Goal: Information Seeking & Learning: Learn about a topic

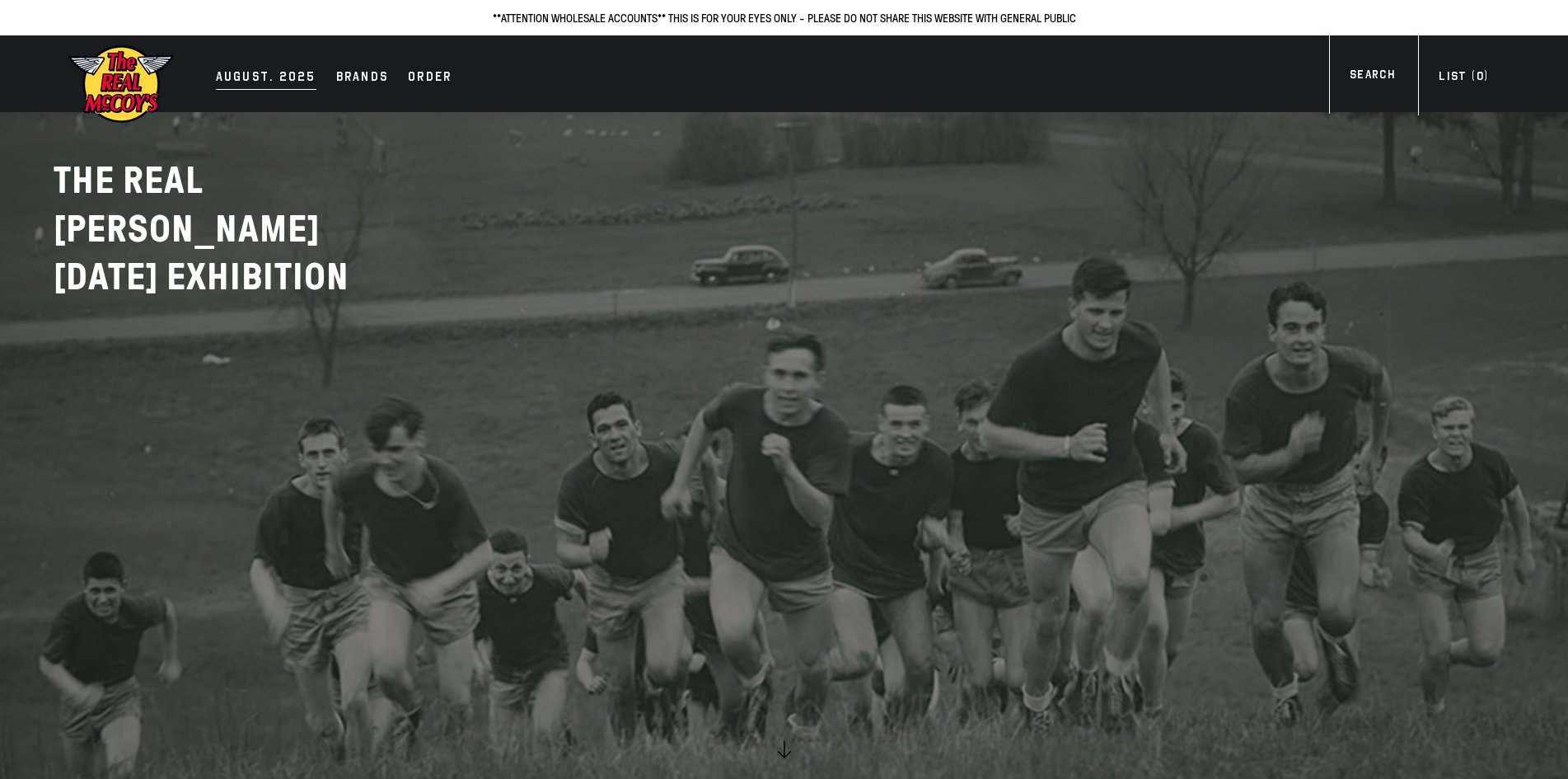
click at [284, 75] on div "AUGUST. 2025" at bounding box center [265, 77] width 100 height 23
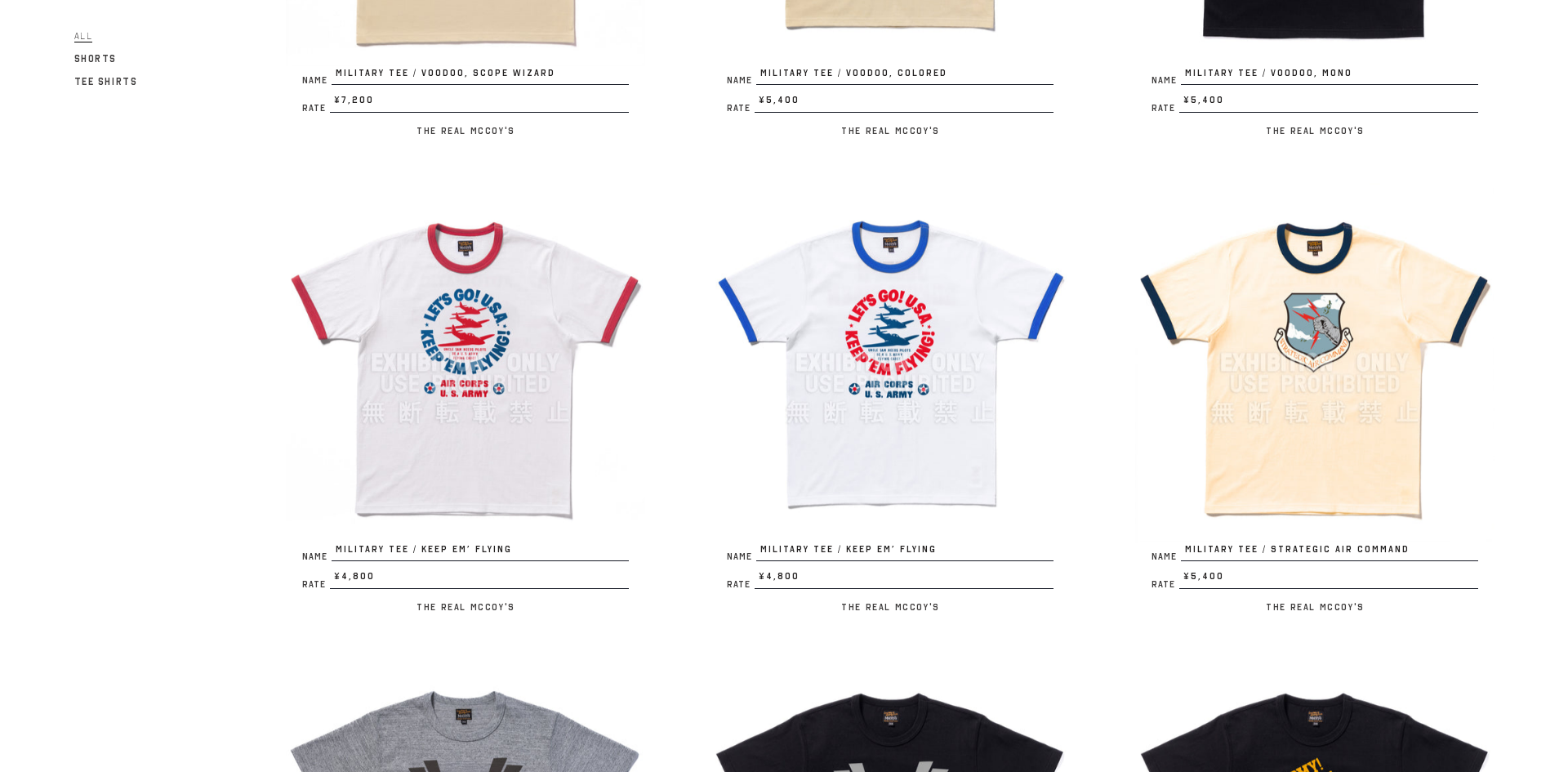
scroll to position [545, 0]
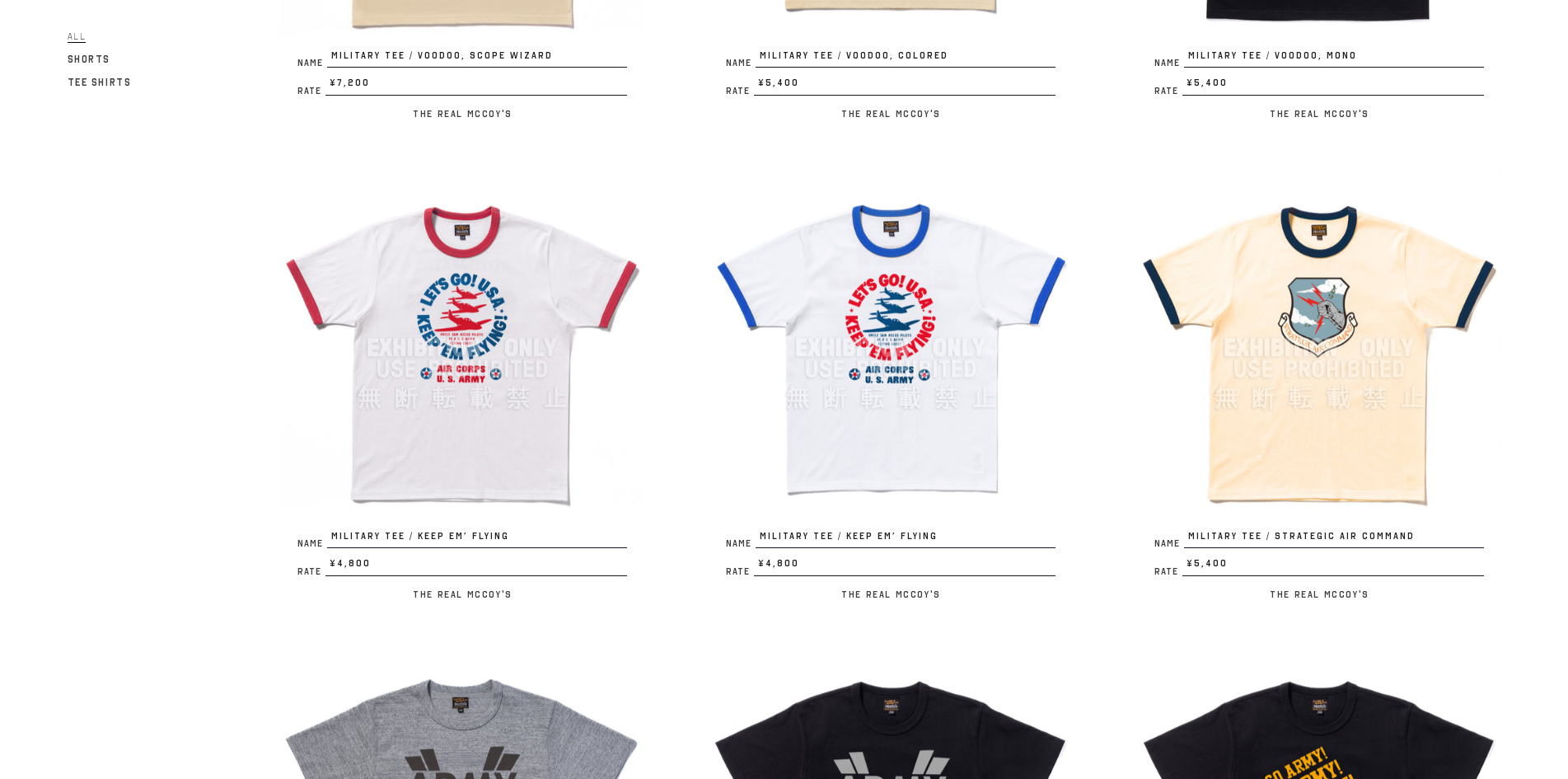
click at [1239, 269] on img at bounding box center [1319, 348] width 363 height 363
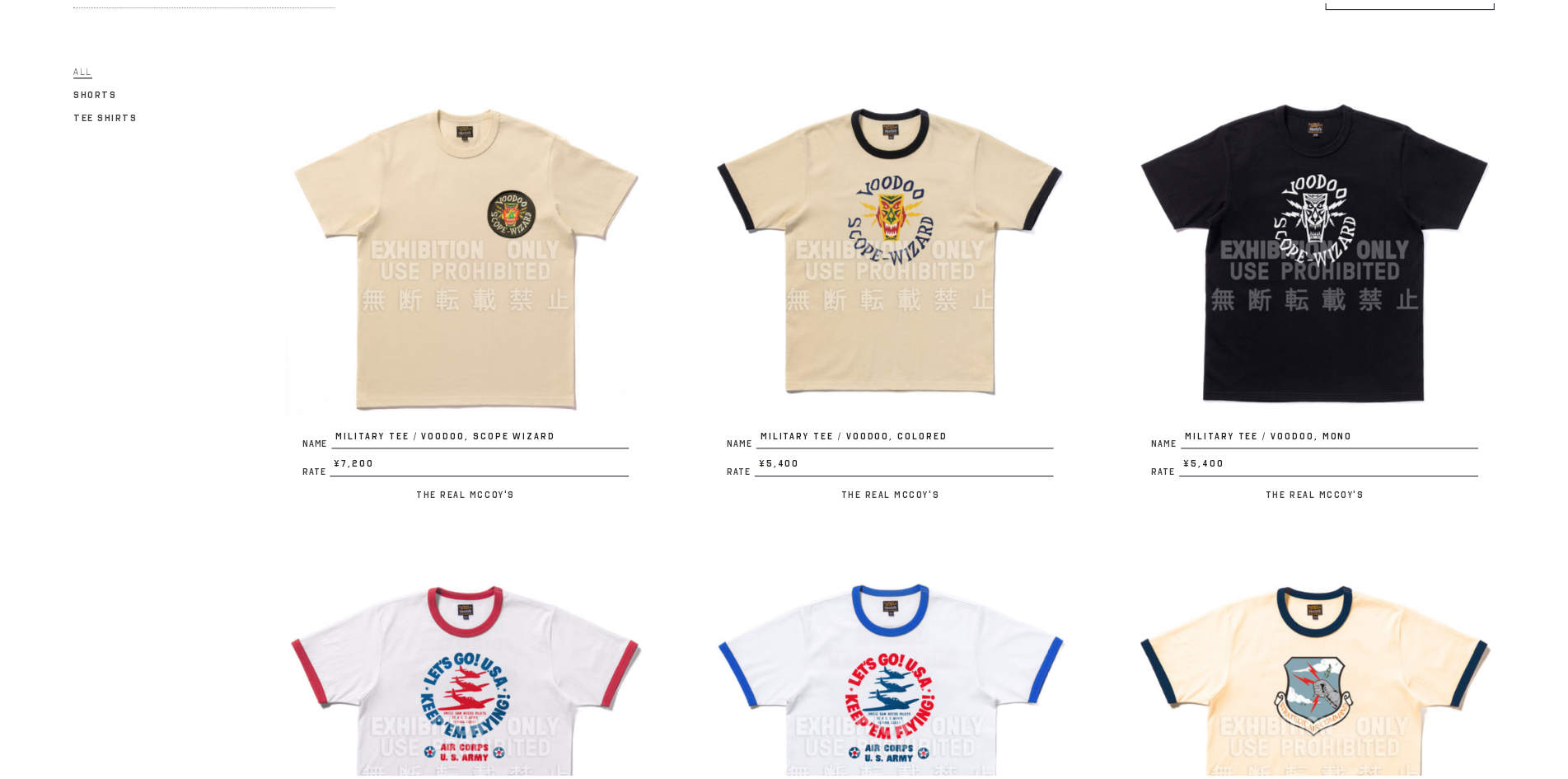
scroll to position [0, 0]
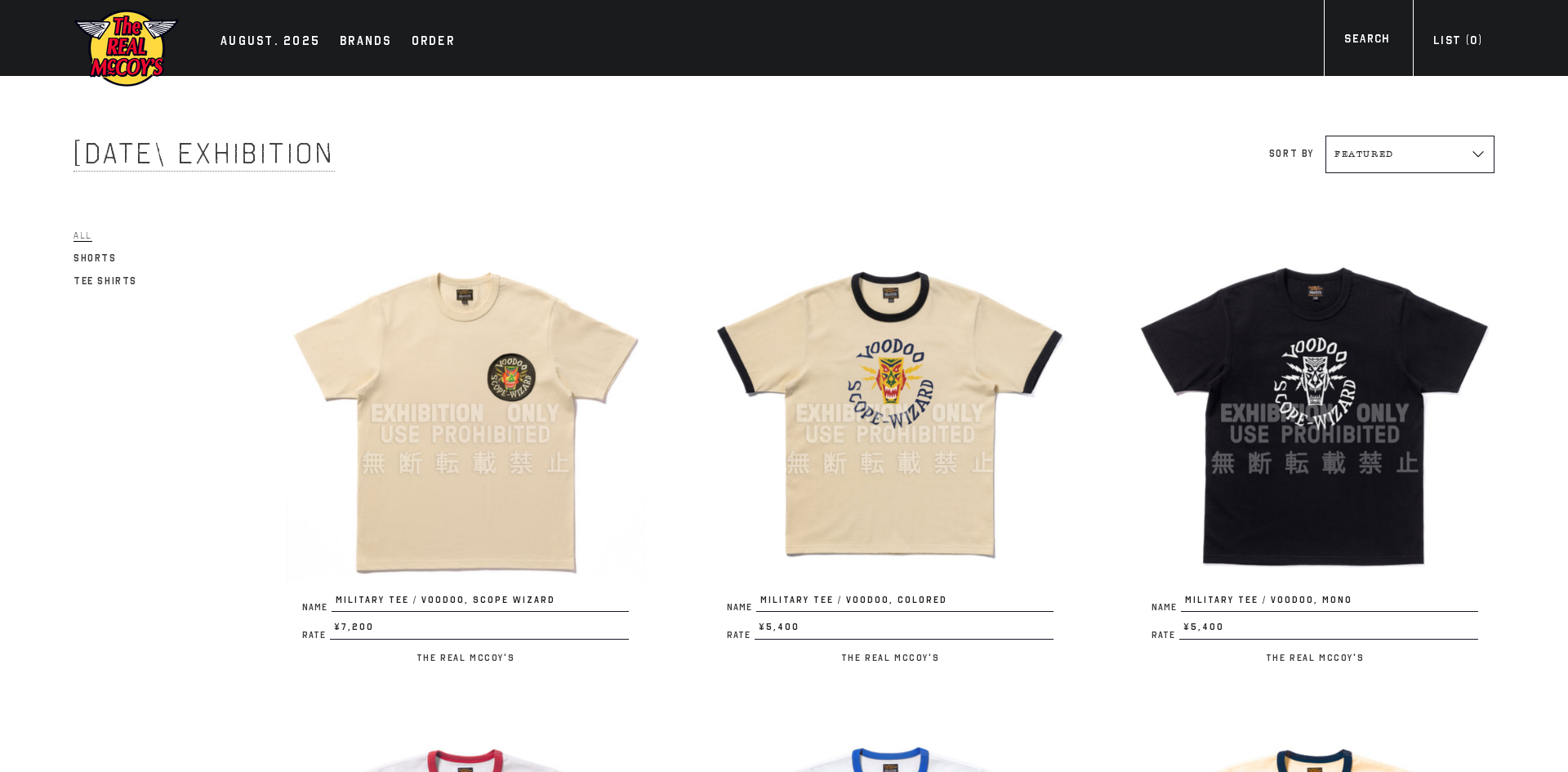
click at [473, 426] on img at bounding box center [465, 413] width 360 height 360
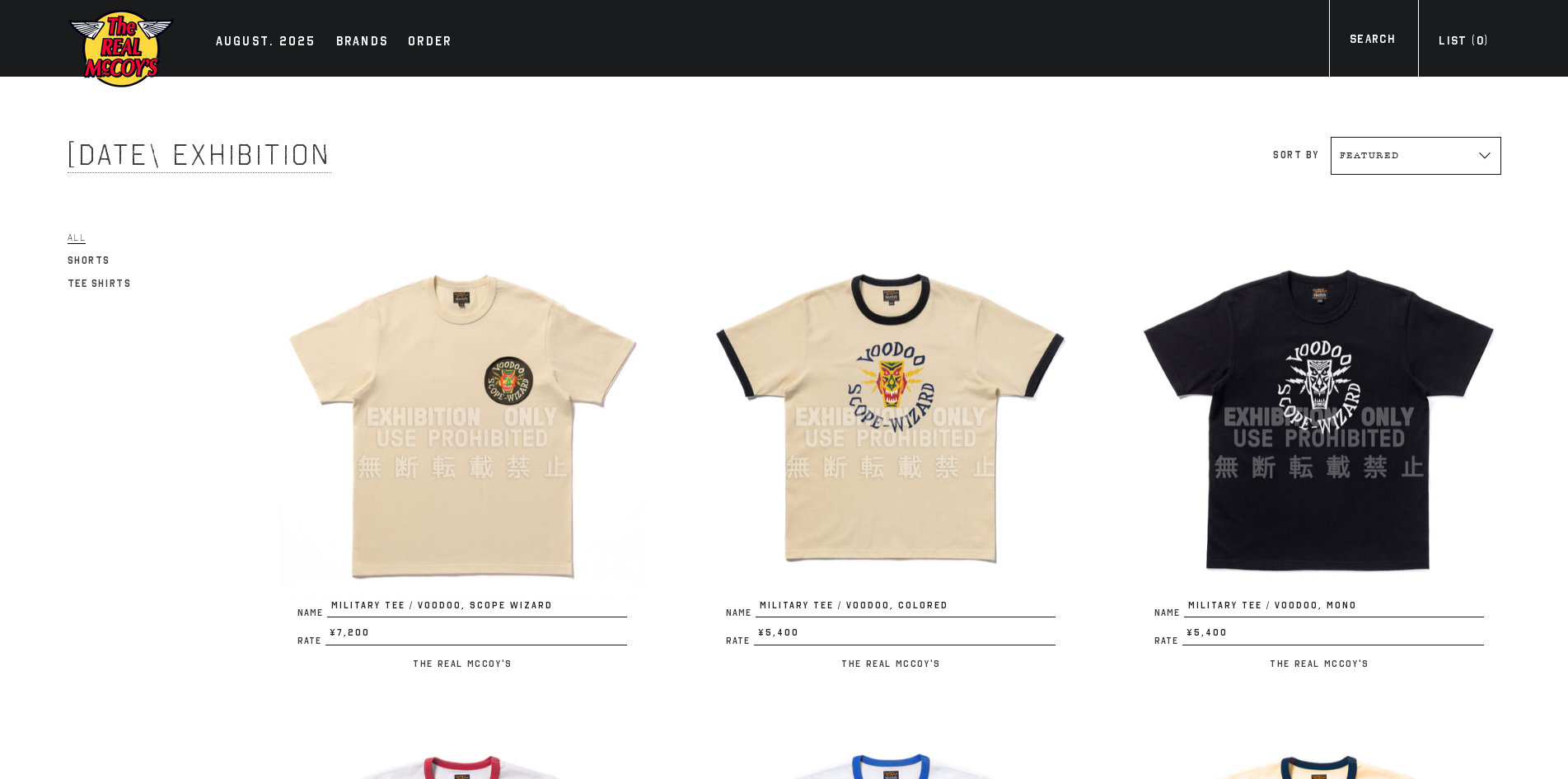
click at [820, 450] on img at bounding box center [890, 417] width 363 height 363
click at [1302, 371] on img at bounding box center [1319, 417] width 363 height 363
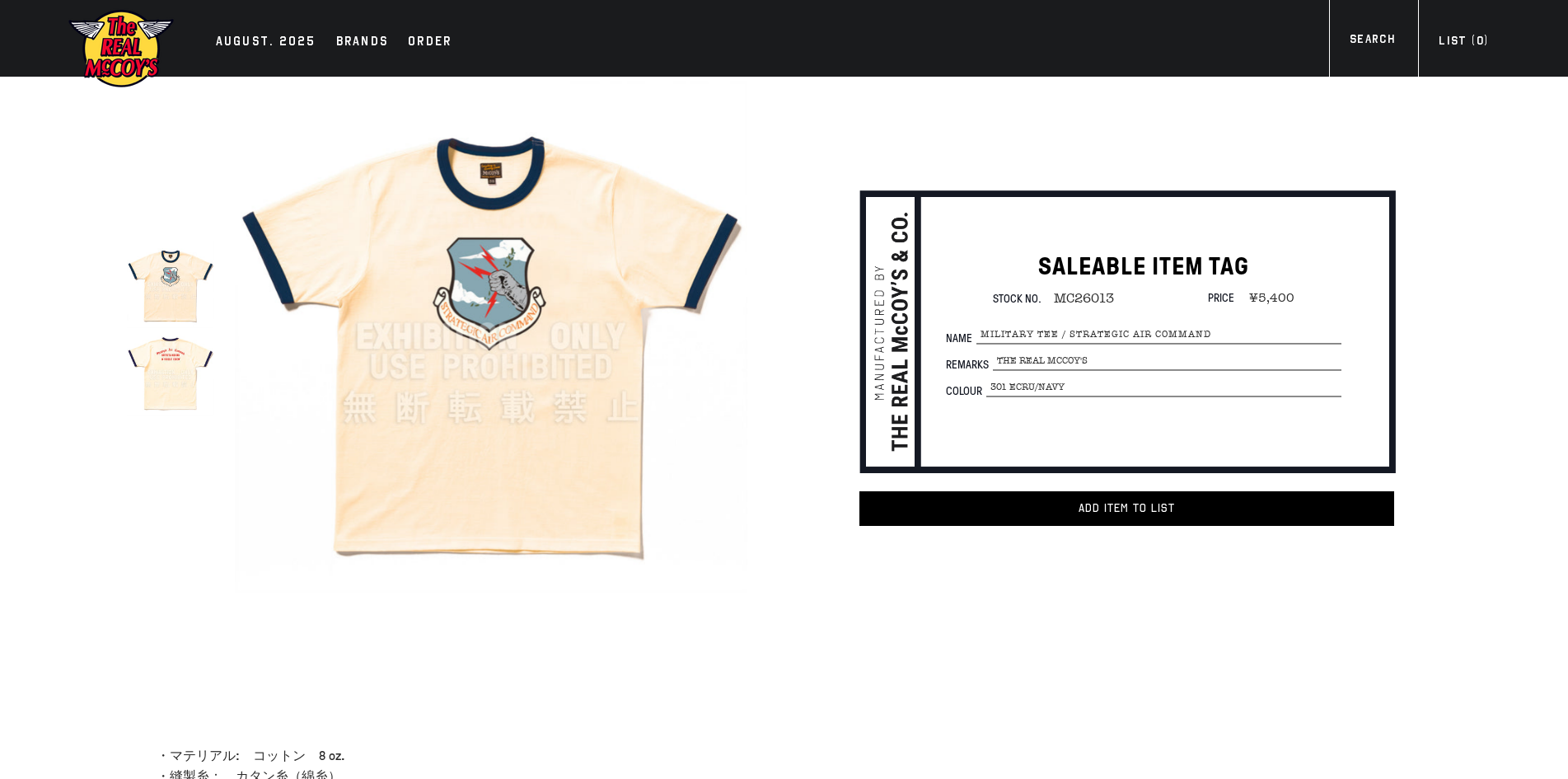
click at [558, 245] on img at bounding box center [491, 337] width 512 height 512
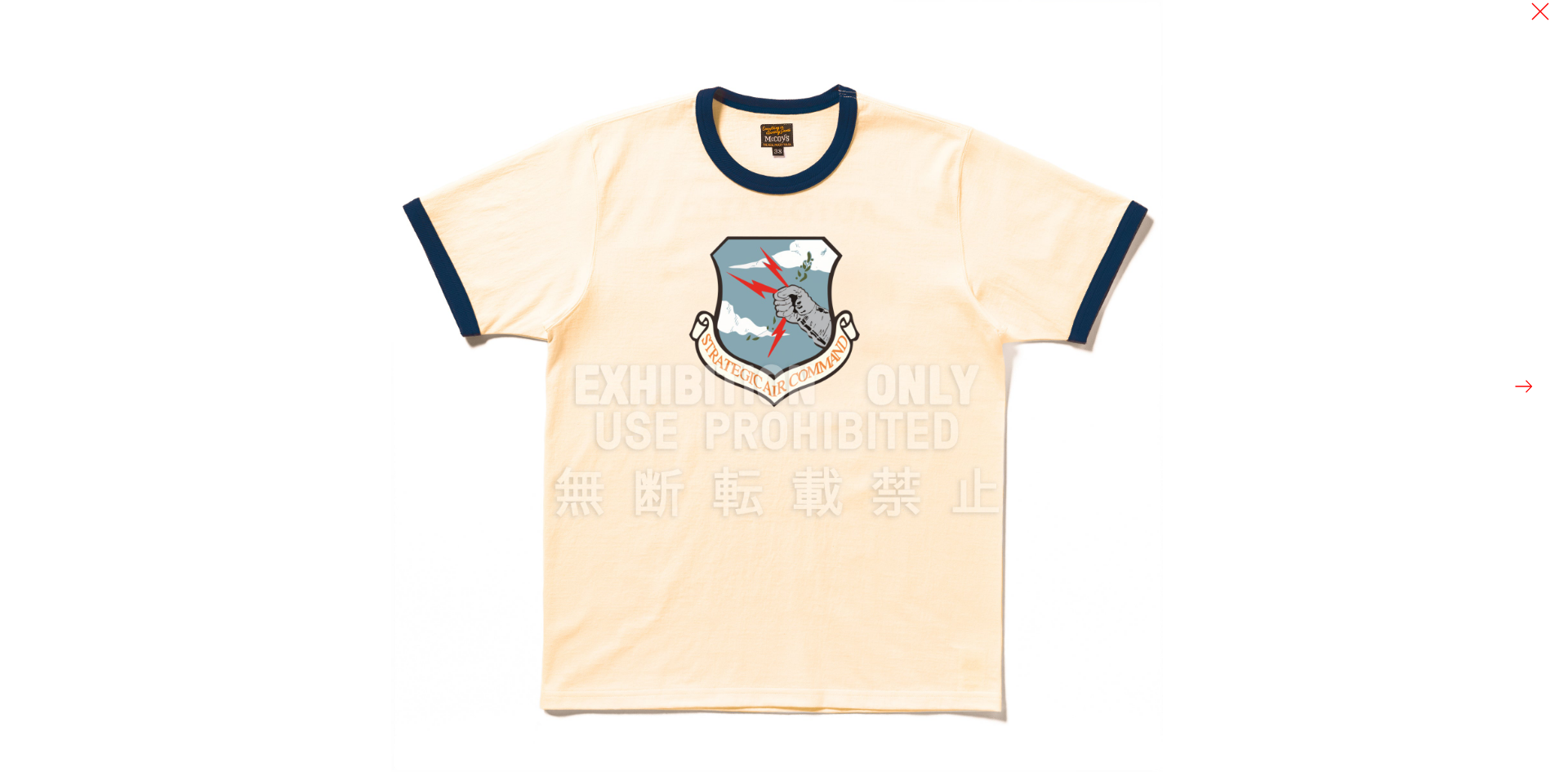
click at [1537, 388] on div at bounding box center [1175, 386] width 1568 height 772
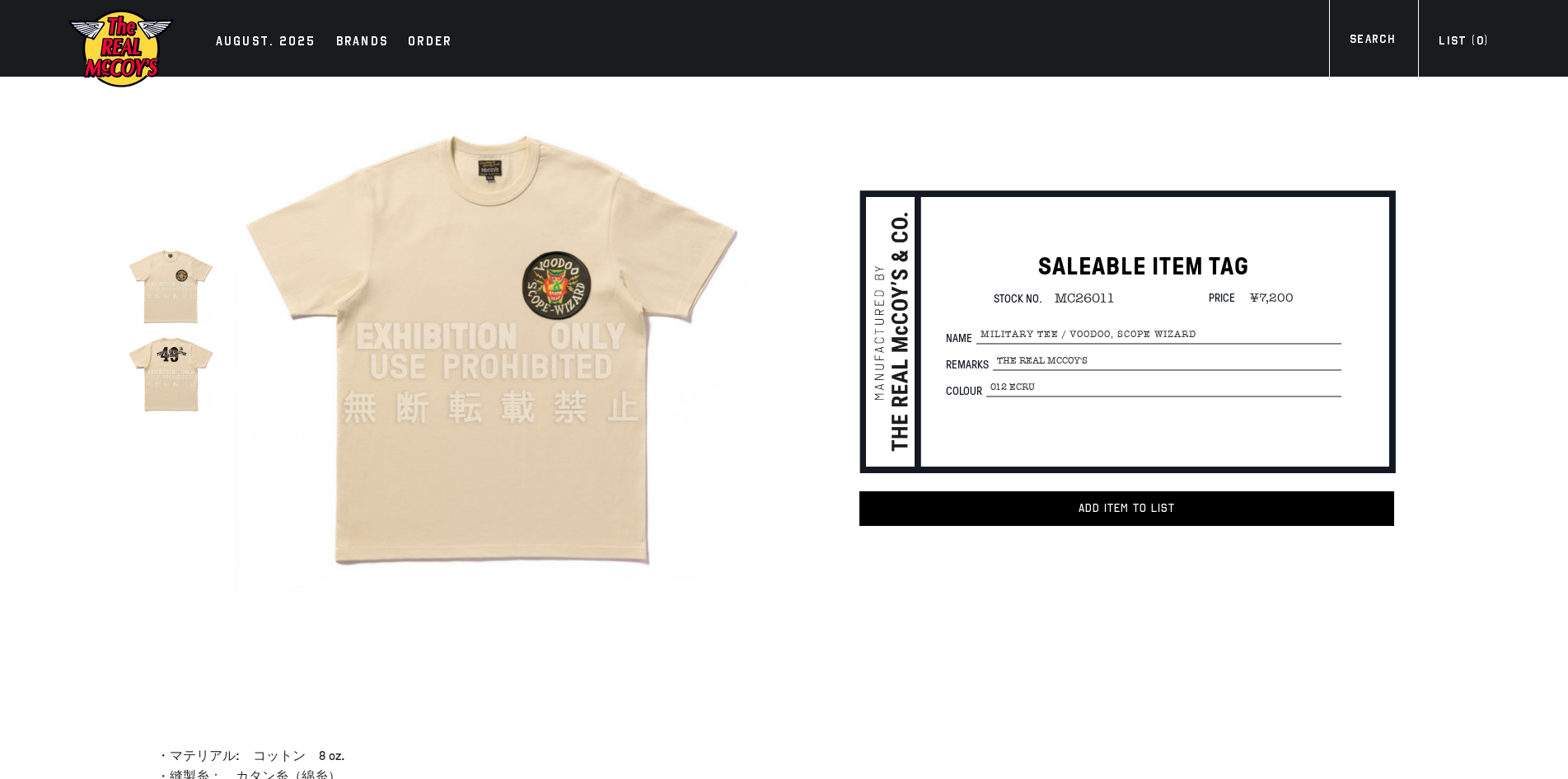
click at [181, 296] on img at bounding box center [171, 285] width 88 height 88
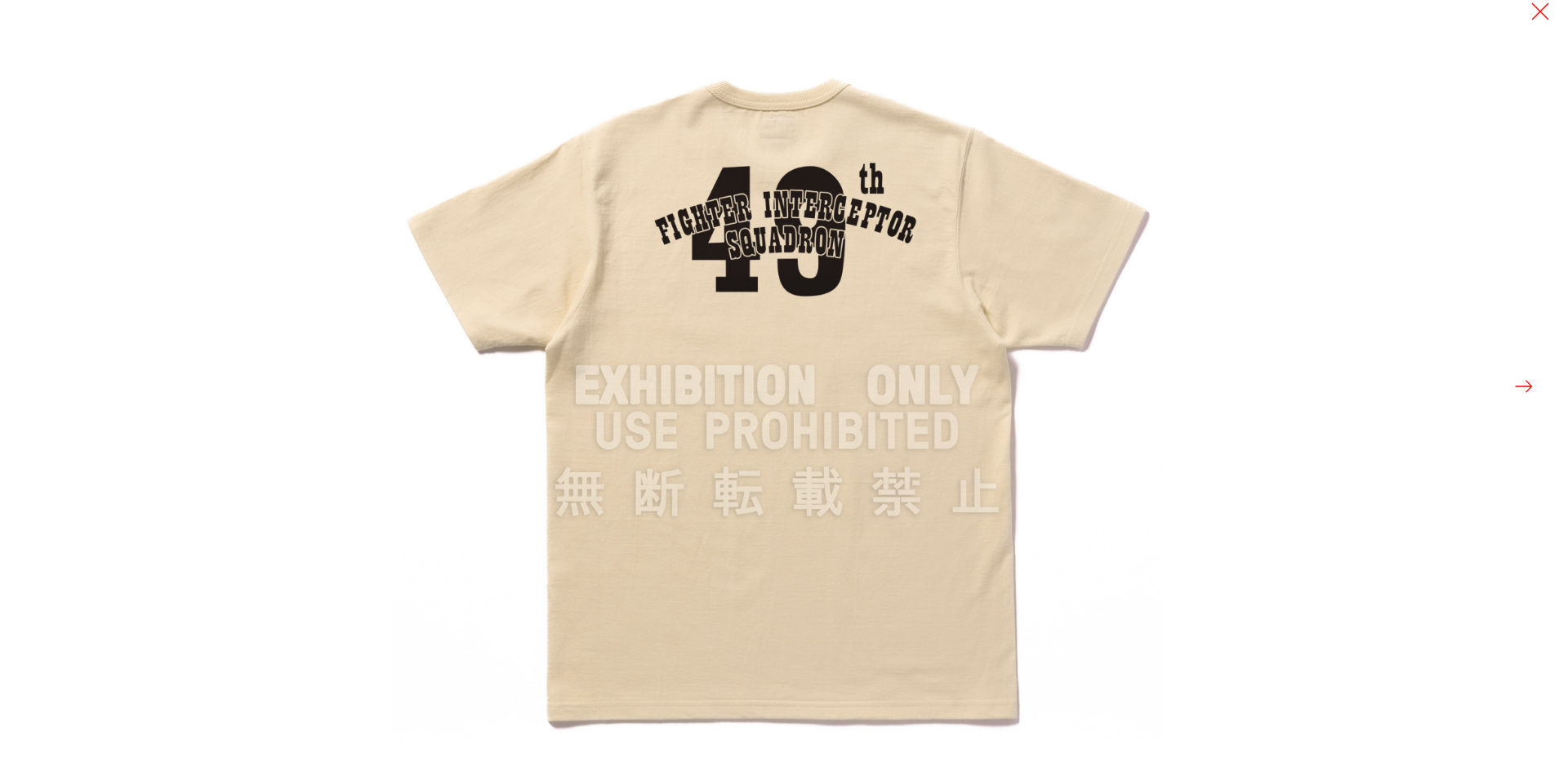
click at [616, 285] on img at bounding box center [777, 386] width 772 height 772
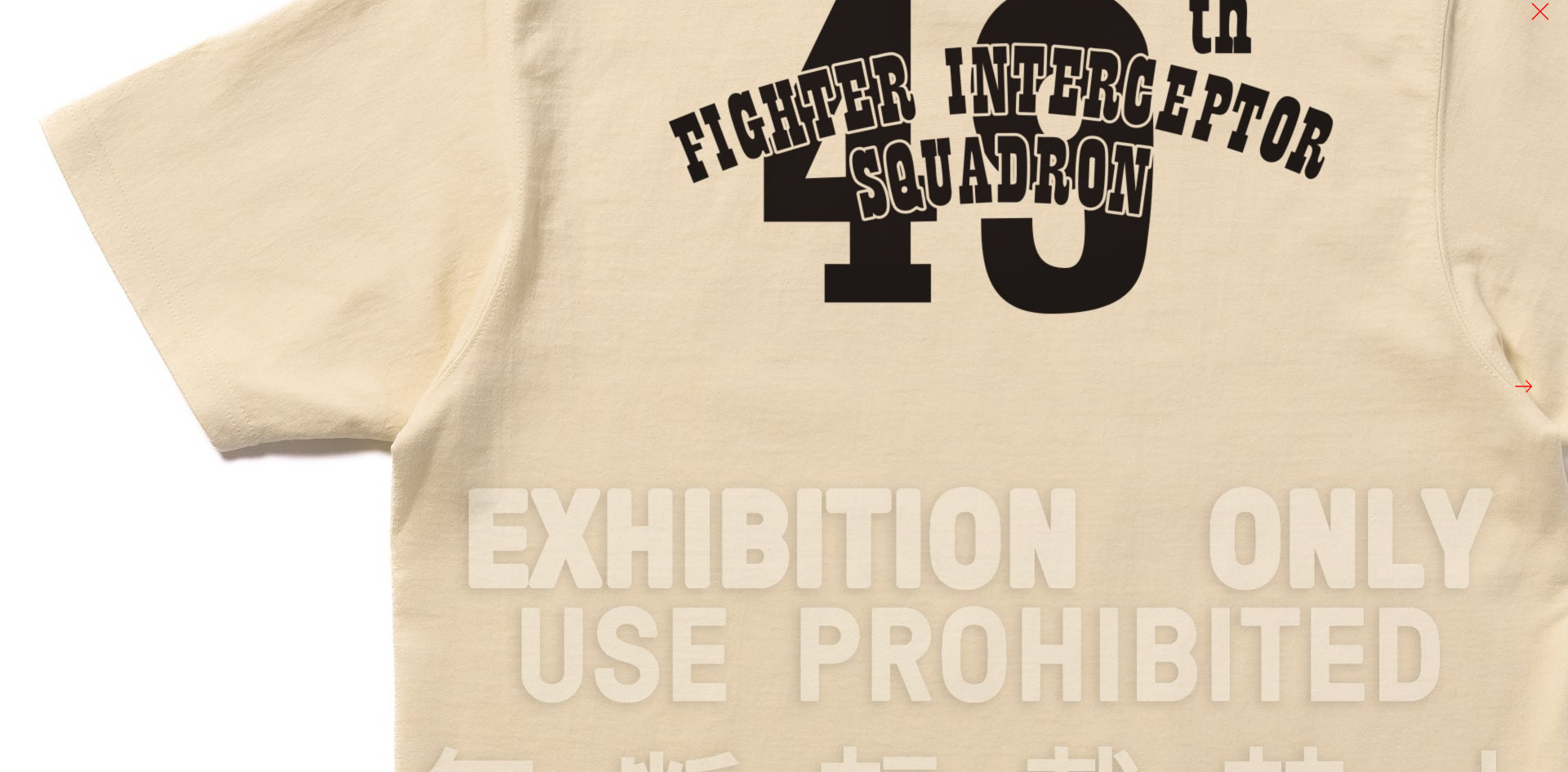
click at [616, 285] on img at bounding box center [980, 542] width 1959 height 1960
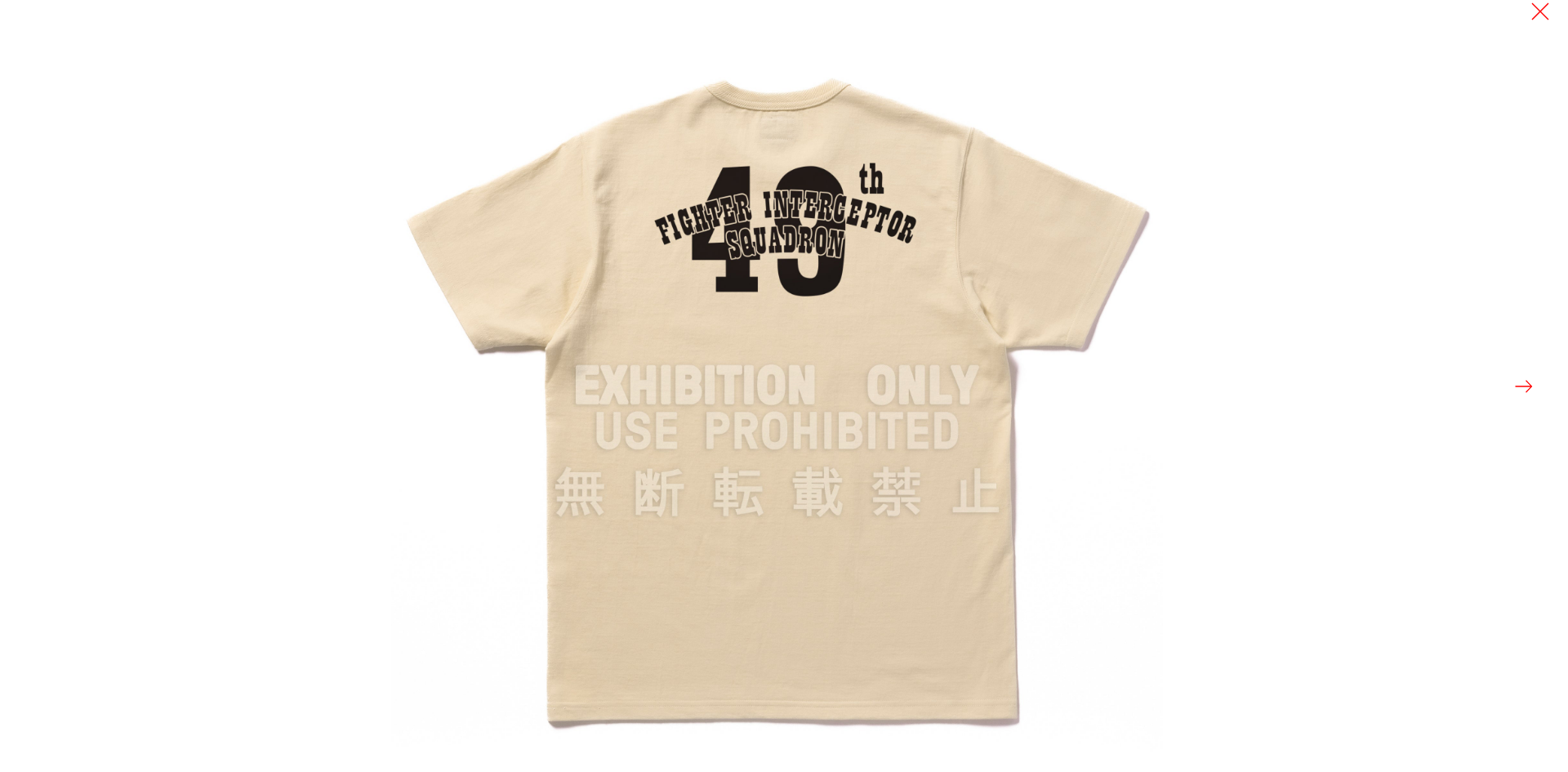
click at [1525, 372] on div at bounding box center [1175, 386] width 1568 height 772
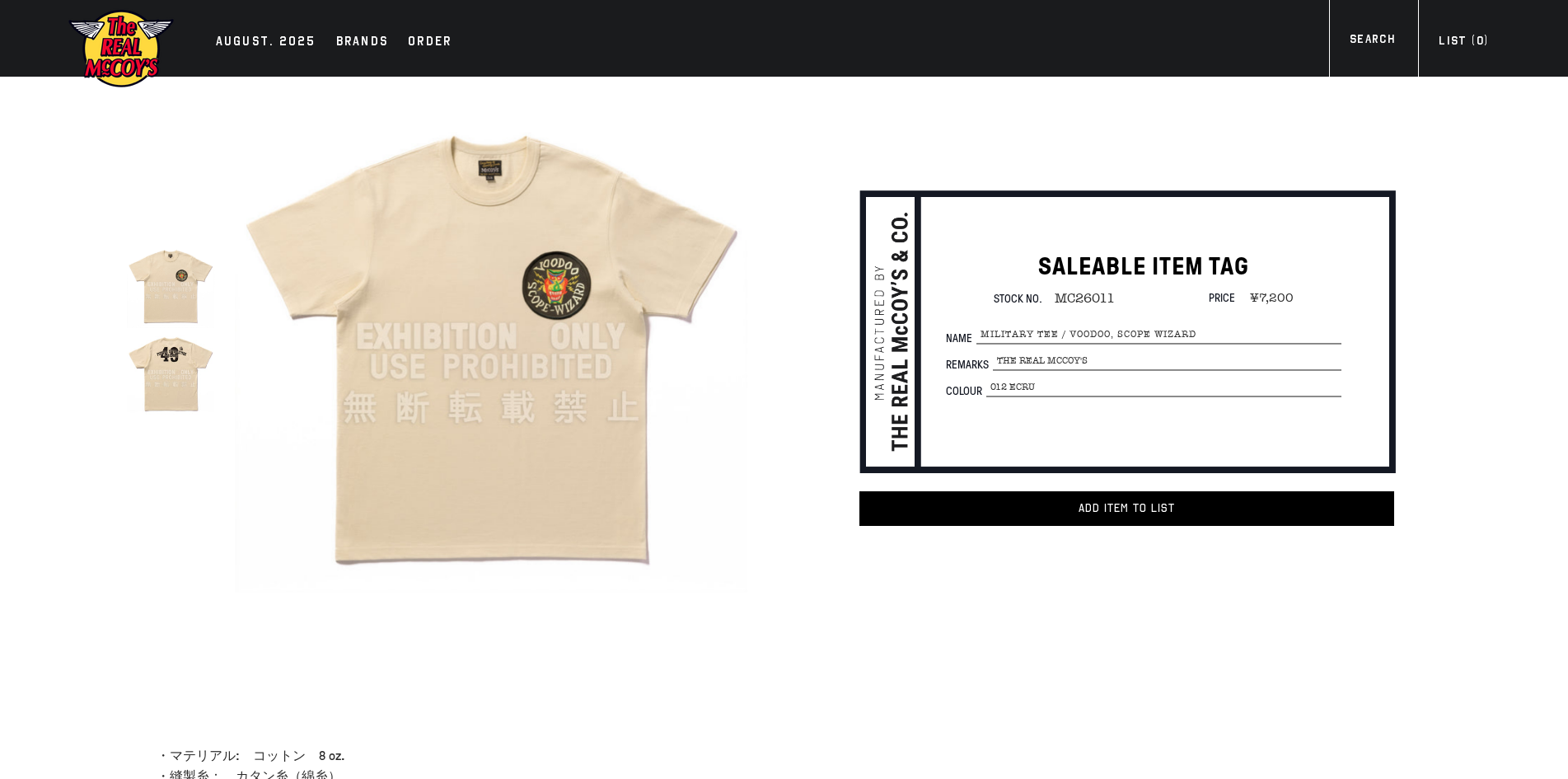
click at [635, 232] on img at bounding box center [491, 337] width 512 height 512
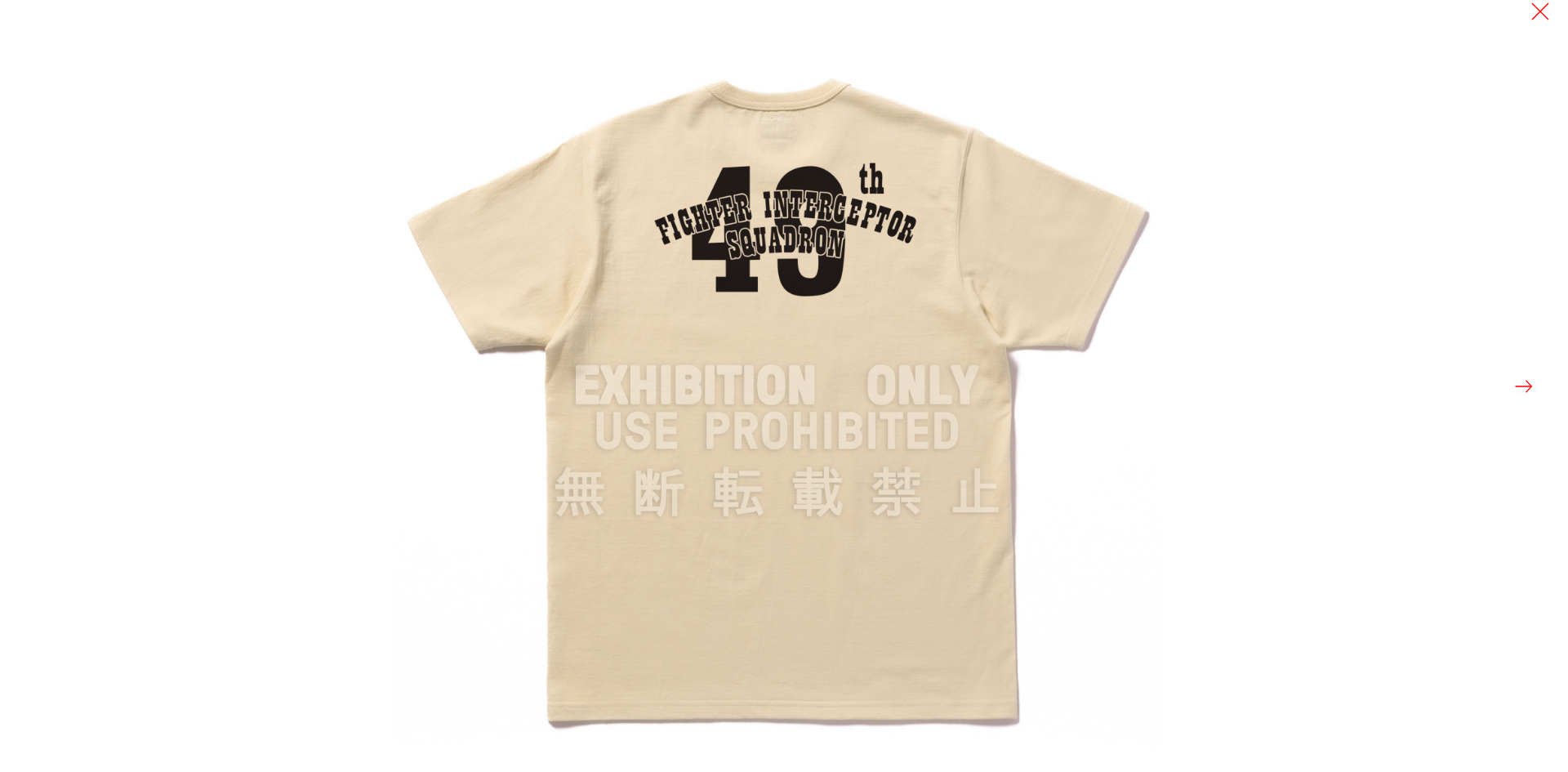
click at [1533, 386] on button at bounding box center [1523, 386] width 23 height 23
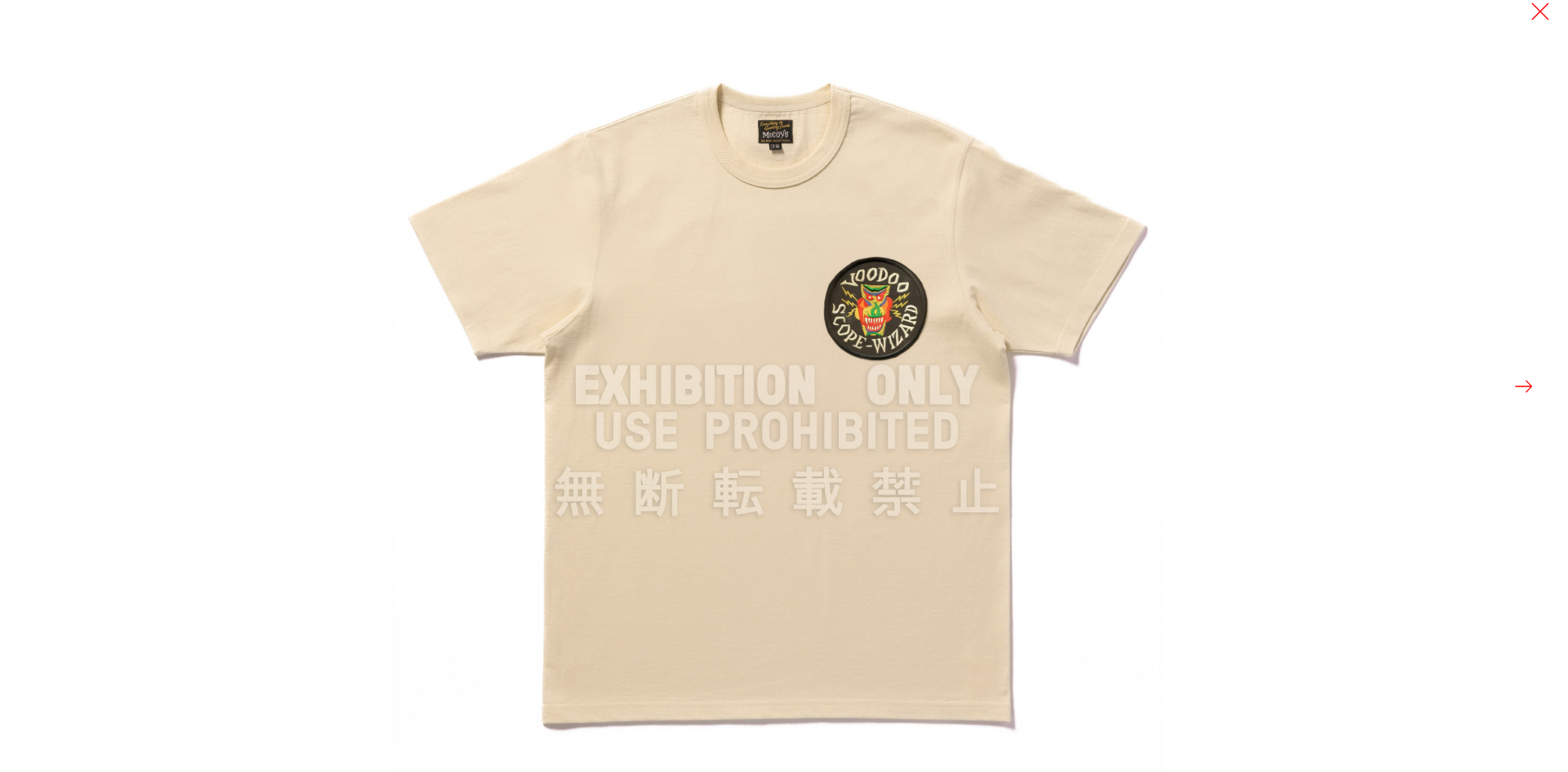
click at [1049, 321] on img at bounding box center [777, 386] width 772 height 772
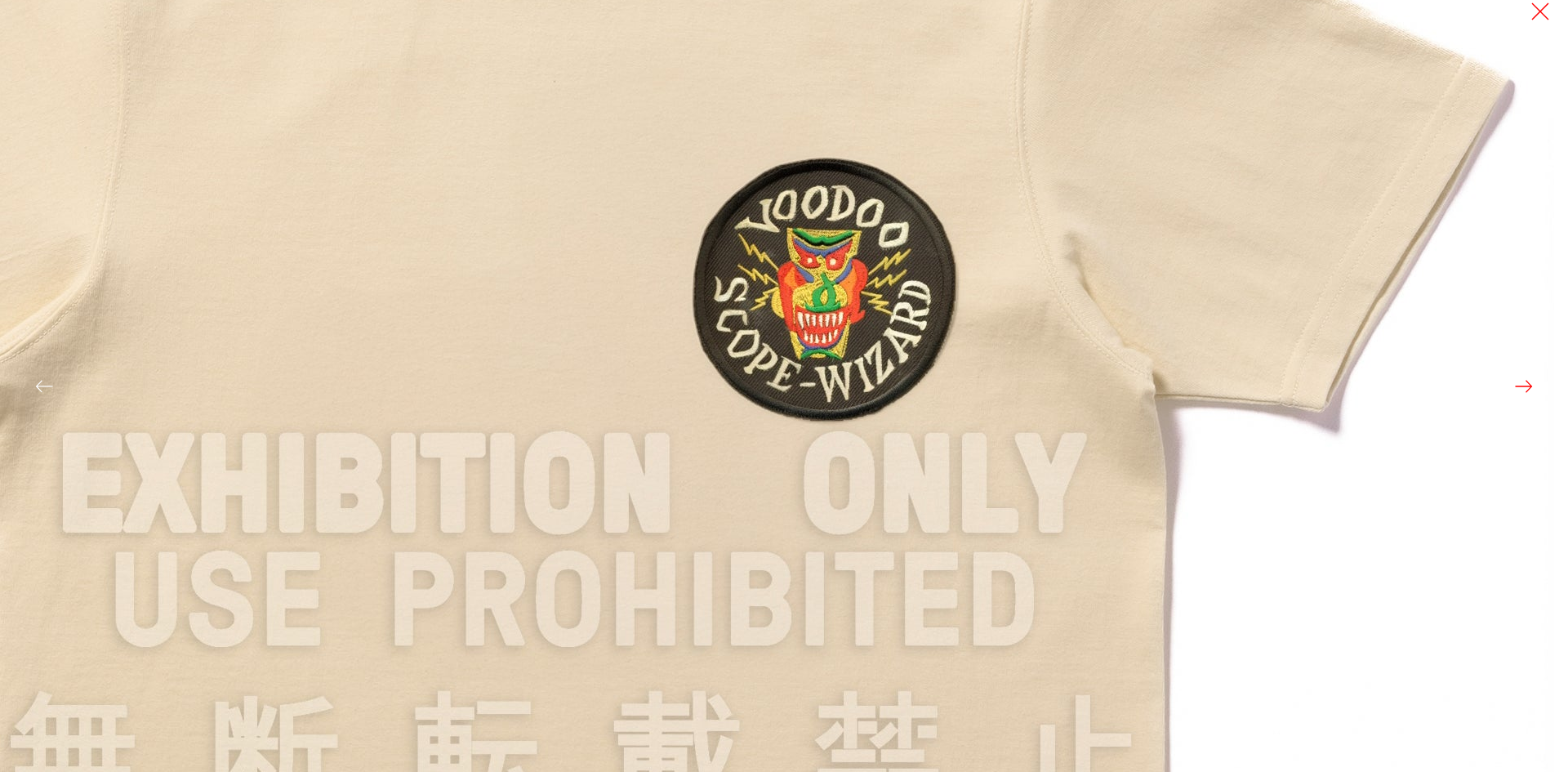
click at [1049, 321] on img at bounding box center [574, 486] width 1959 height 1960
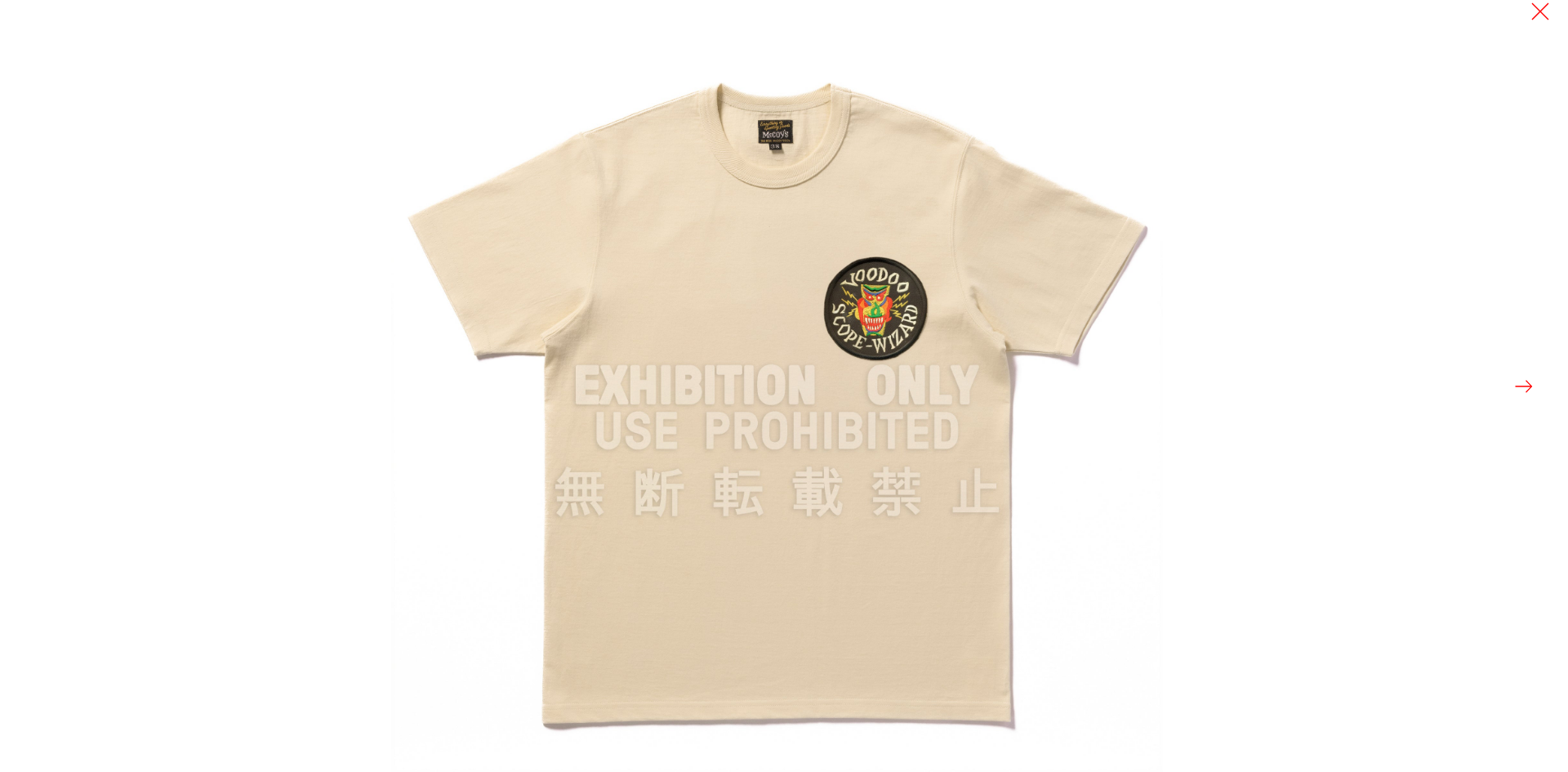
click at [1339, 336] on div at bounding box center [1175, 386] width 1568 height 772
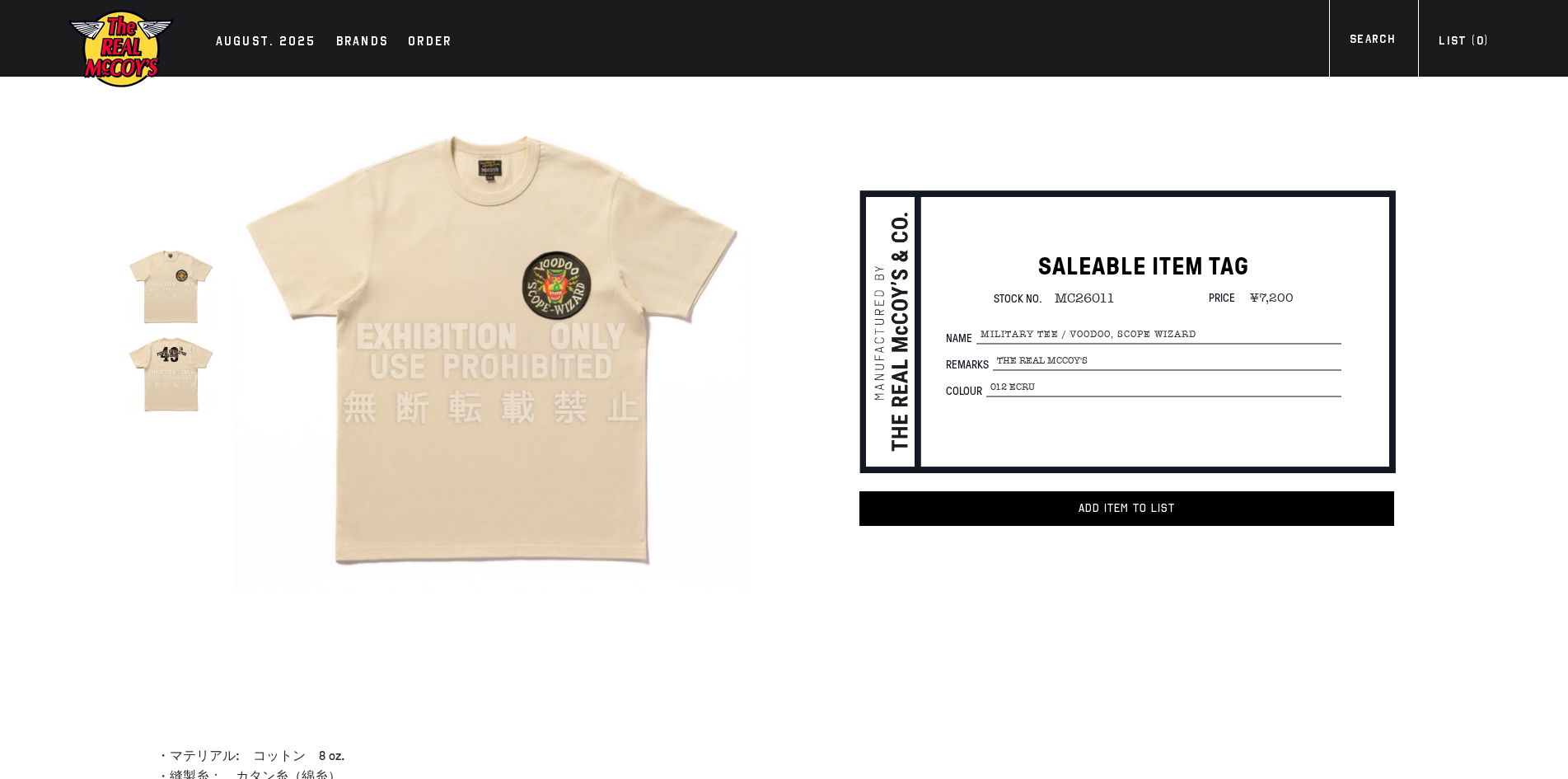
click at [61, 498] on div "true" at bounding box center [406, 336] width 691 height 520
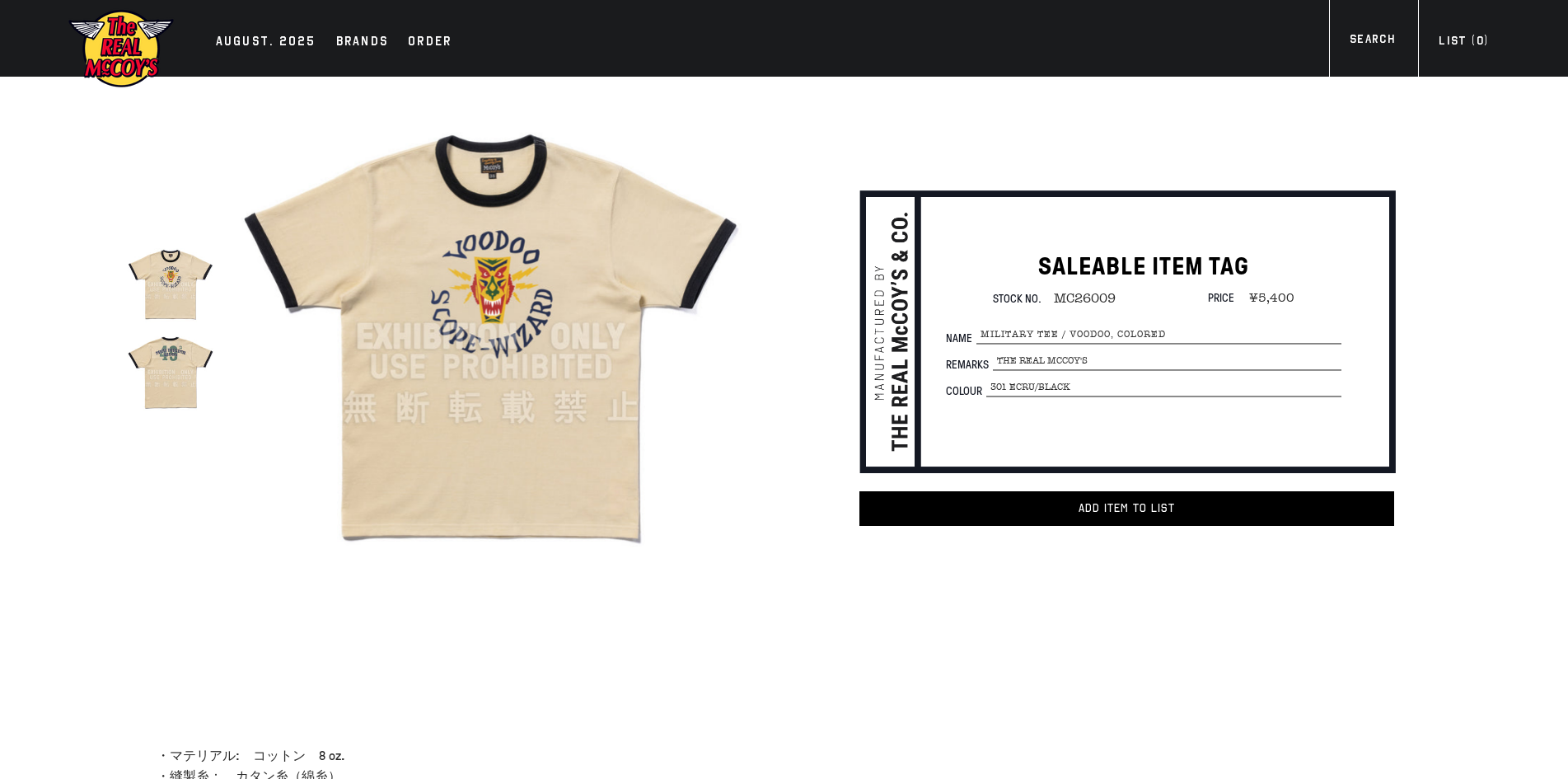
click at [199, 350] on img at bounding box center [171, 371] width 88 height 88
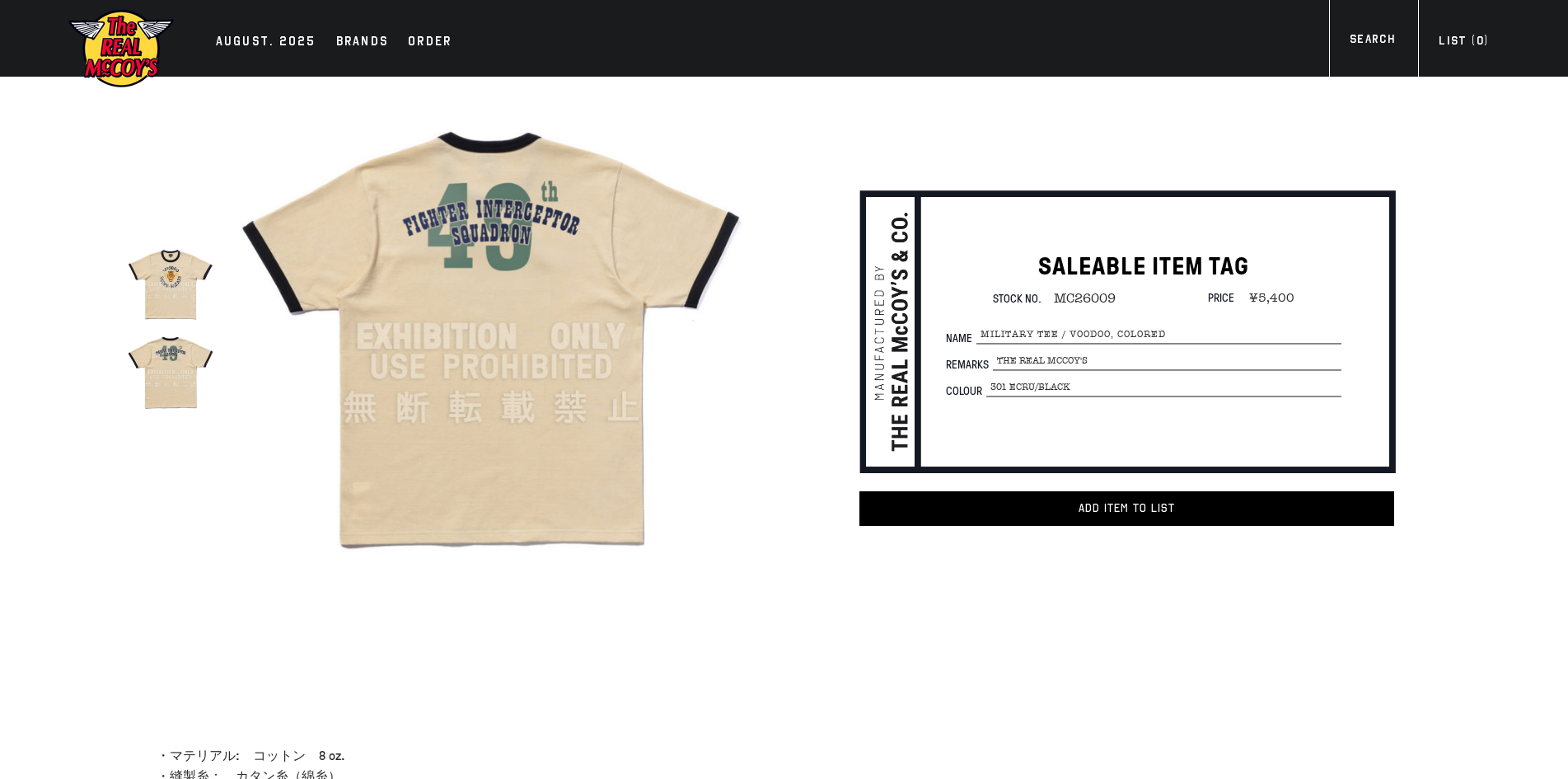
click at [120, 638] on div "true SALEABLE ITEM TAG Stock No. MC26009 Price ¥5,400 per" at bounding box center [750, 377] width 1380 height 602
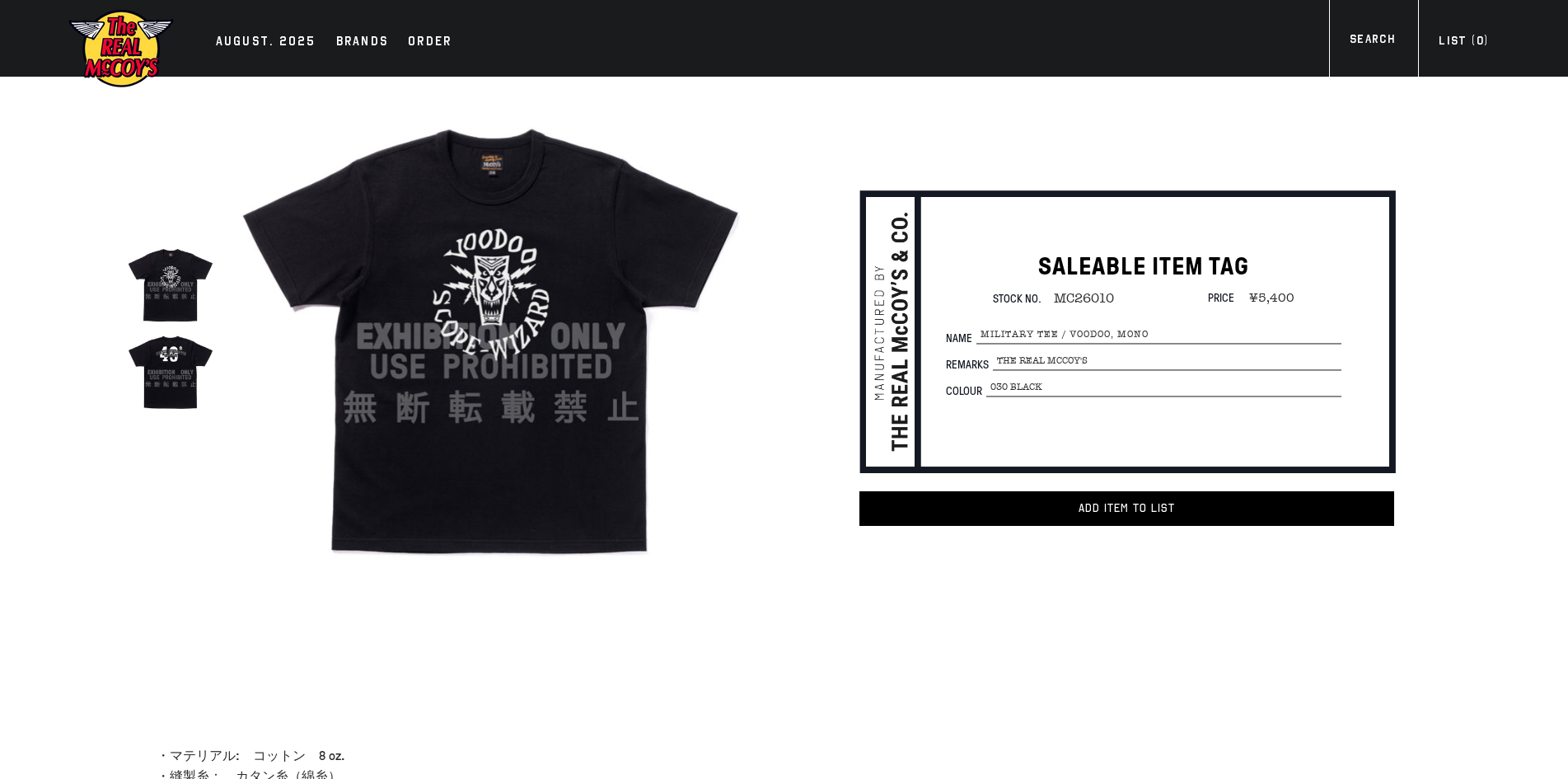
click at [73, 294] on div "true" at bounding box center [406, 336] width 691 height 520
click at [77, 440] on div "true" at bounding box center [406, 336] width 691 height 520
click at [83, 365] on div "true" at bounding box center [406, 336] width 691 height 520
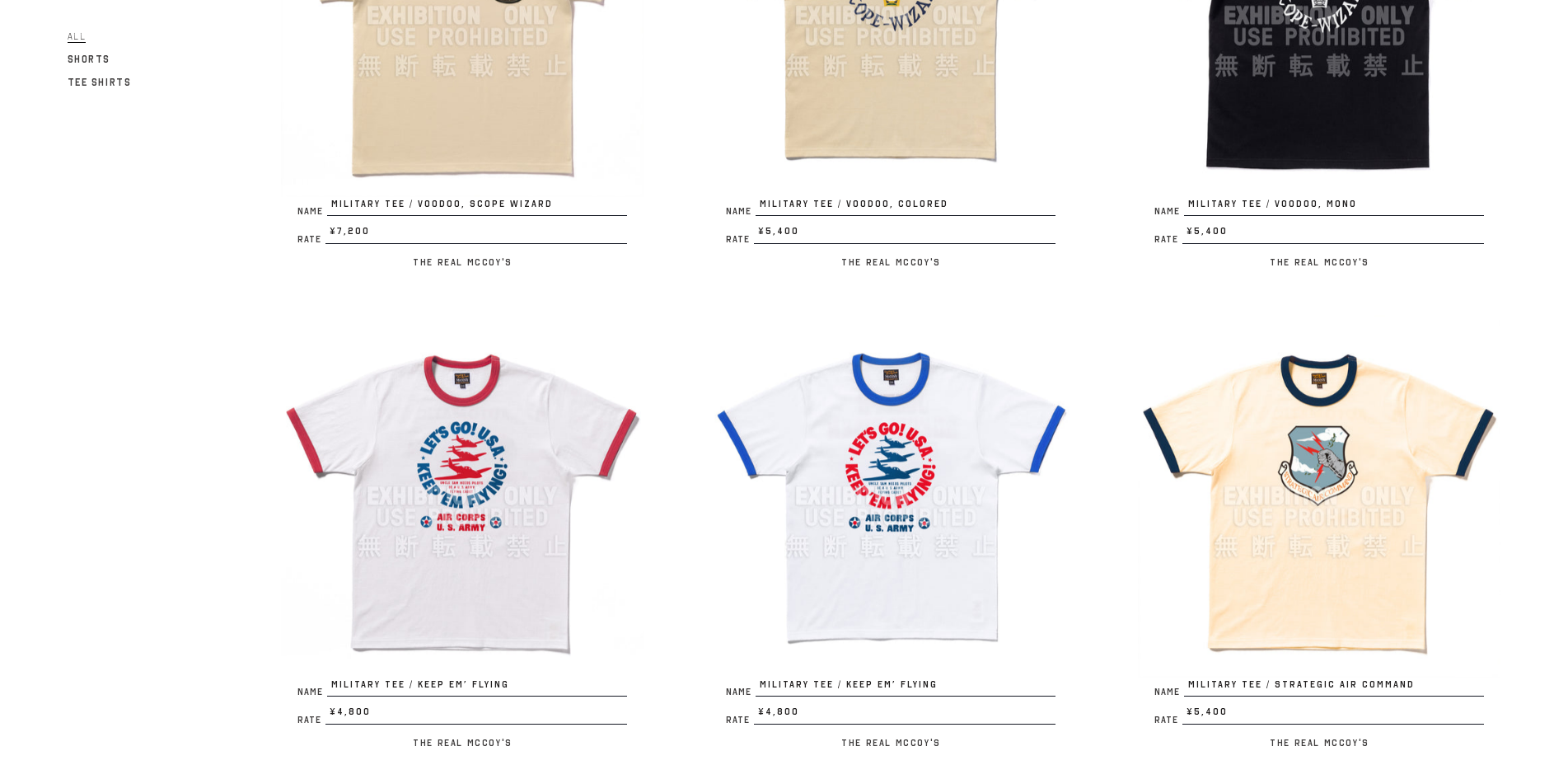
scroll to position [550, 0]
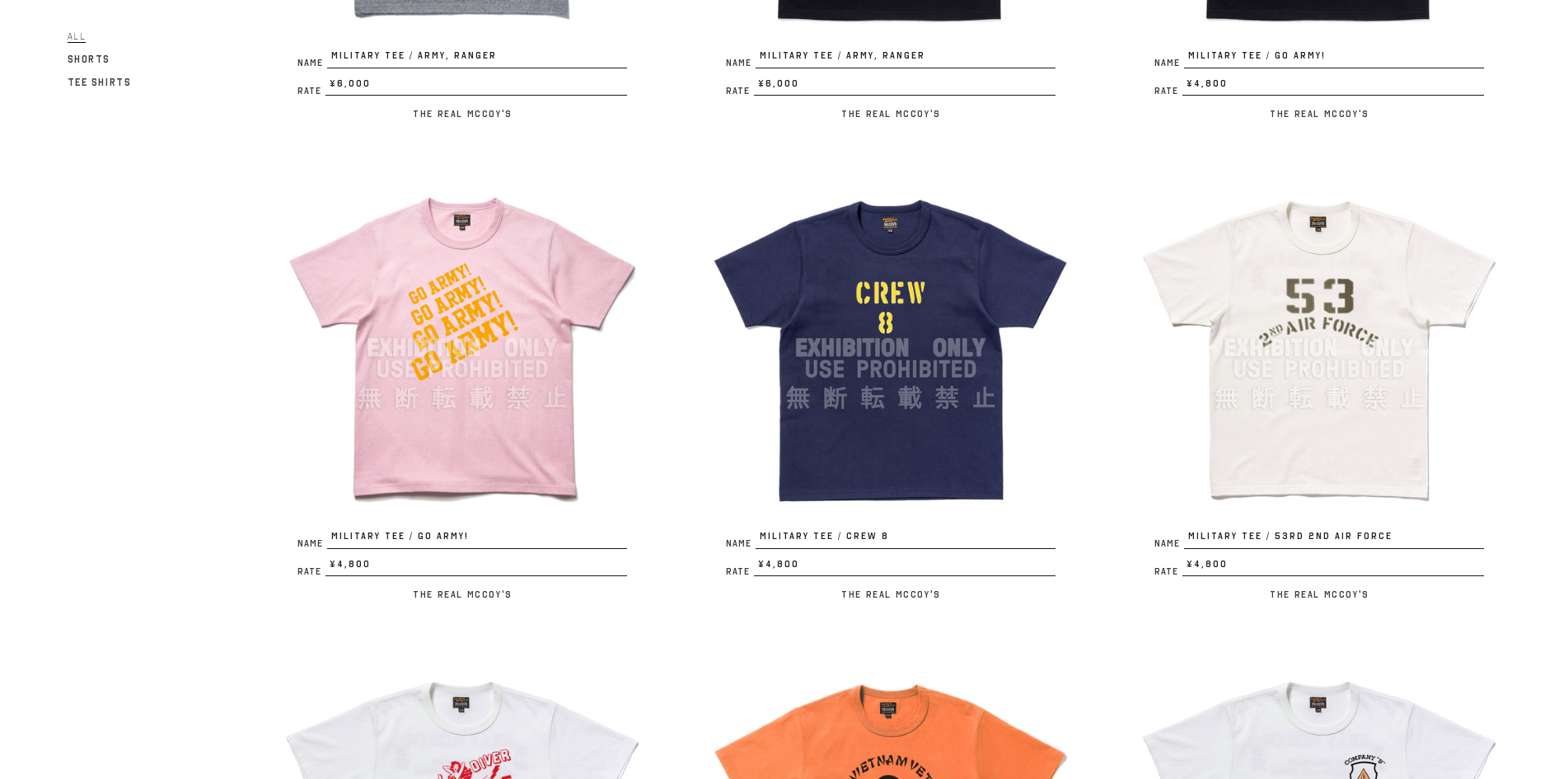
scroll to position [1648, 0]
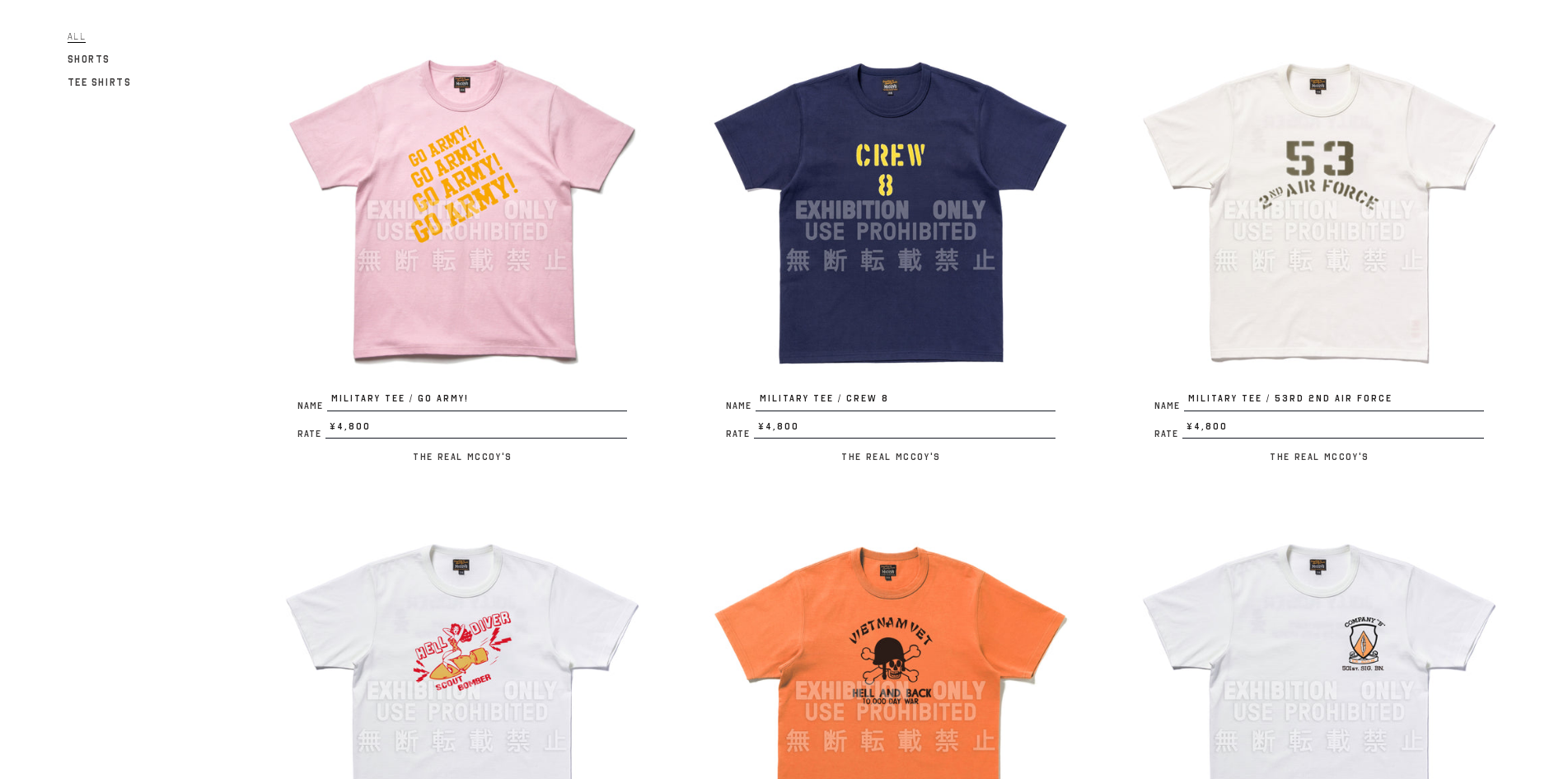
click at [1235, 202] on img at bounding box center [1319, 210] width 363 height 363
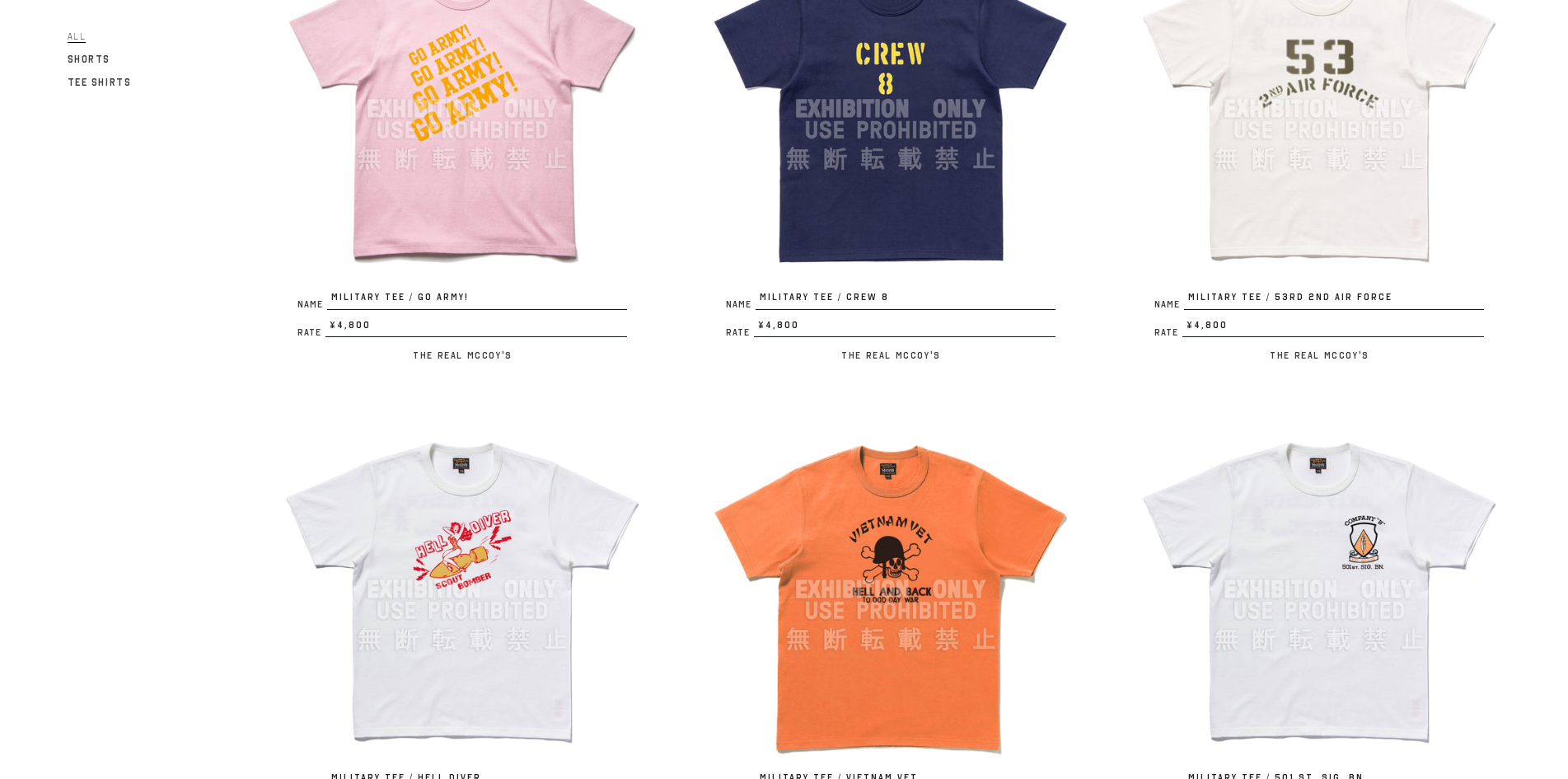
scroll to position [1785, 0]
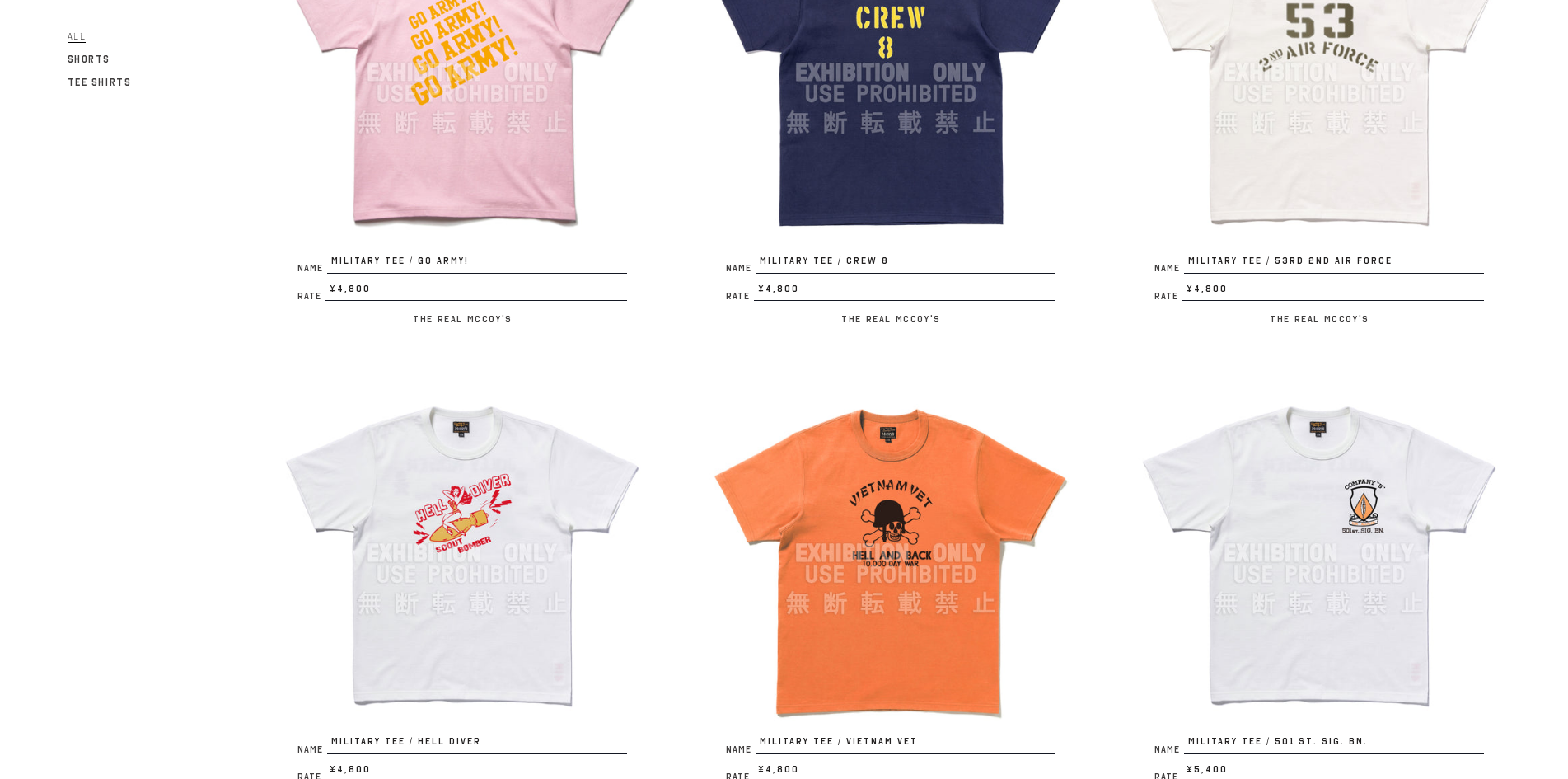
click at [425, 431] on img at bounding box center [462, 552] width 363 height 363
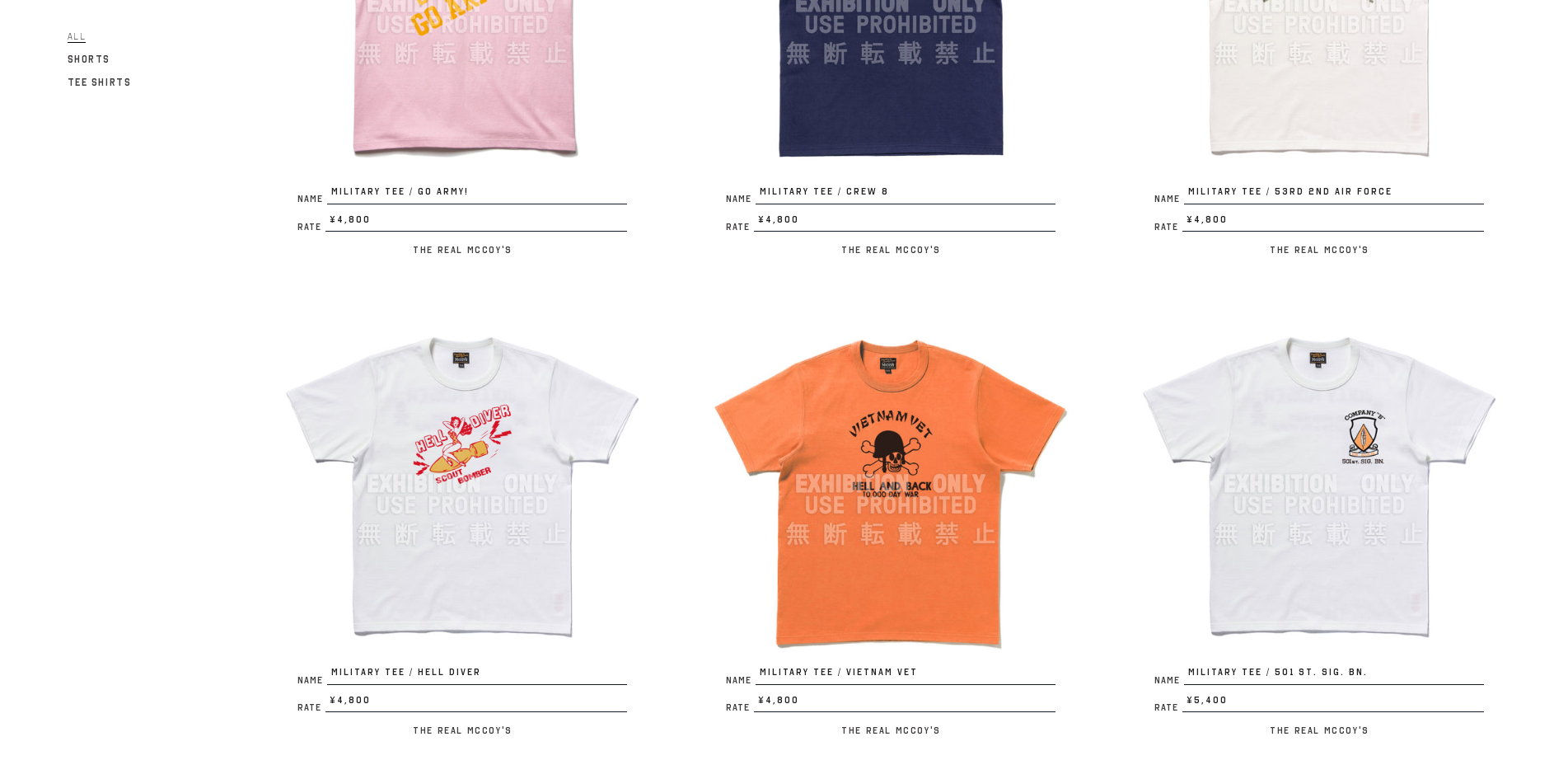
scroll to position [1923, 0]
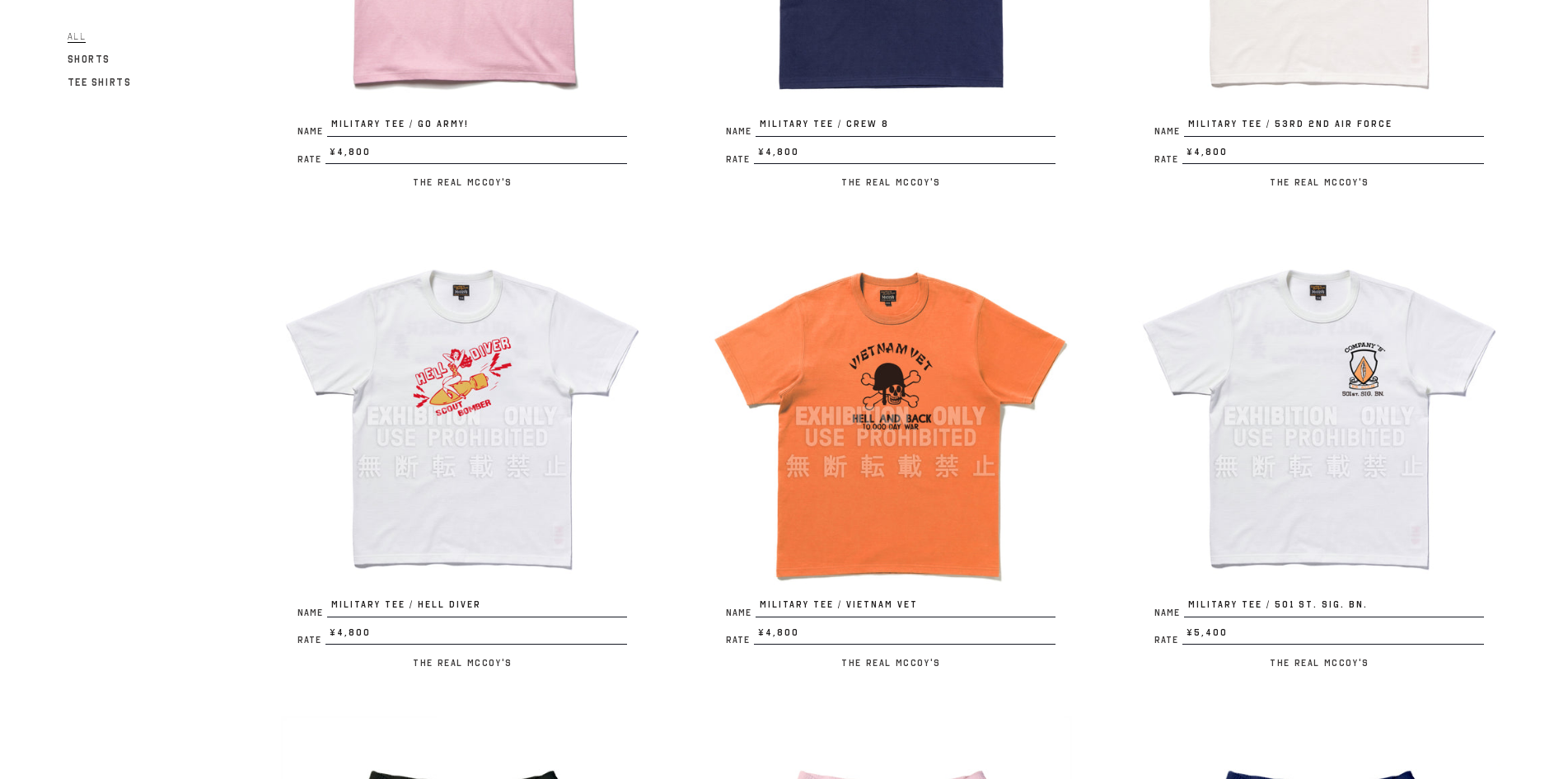
click at [440, 514] on img at bounding box center [462, 416] width 363 height 363
click at [188, 458] on div "Filter All Shorts Tee Shirts Name MILITARY TEE / VOODOO, SCOPE WIZARD Rate ¥7,2…" at bounding box center [751, 269] width 1500 height 3980
click at [121, 435] on div "Filter All Shorts Tee Shirts Name MILITARY TEE / VOODOO, SCOPE WIZARD Rate ¥7,2…" at bounding box center [751, 269] width 1500 height 3980
click at [1288, 409] on img at bounding box center [1319, 416] width 363 height 363
click at [0, 443] on section "August 2025 Exhibition Sort by Featured Alphabetically, A-Z Alphabetically, Z-A…" at bounding box center [784, 206] width 1568 height 4105
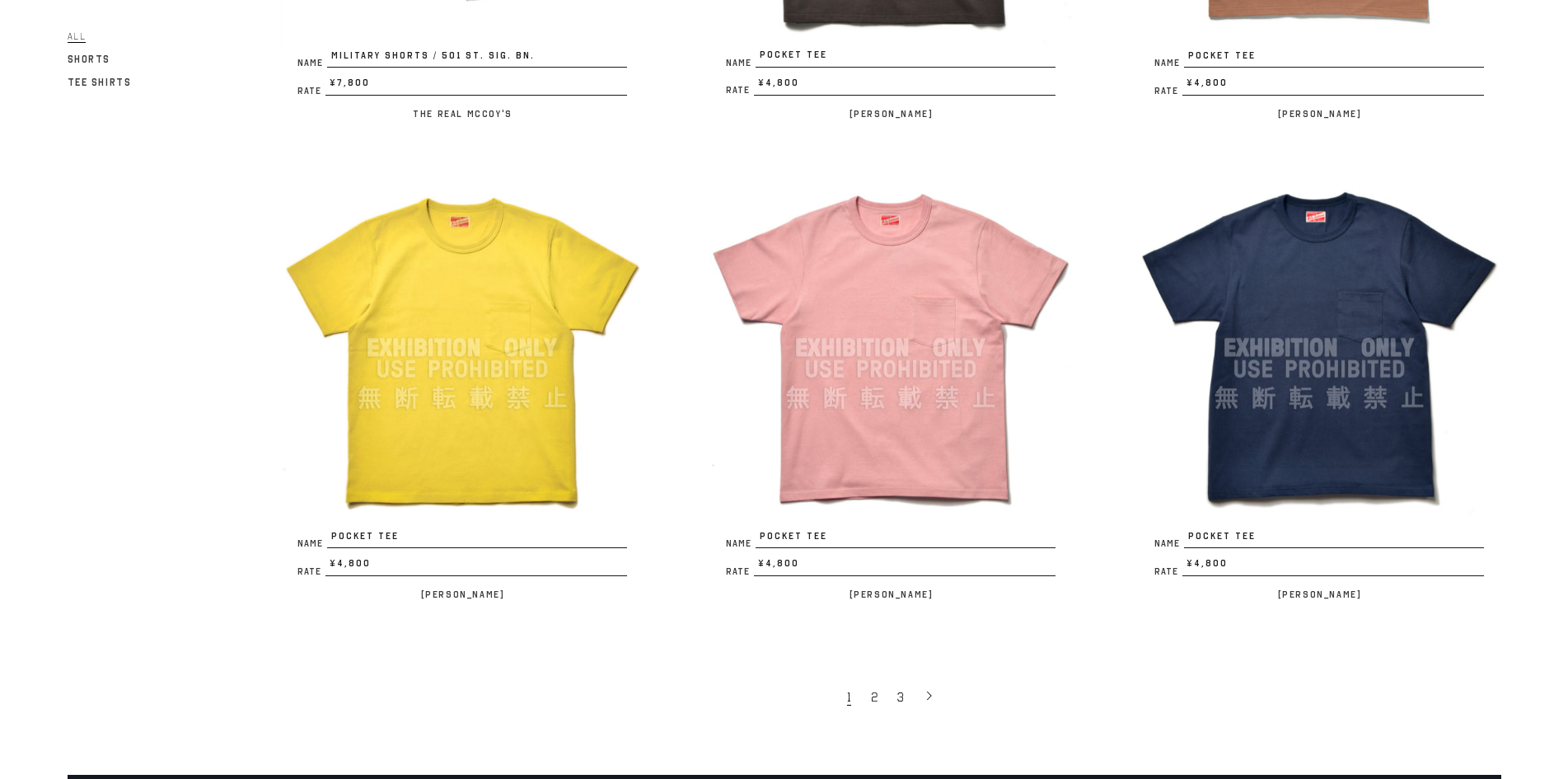
scroll to position [3572, 0]
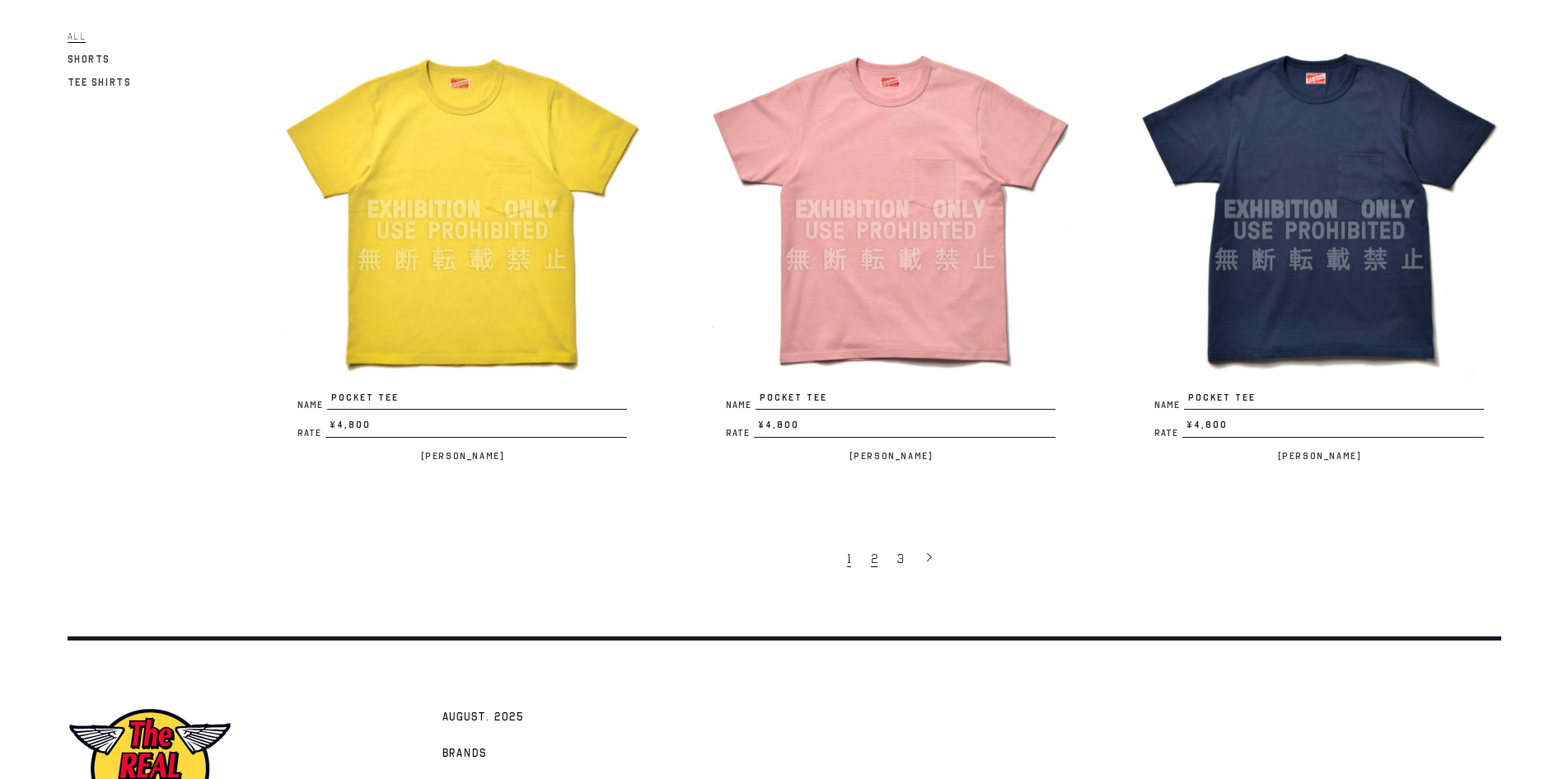
click at [881, 555] on link "2" at bounding box center [875, 558] width 26 height 35
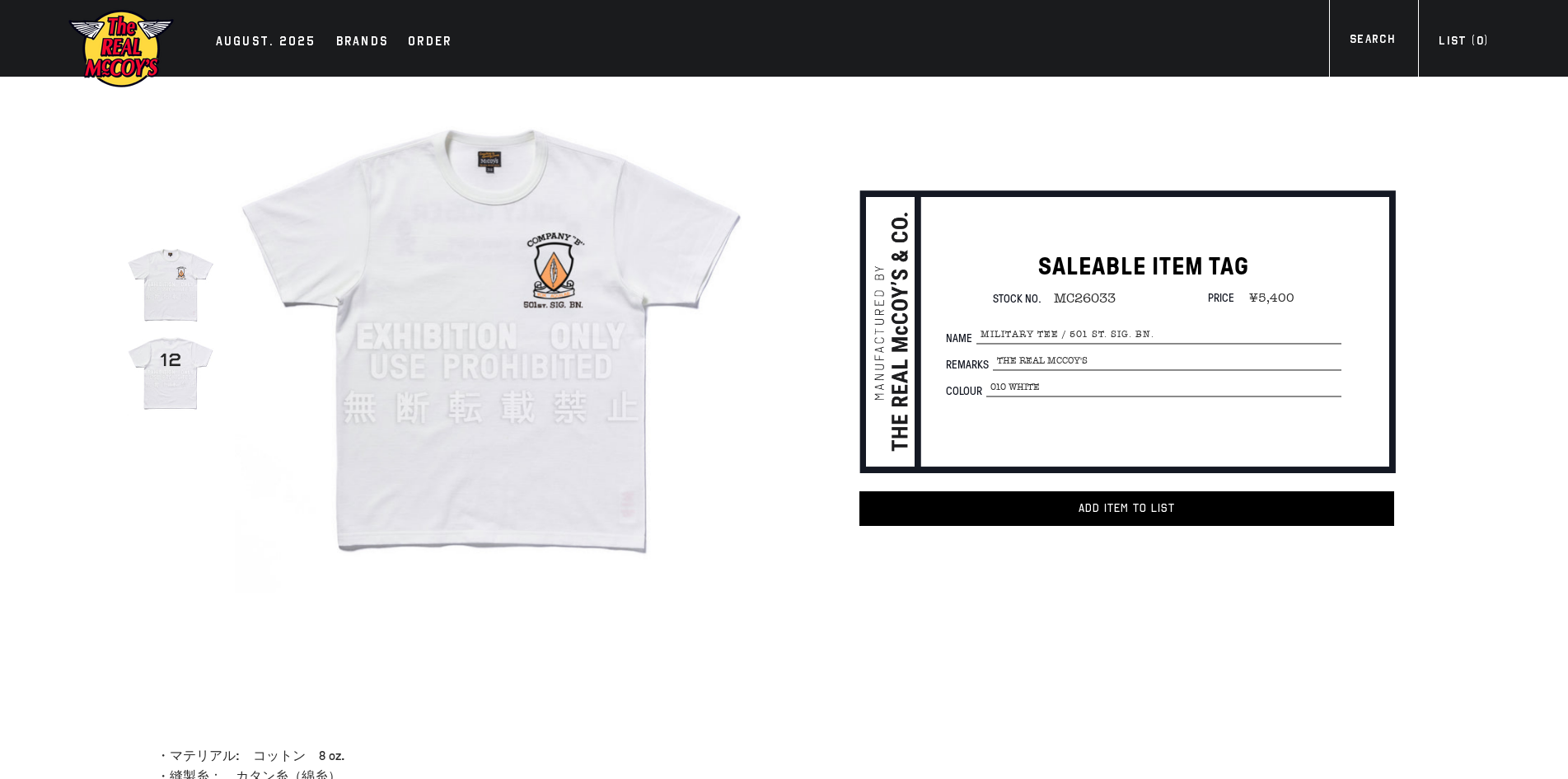
click at [73, 588] on div "true" at bounding box center [406, 336] width 691 height 520
click at [0, 508] on section "true SALEABLE ITEM TAG Stock No. MC26033 Price" at bounding box center [784, 377] width 1568 height 602
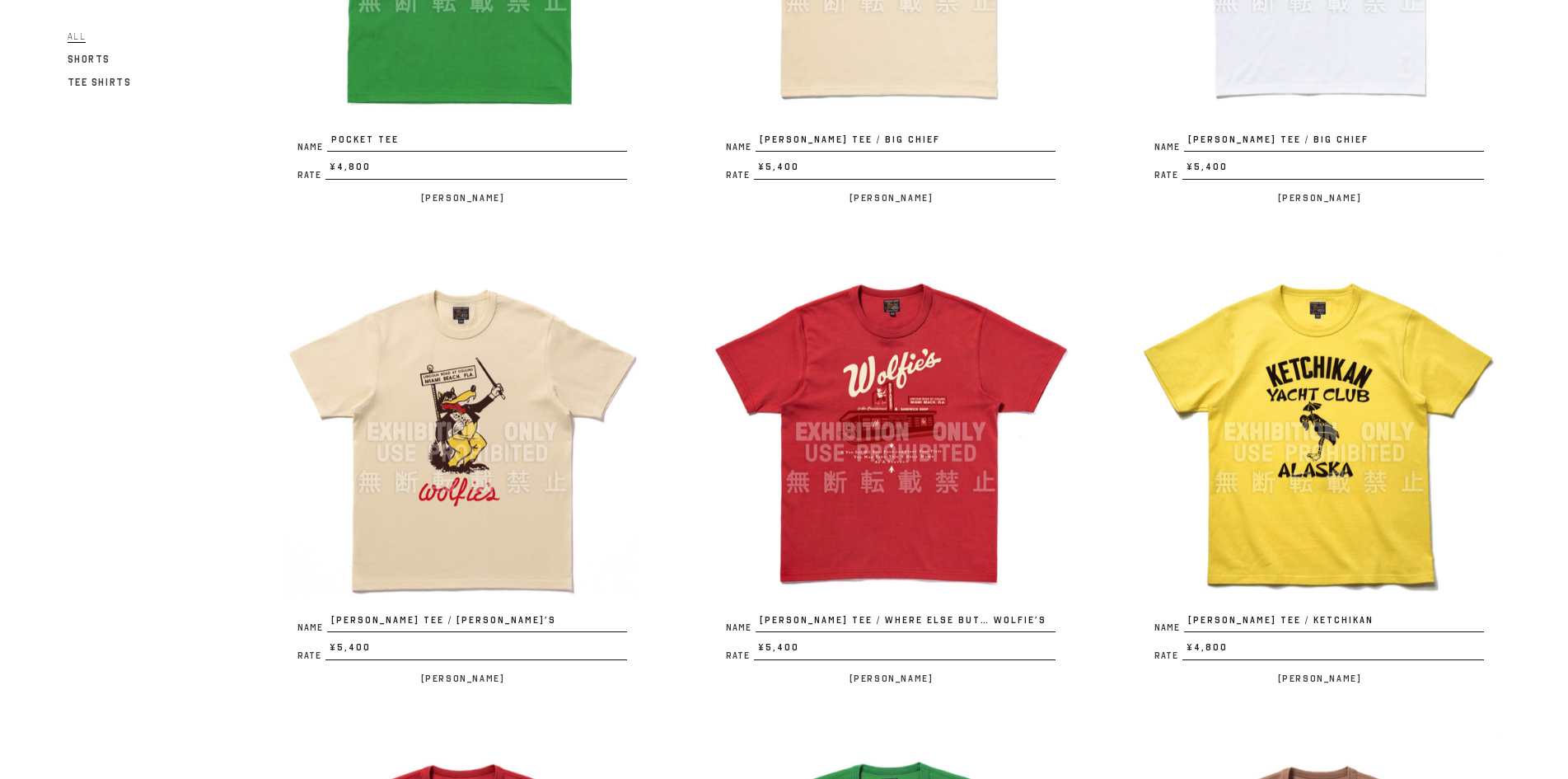
scroll to position [550, 0]
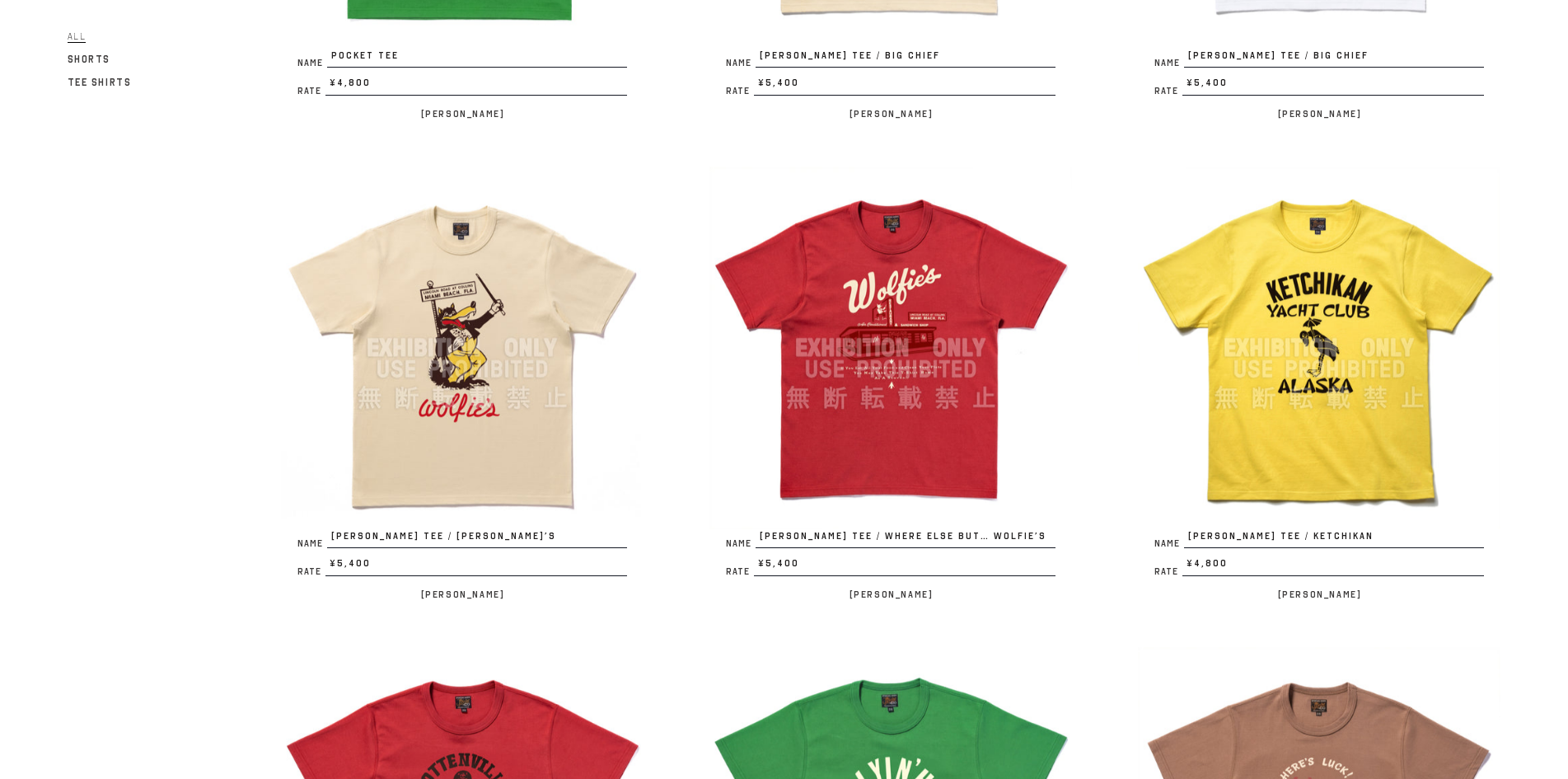
click at [499, 324] on img at bounding box center [462, 348] width 363 height 363
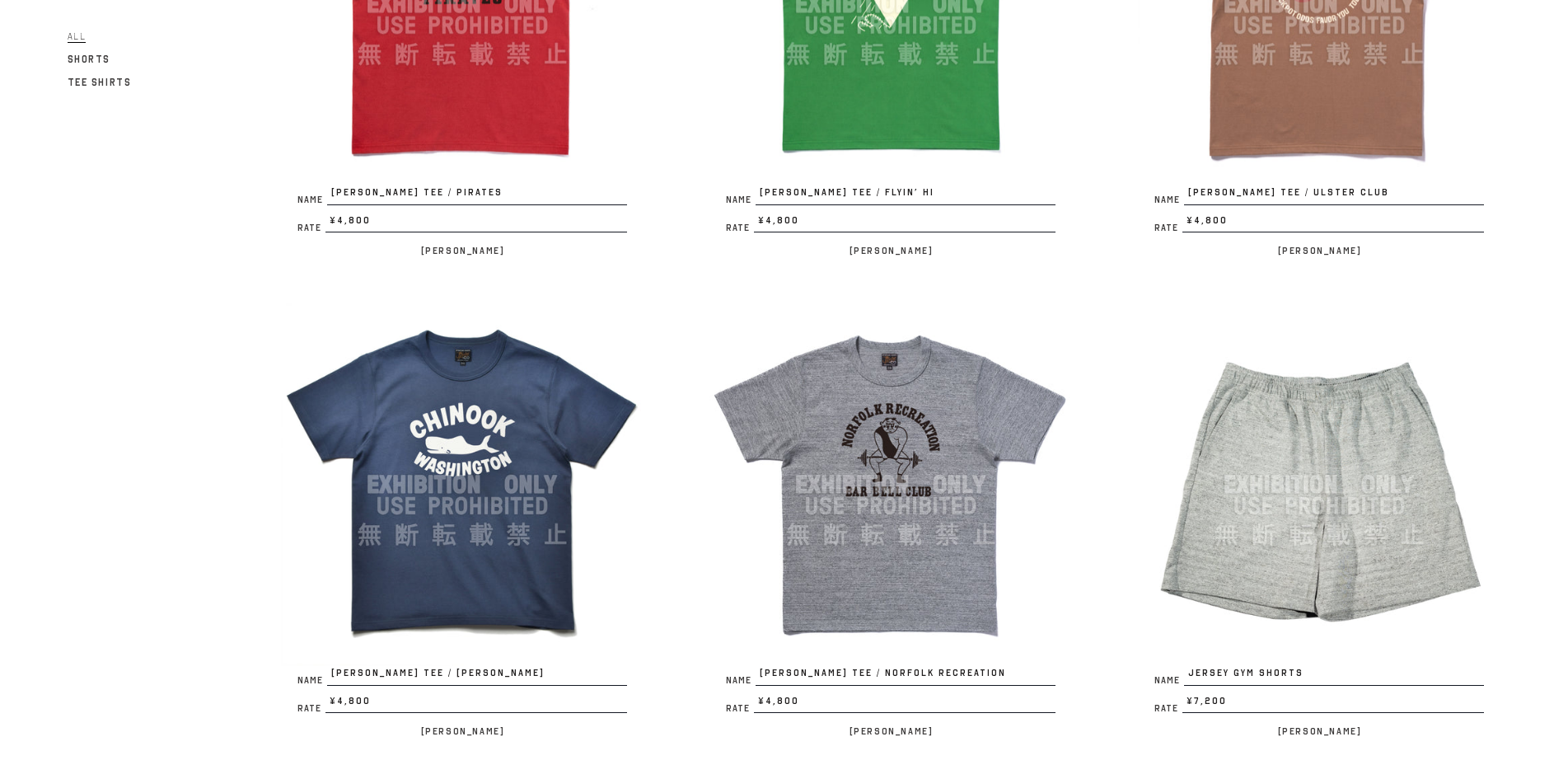
scroll to position [1511, 0]
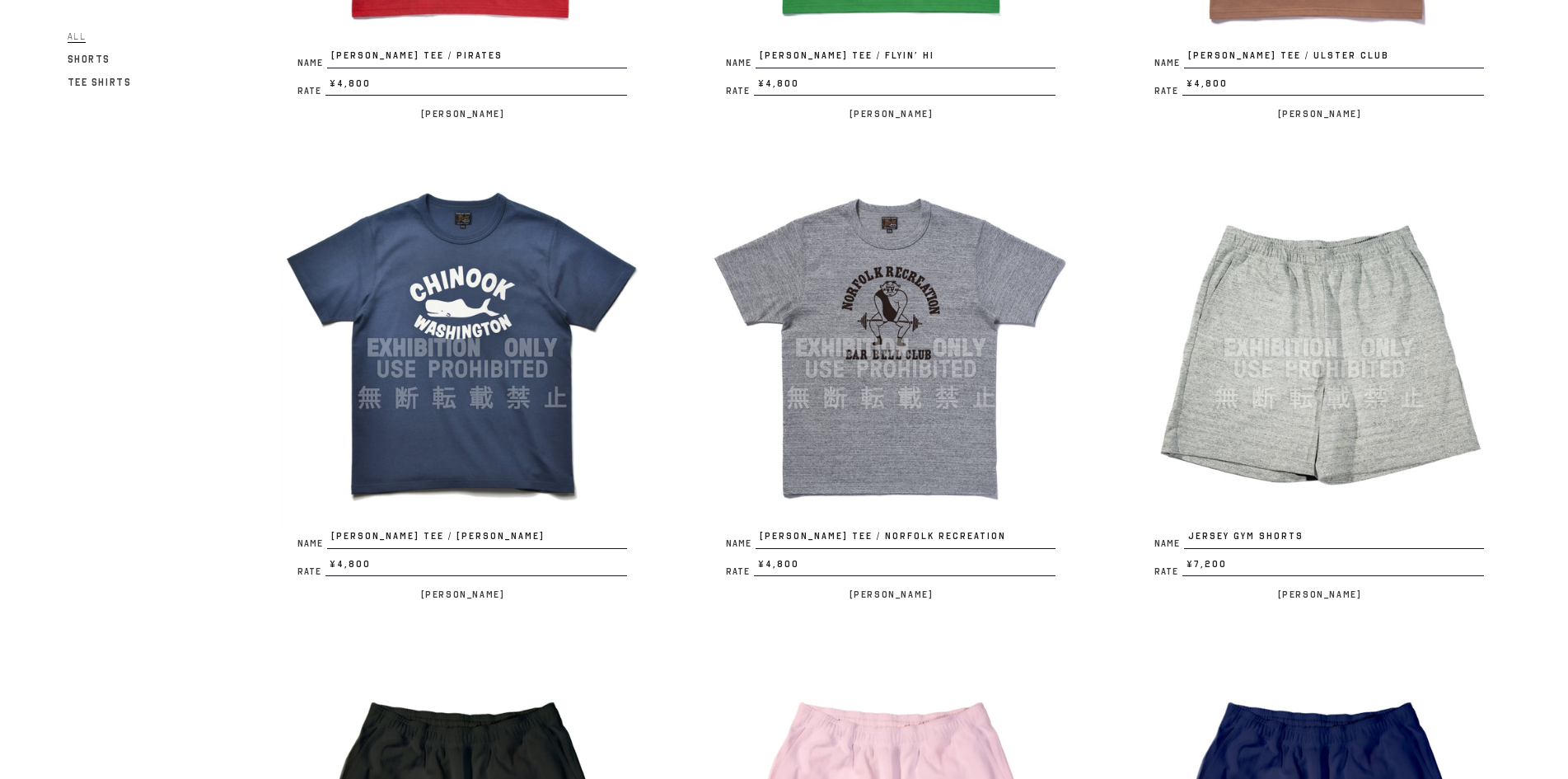
click at [163, 513] on div "Filter All Shorts Tee Shirts Name POCKET TEE Rate ¥4,800 / Joe McCoy Name JOE M…" at bounding box center [751, 680] width 1500 height 3980
click at [200, 575] on div "Filter All Shorts Tee Shirts Name POCKET TEE Rate ¥4,800 / Joe McCoy Name JOE M…" at bounding box center [751, 680] width 1500 height 3980
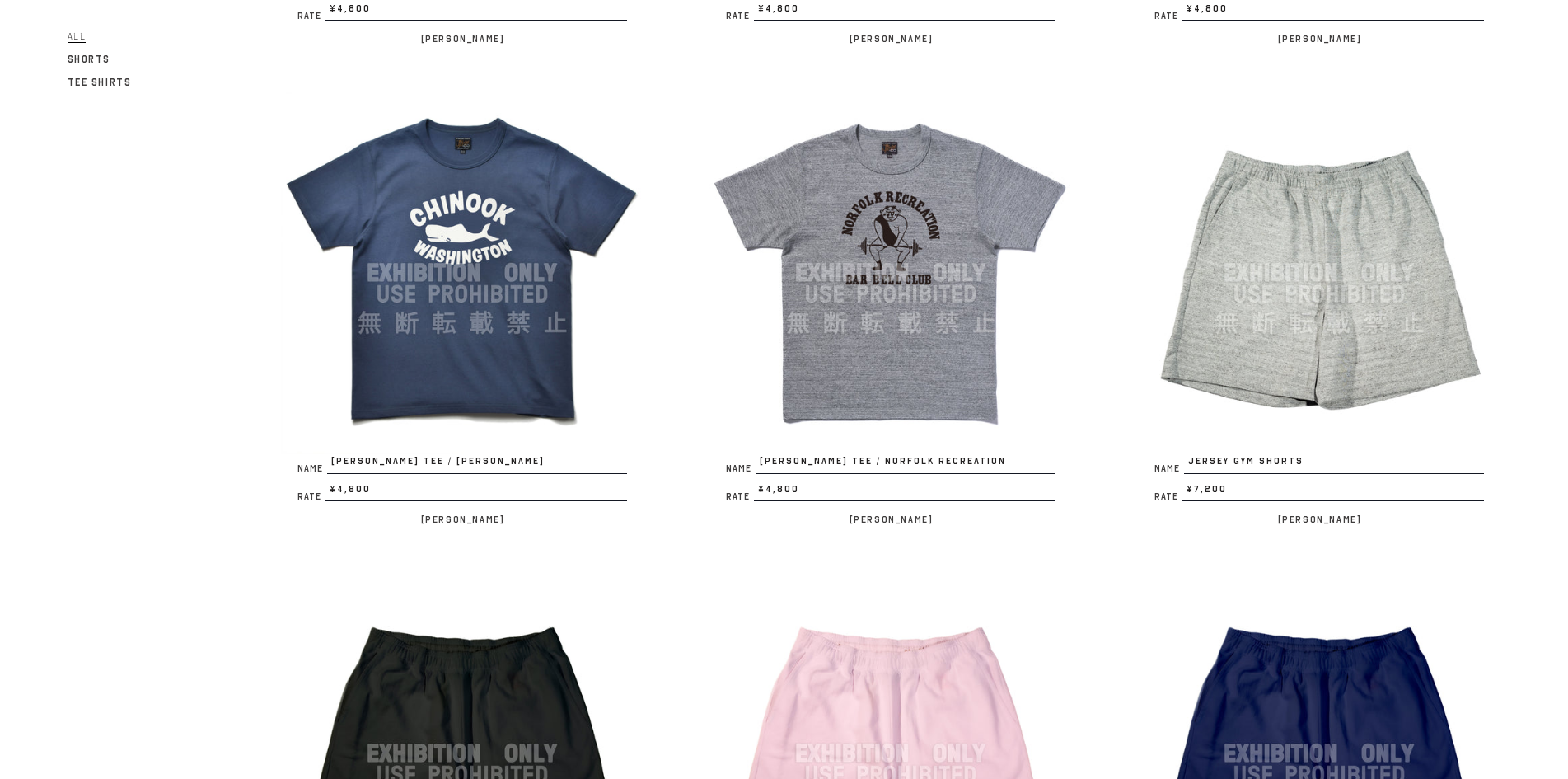
scroll to position [1648, 0]
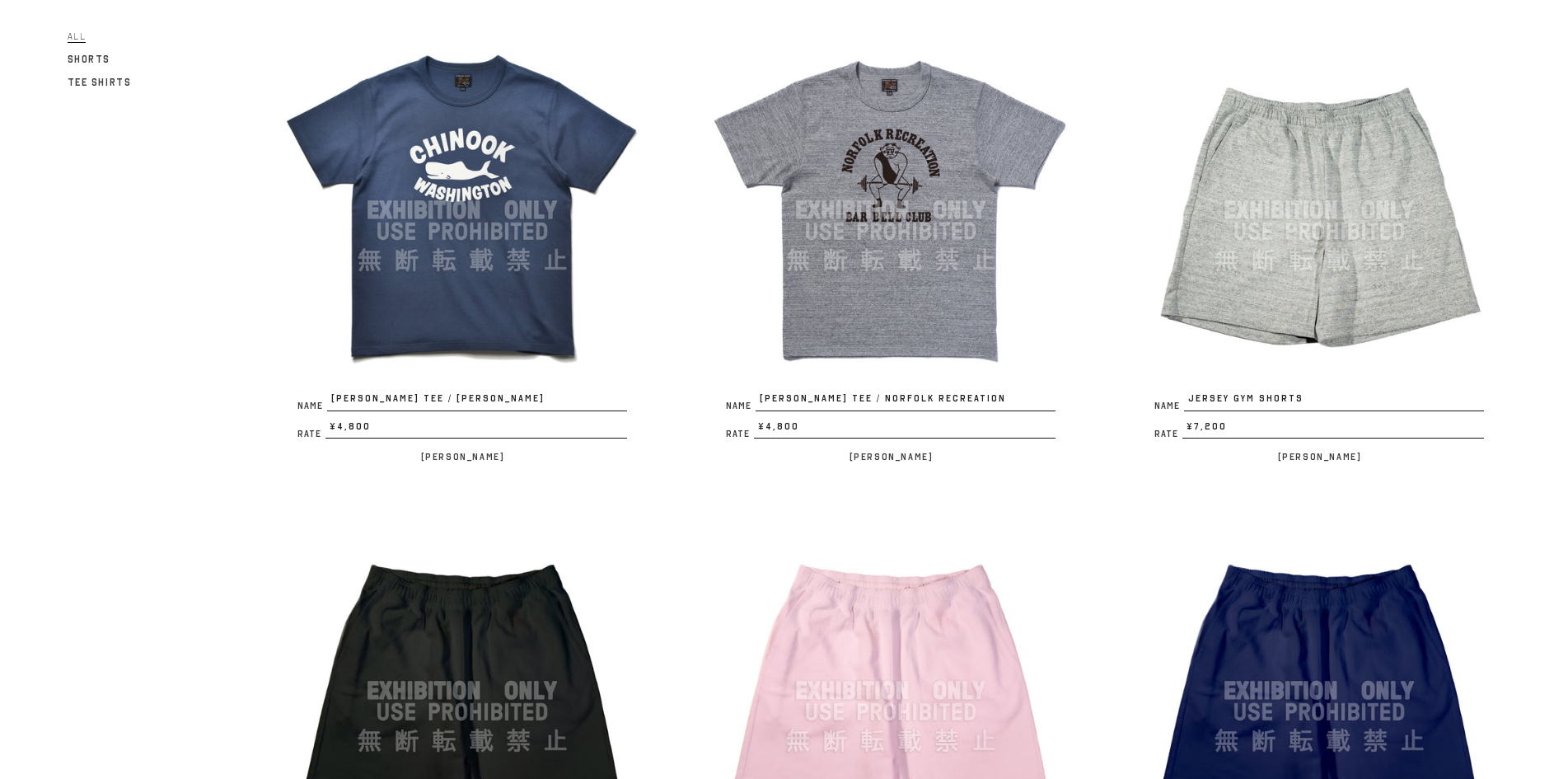
click at [130, 493] on div "Filter All Shorts Tee Shirts Name POCKET TEE Rate ¥4,800 / [PERSON_NAME] Name […" at bounding box center [751, 543] width 1500 height 3980
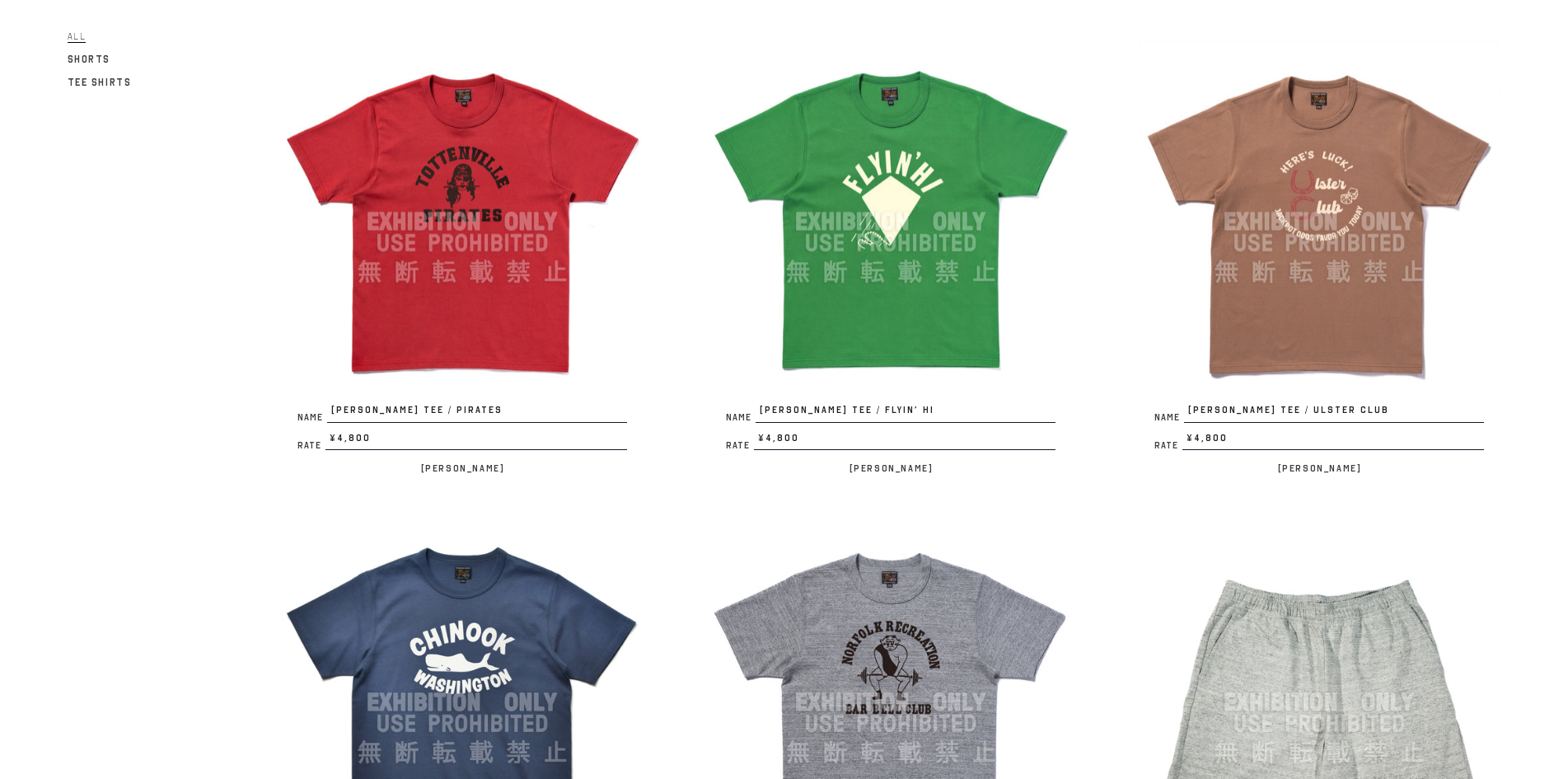
scroll to position [1098, 0]
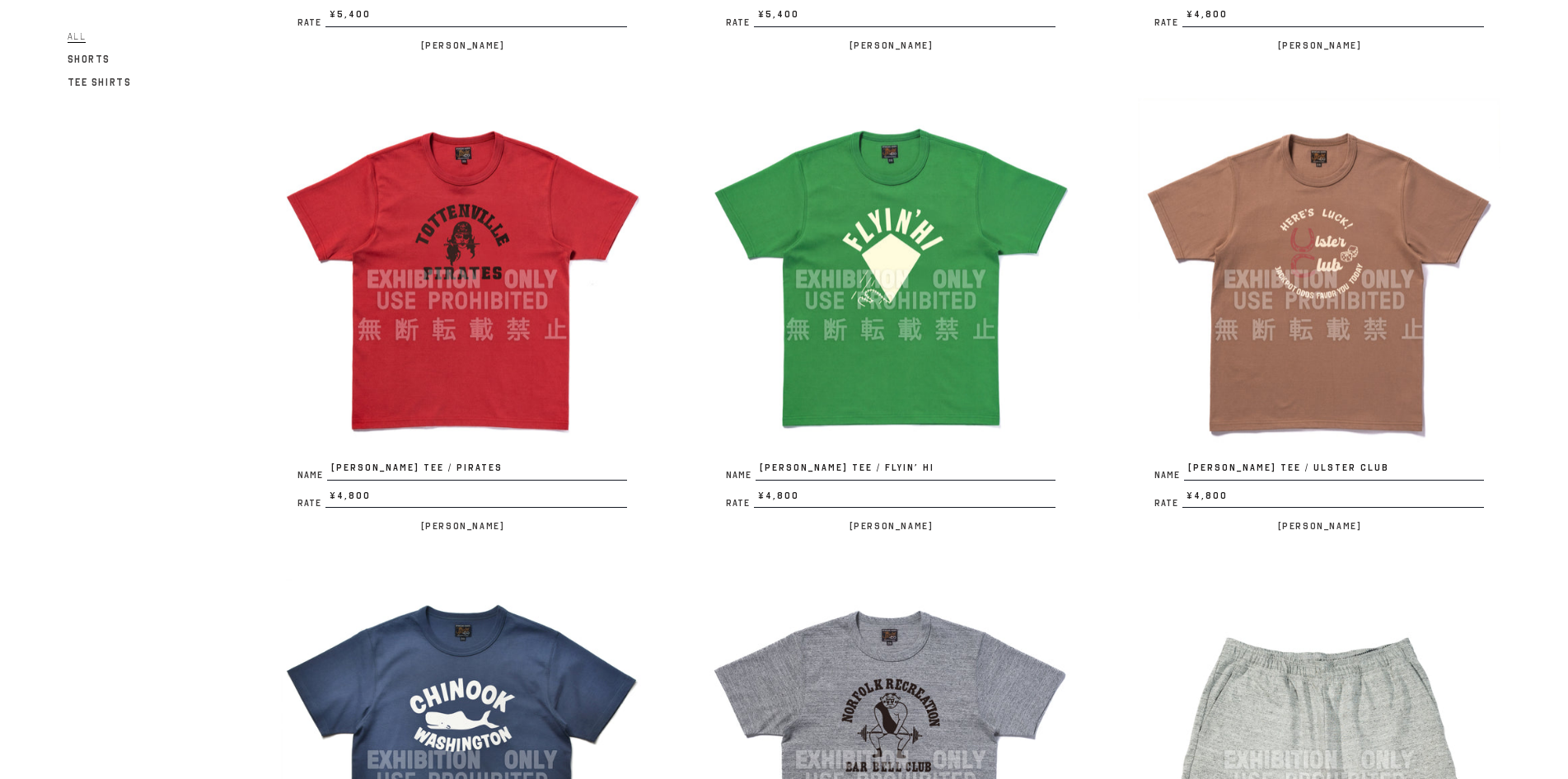
click at [1224, 349] on img at bounding box center [1319, 279] width 363 height 363
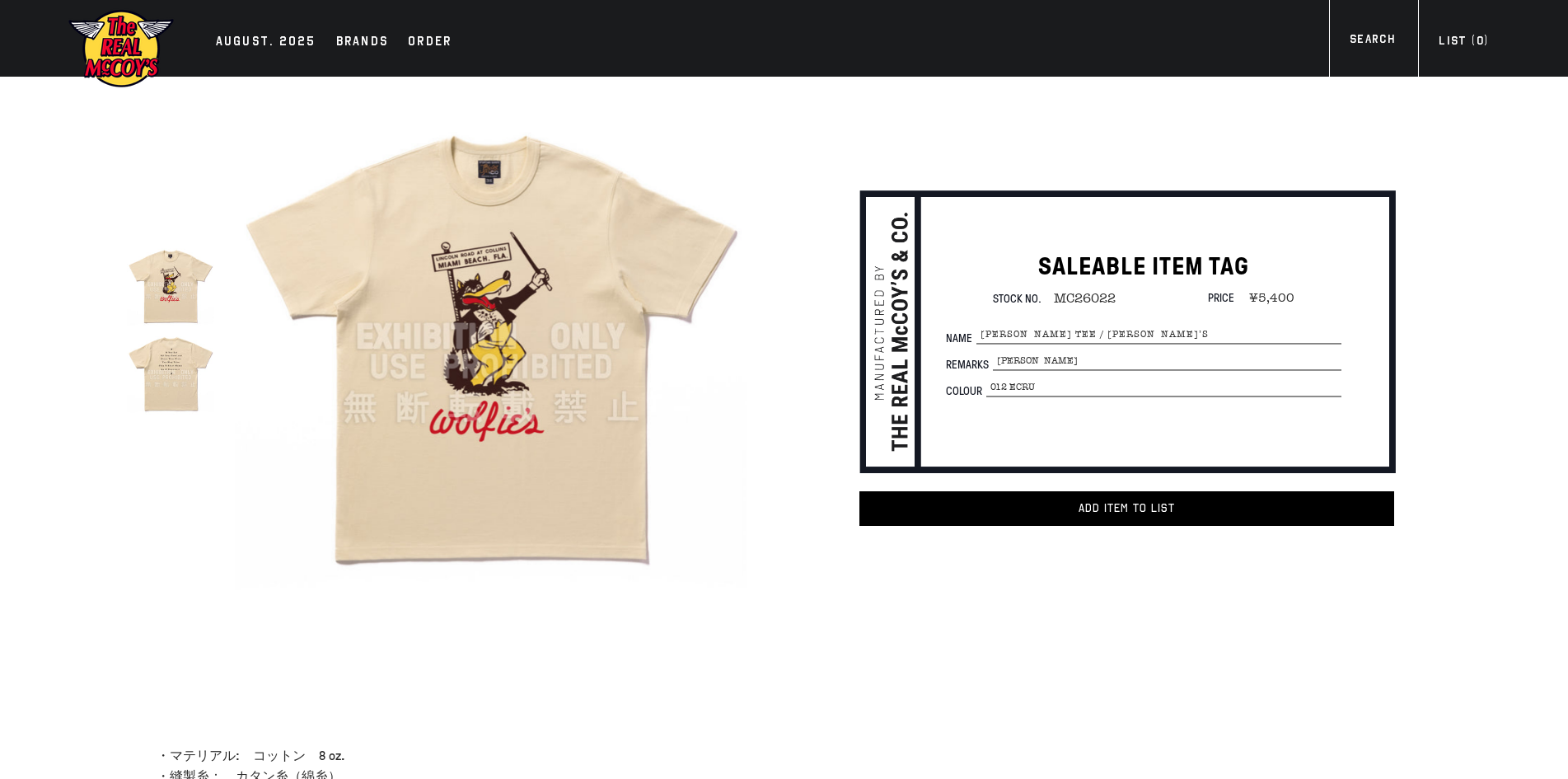
click at [654, 281] on img at bounding box center [491, 337] width 512 height 512
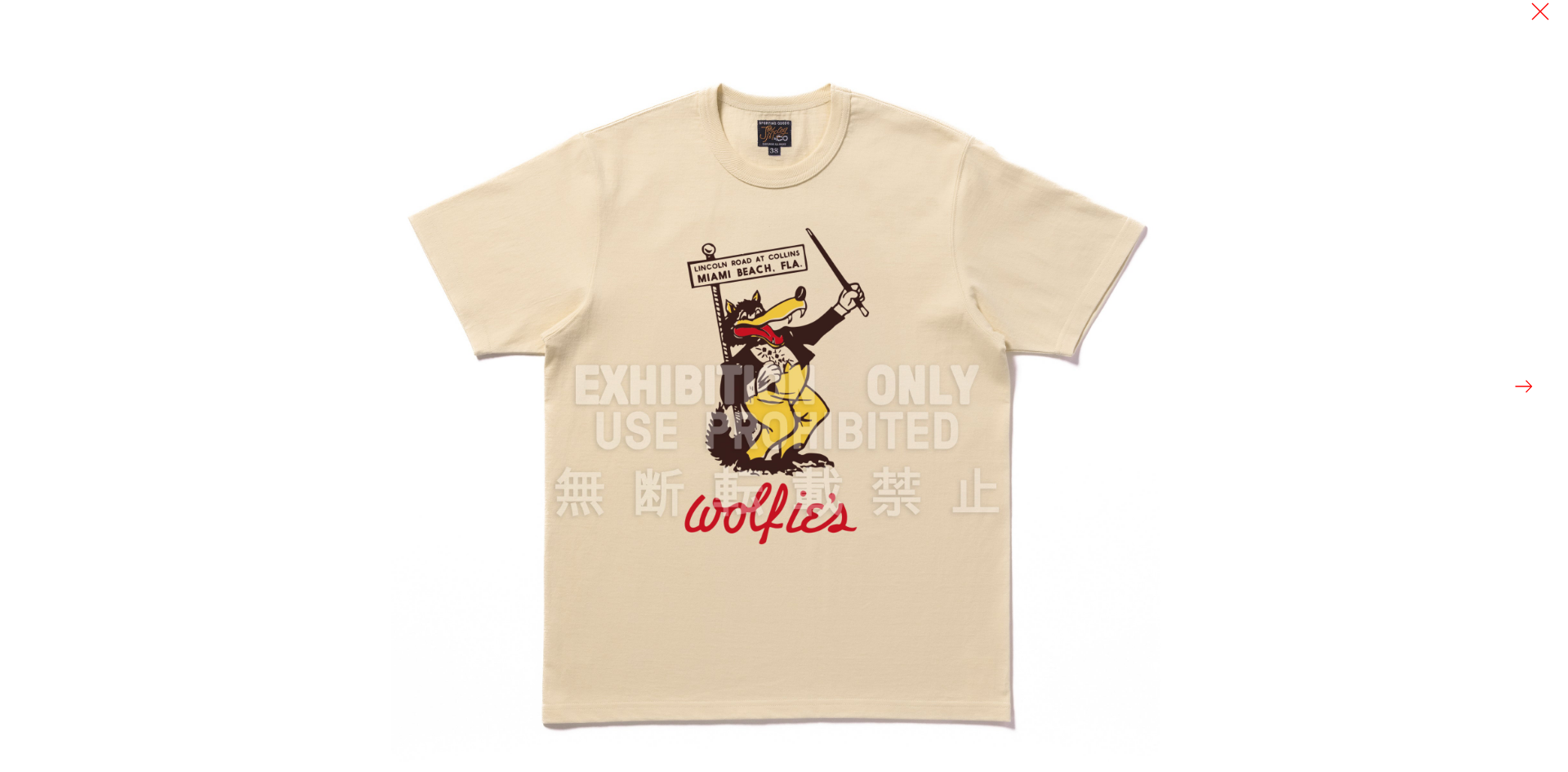
click at [618, 270] on img at bounding box center [777, 386] width 772 height 772
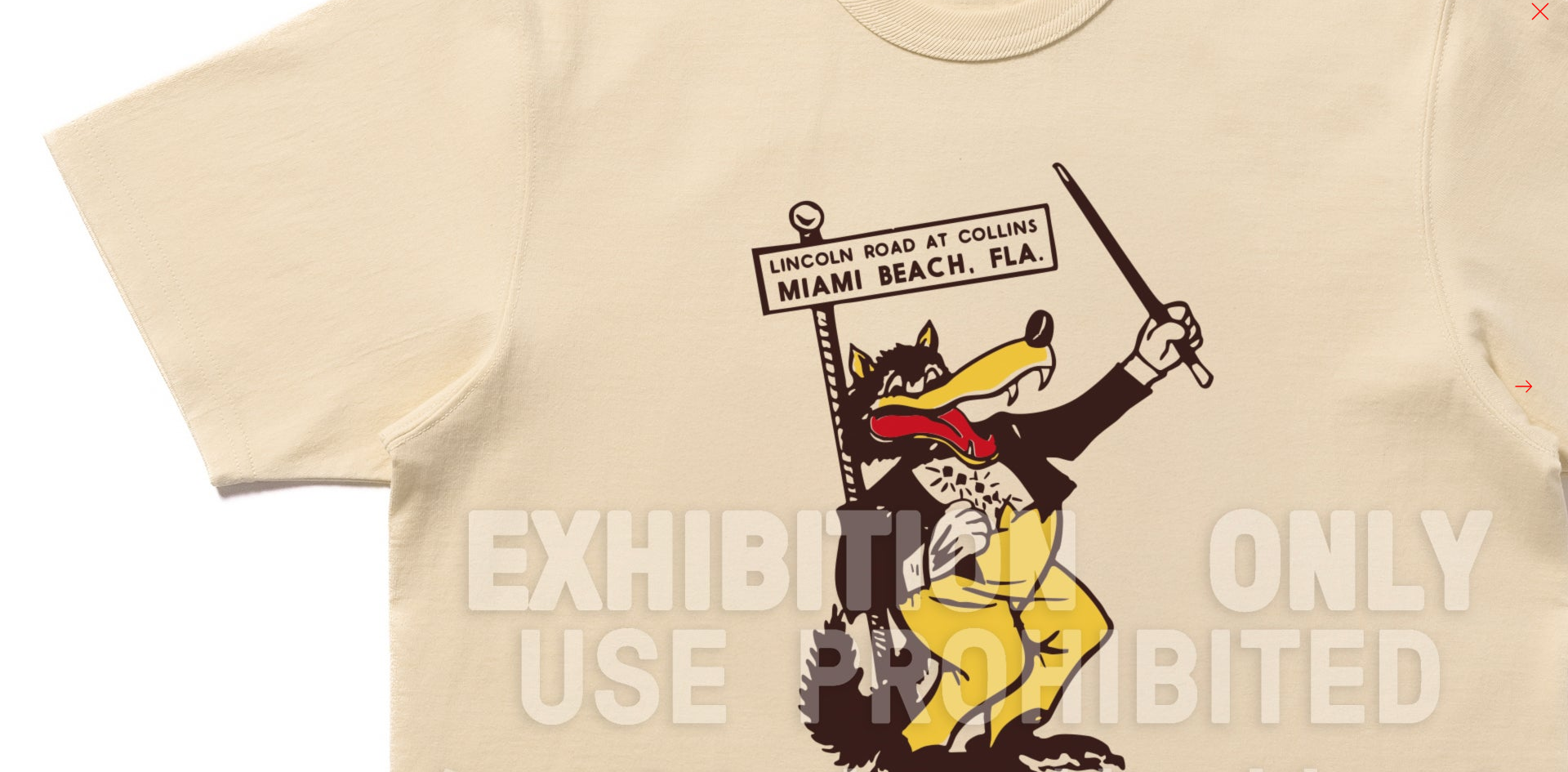
click at [682, 269] on img at bounding box center [980, 563] width 1959 height 1960
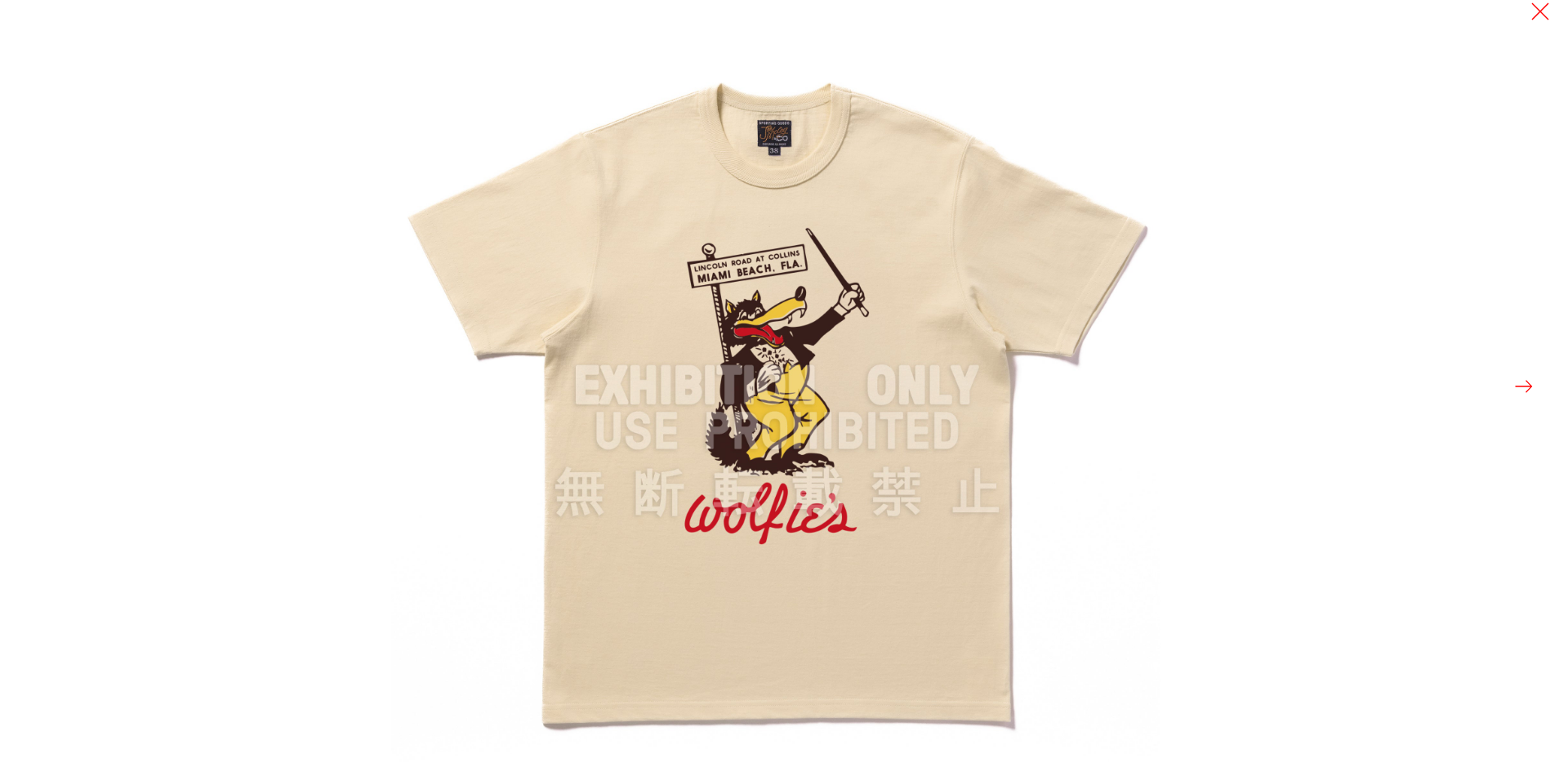
click at [151, 174] on div at bounding box center [784, 386] width 1568 height 772
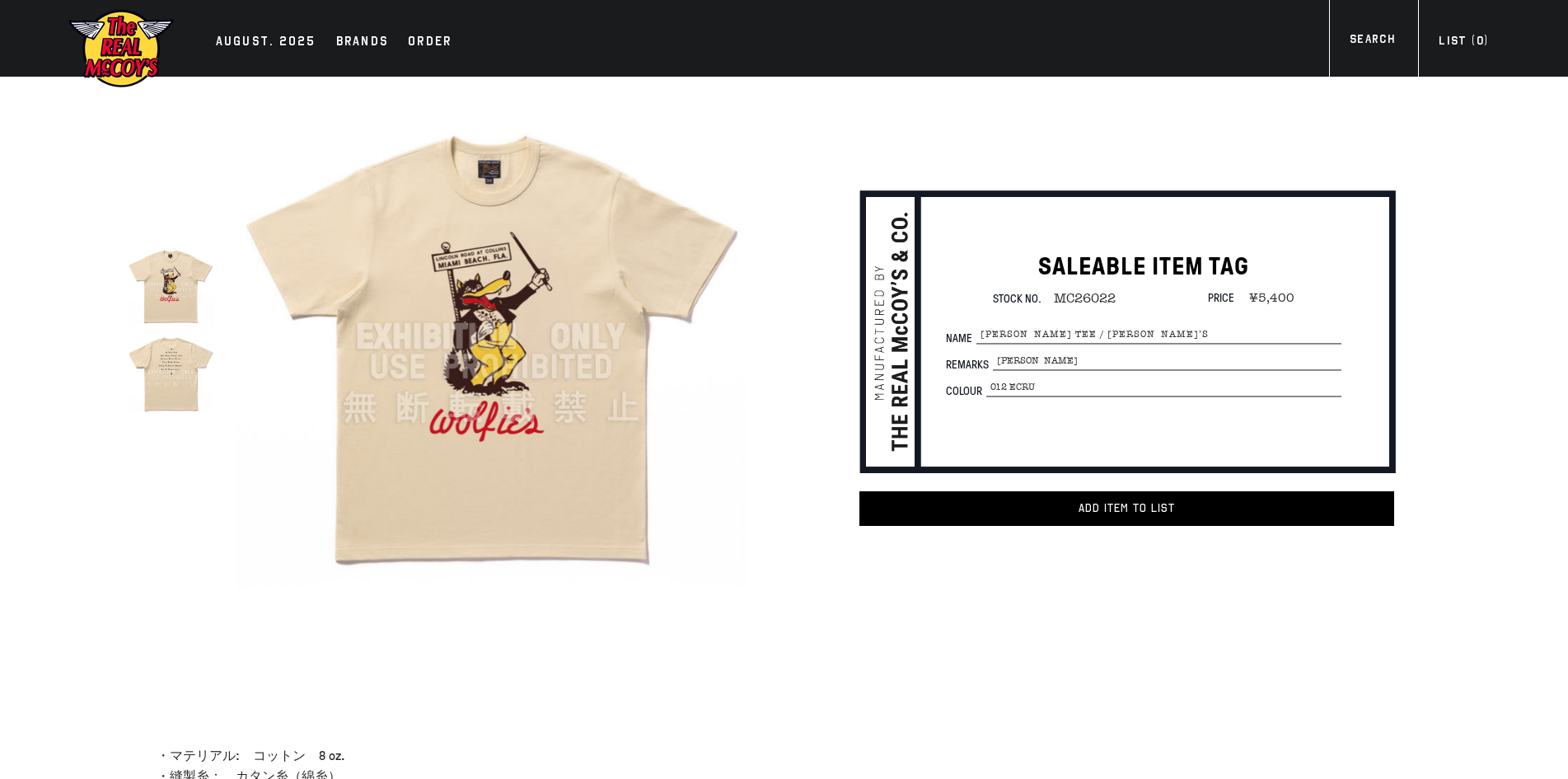
click at [45, 586] on div "true SALEABLE ITEM TAG Stock No. MC26022 Price ¥5,400 Name" at bounding box center [784, 377] width 1500 height 602
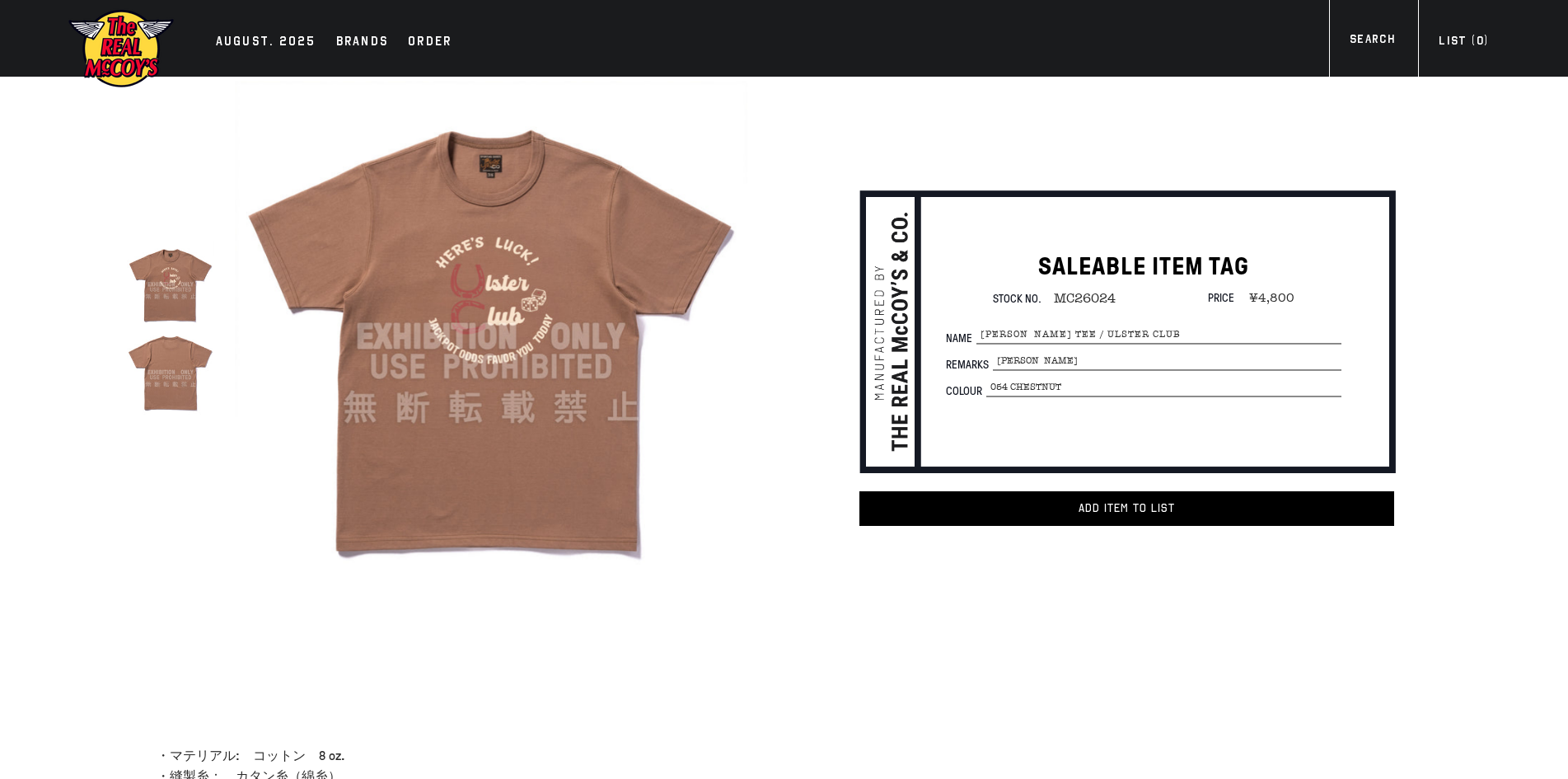
click at [677, 264] on img at bounding box center [491, 337] width 512 height 512
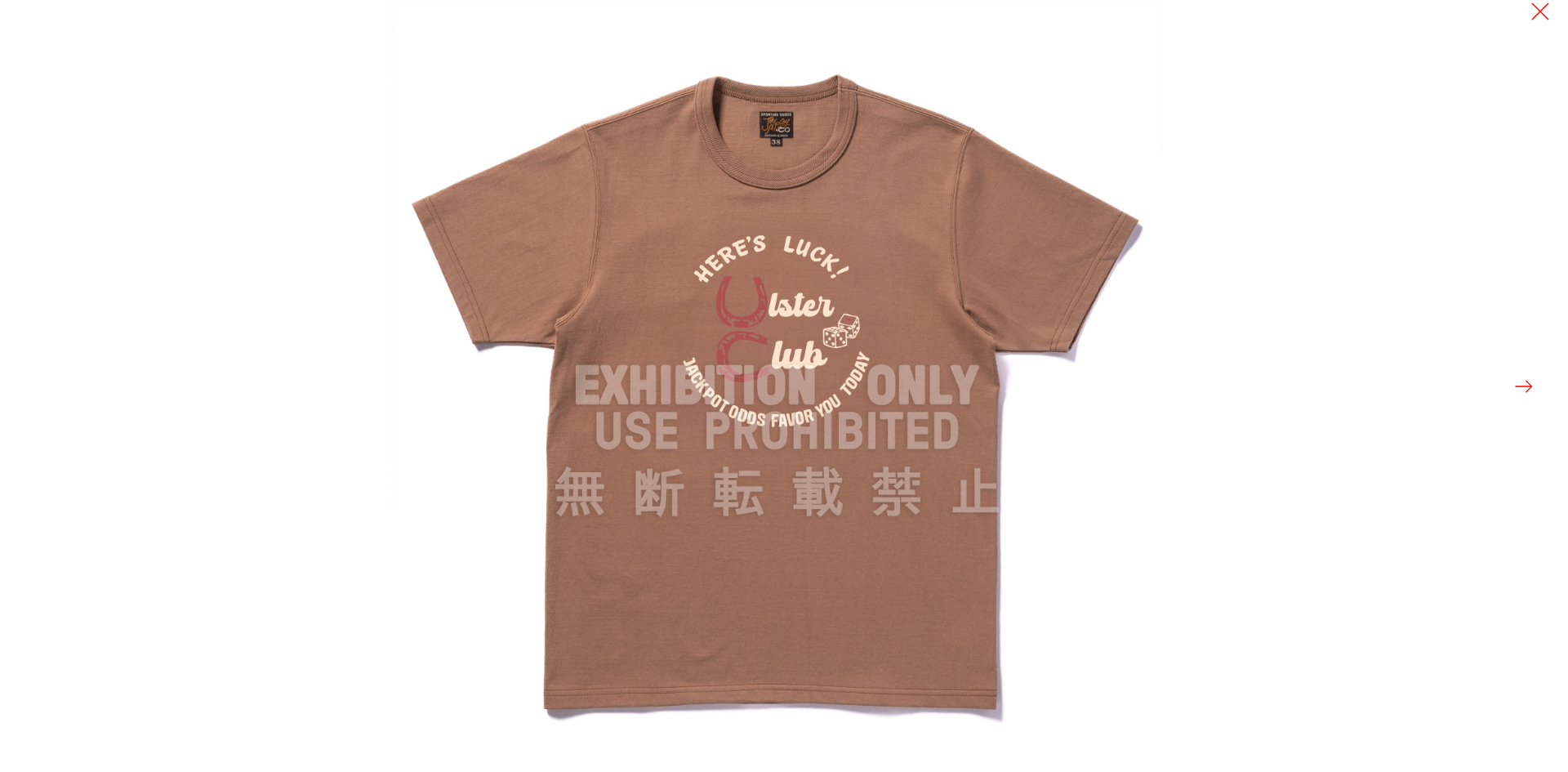
click at [673, 260] on img at bounding box center [777, 386] width 772 height 772
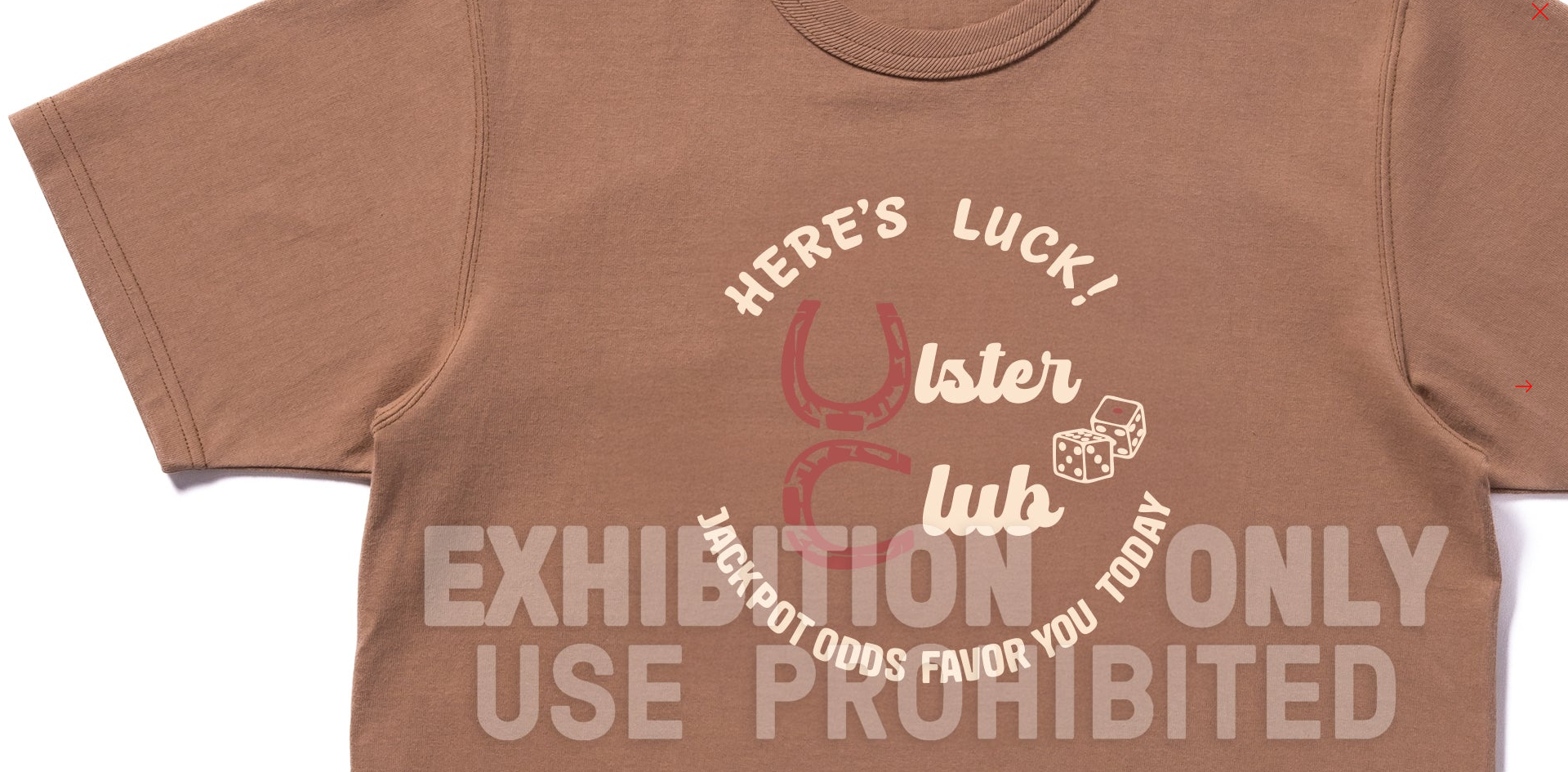
click at [673, 260] on img at bounding box center [935, 579] width 1959 height 1960
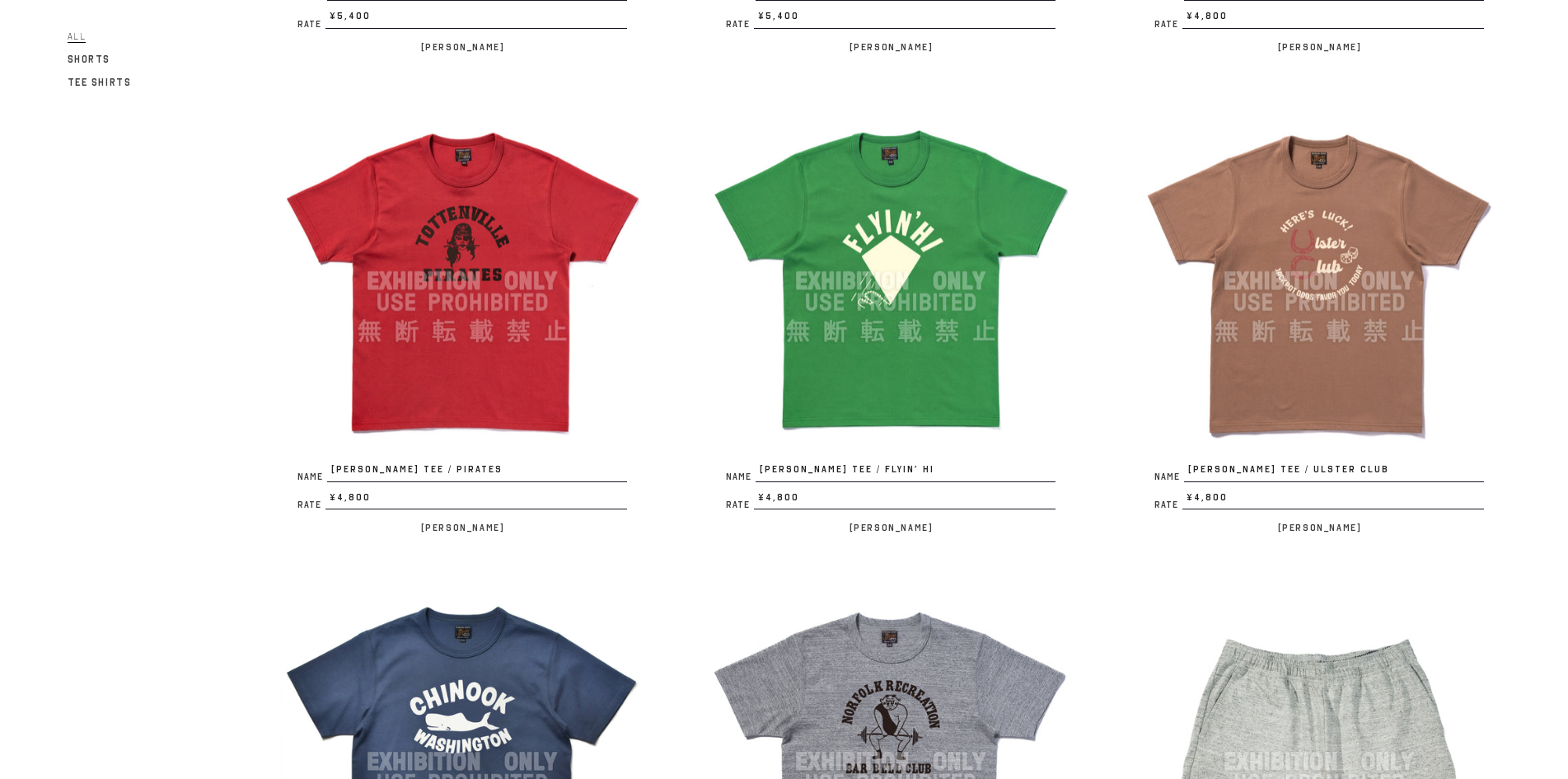
scroll to position [1098, 0]
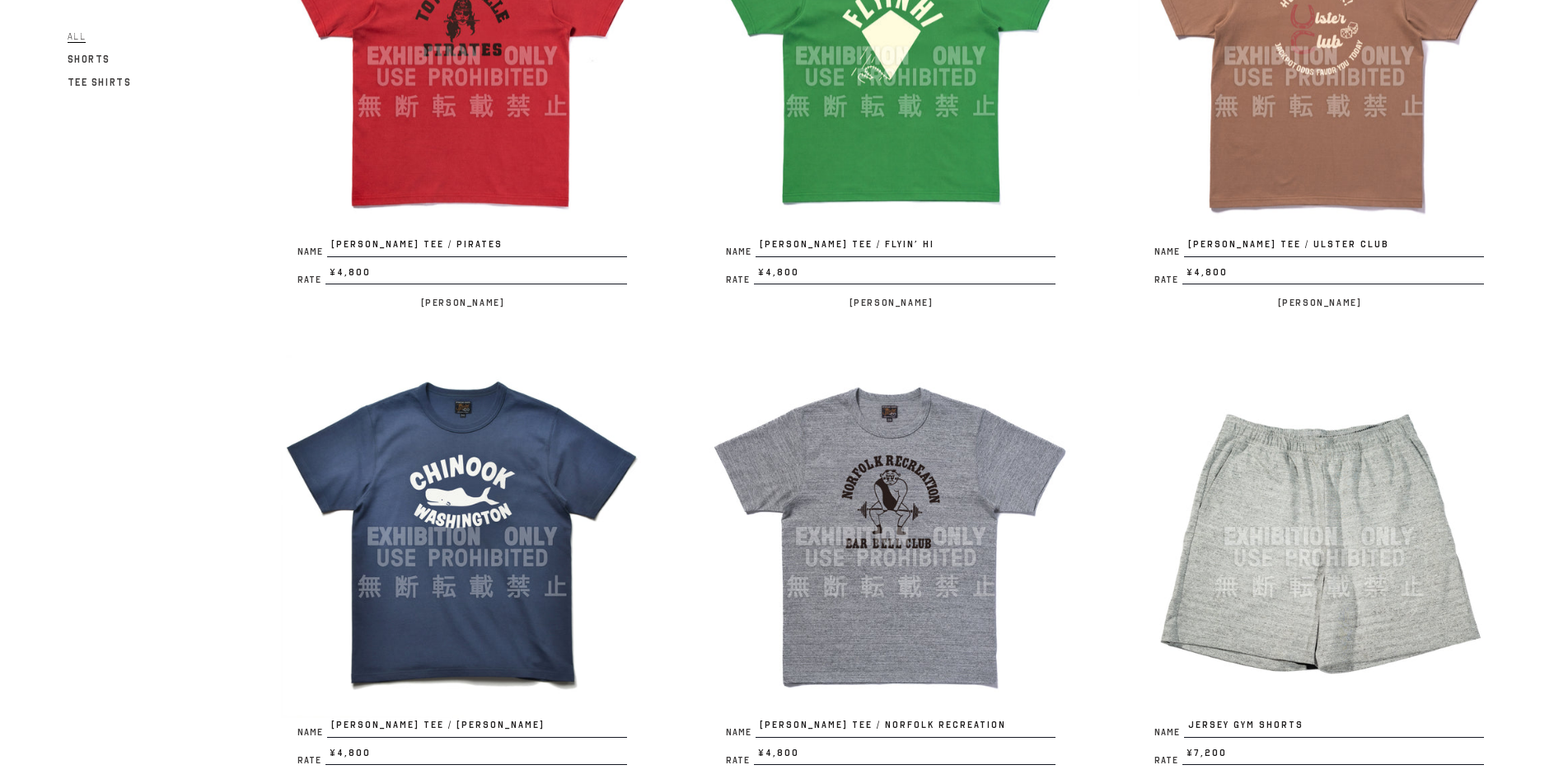
scroll to position [1373, 0]
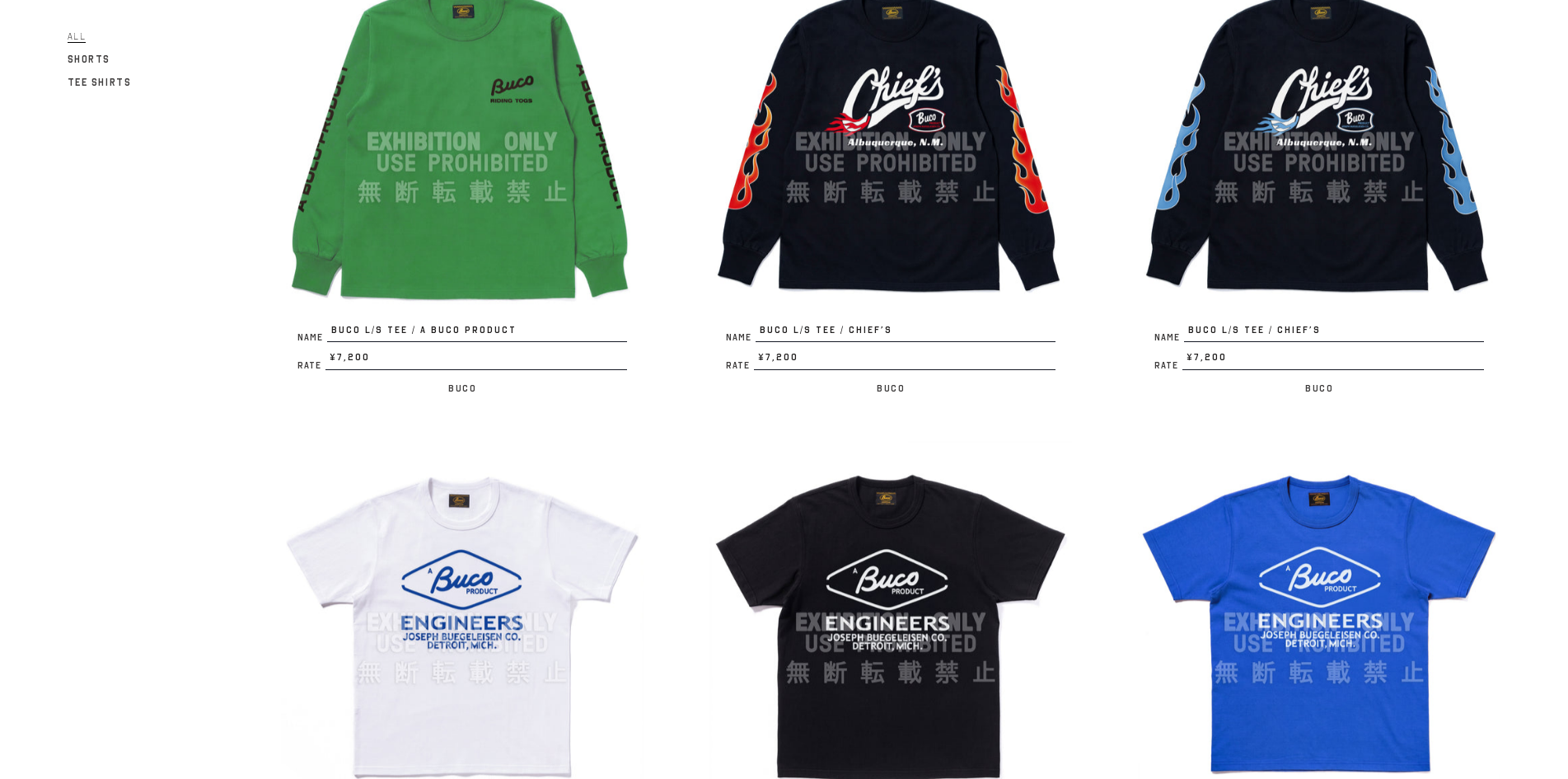
scroll to position [3296, 0]
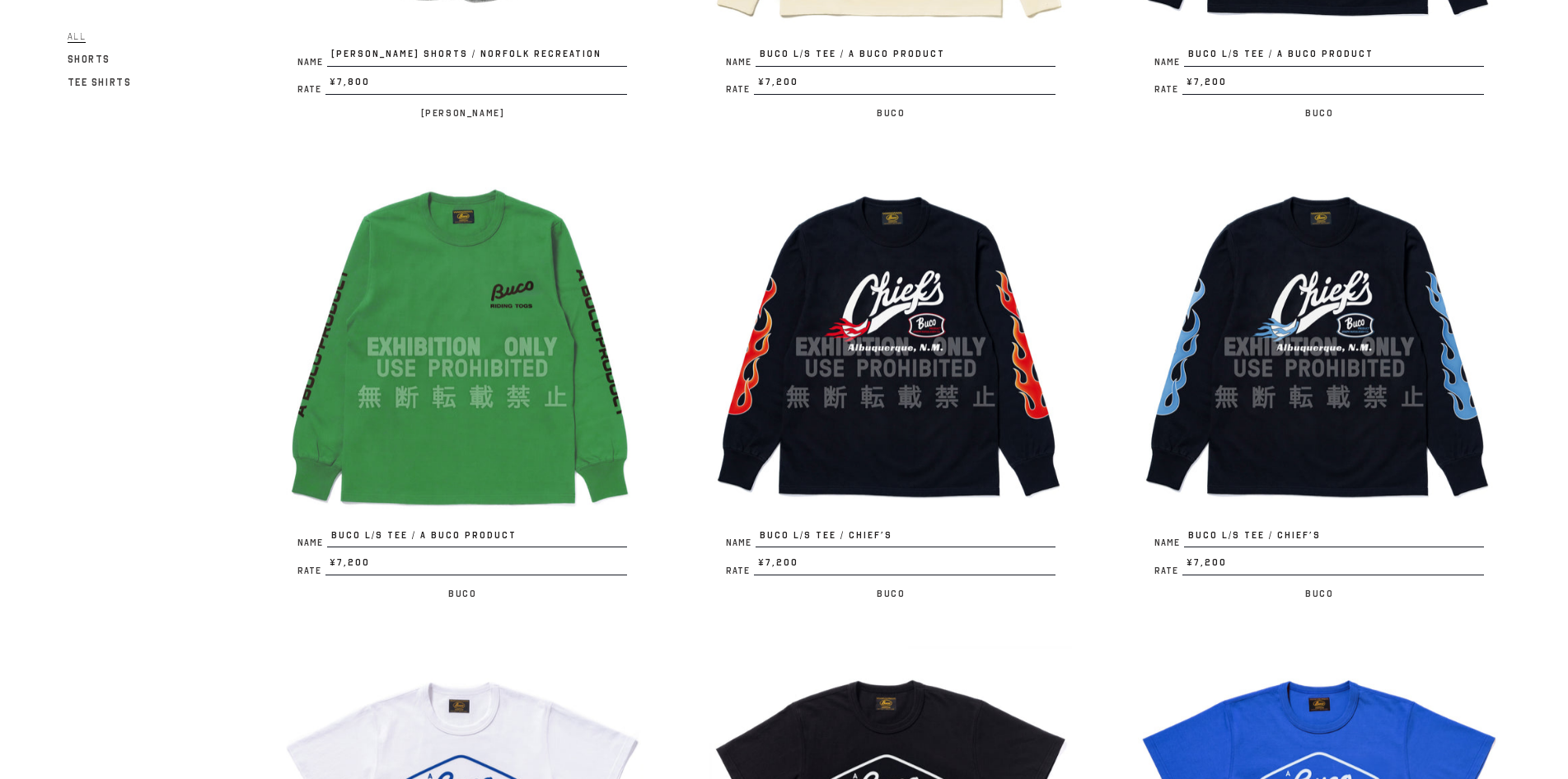
scroll to position [3021, 0]
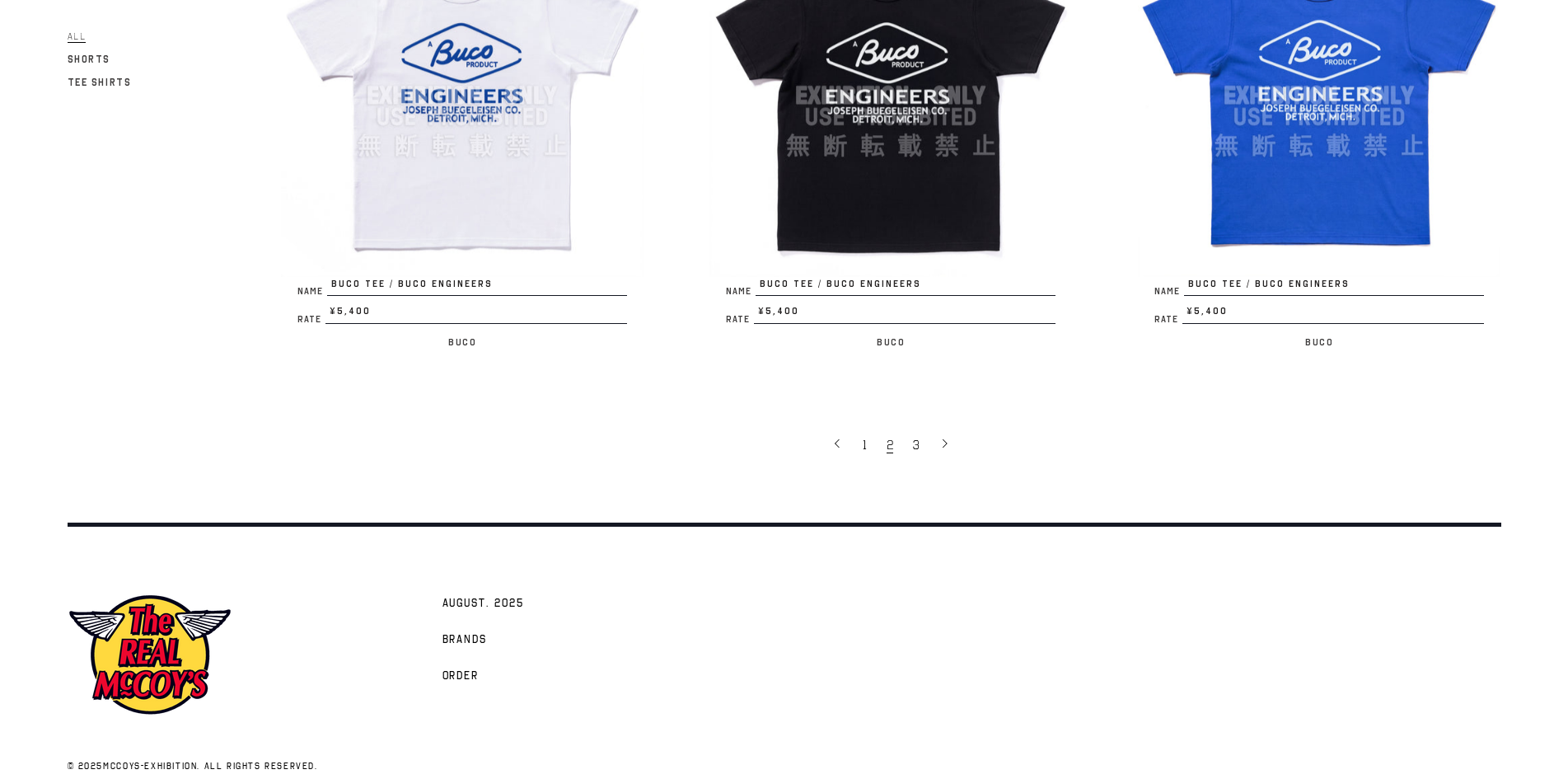
scroll to position [3708, 0]
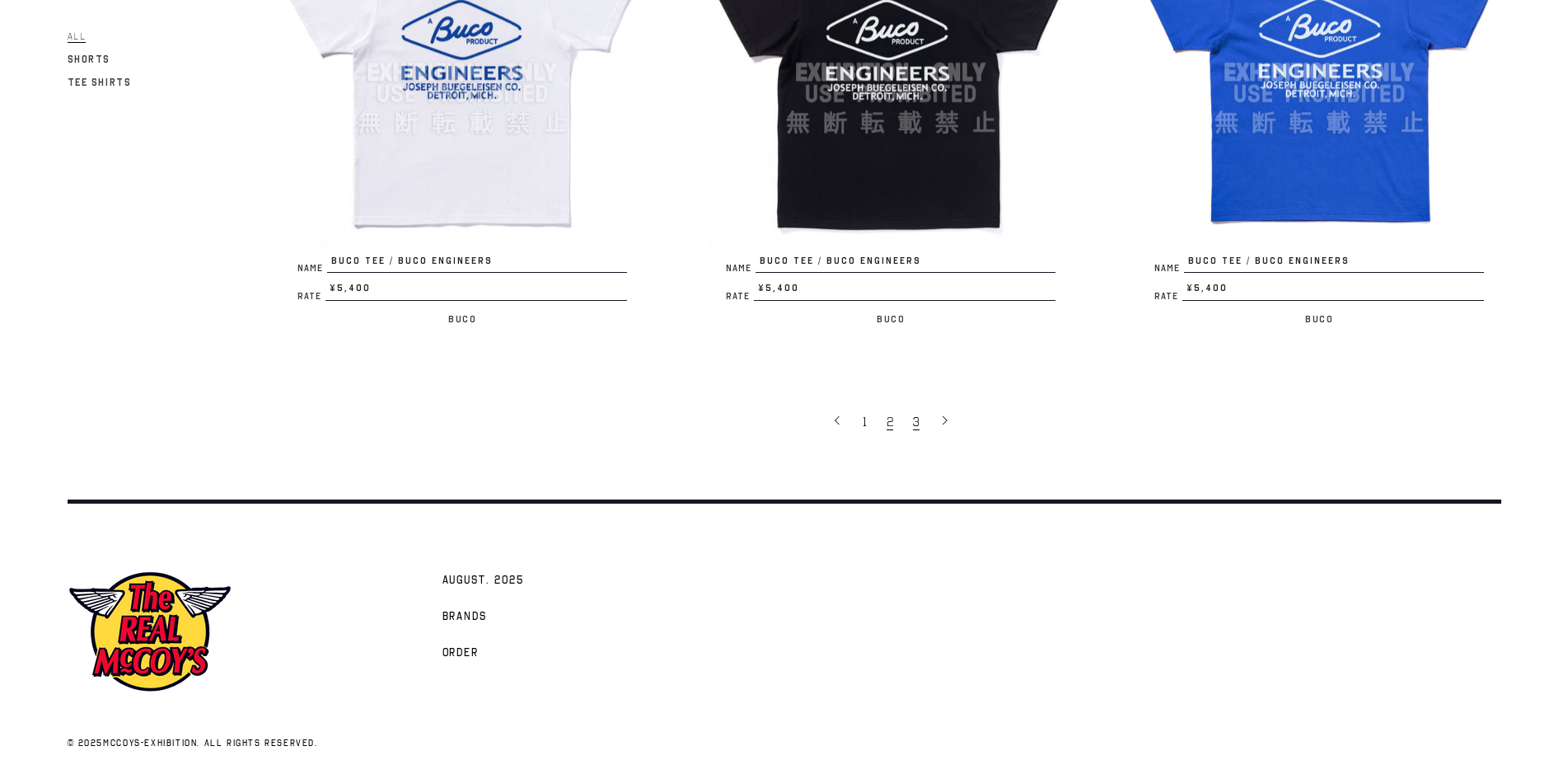
click at [925, 428] on link "3" at bounding box center [917, 420] width 26 height 35
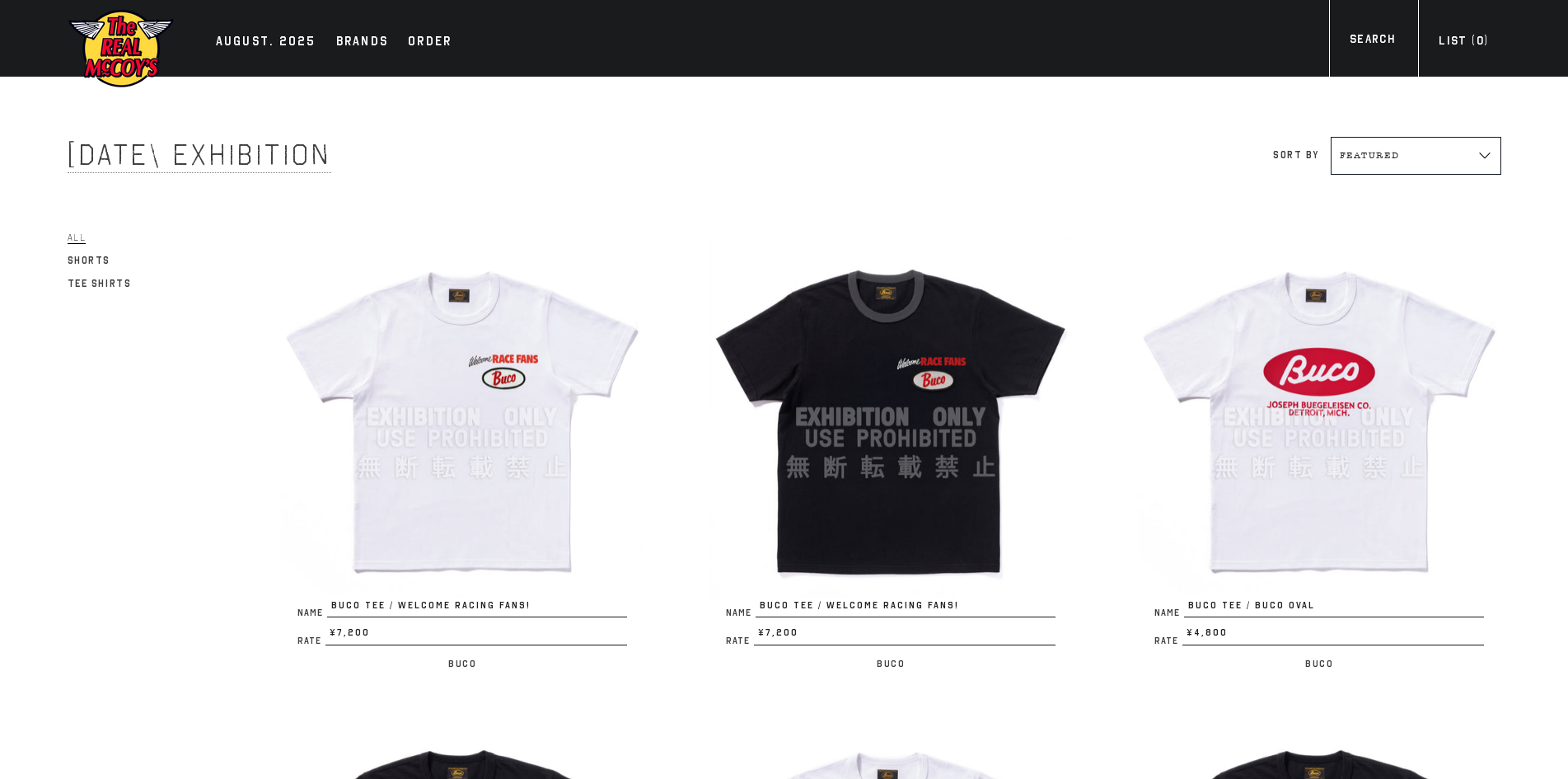
click at [448, 364] on img at bounding box center [462, 417] width 363 height 363
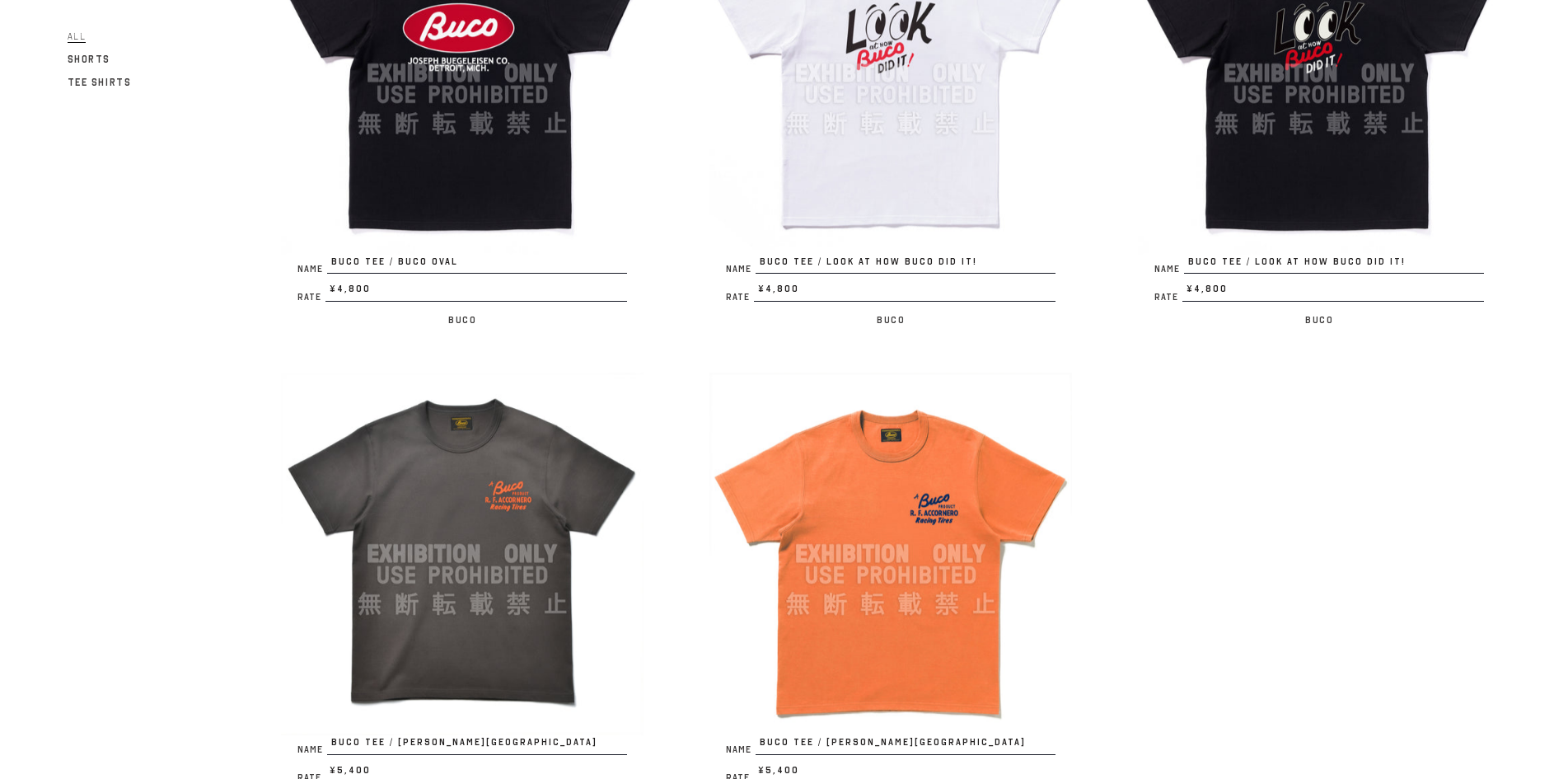
scroll to position [962, 0]
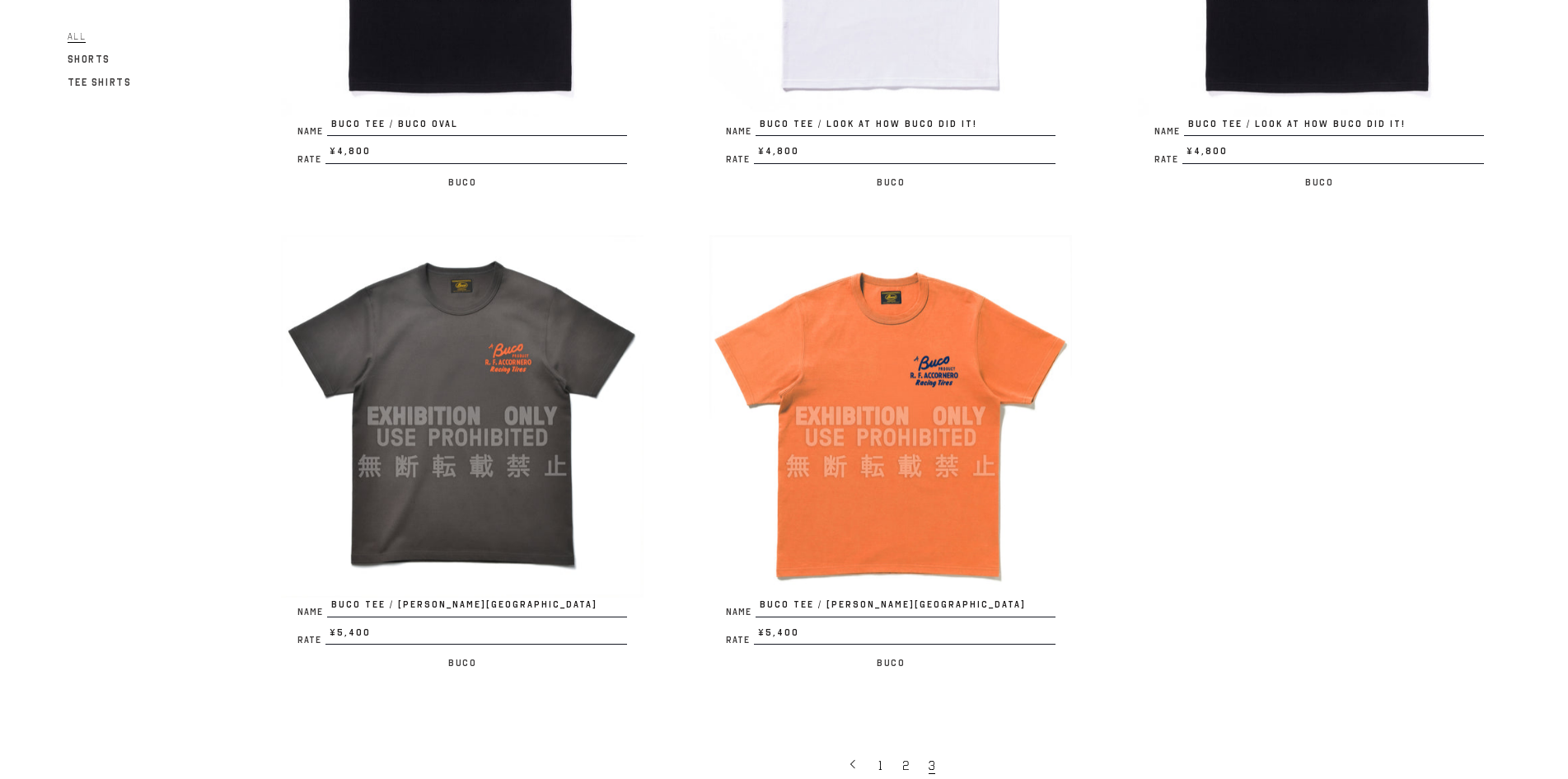
click at [822, 440] on img at bounding box center [890, 416] width 363 height 363
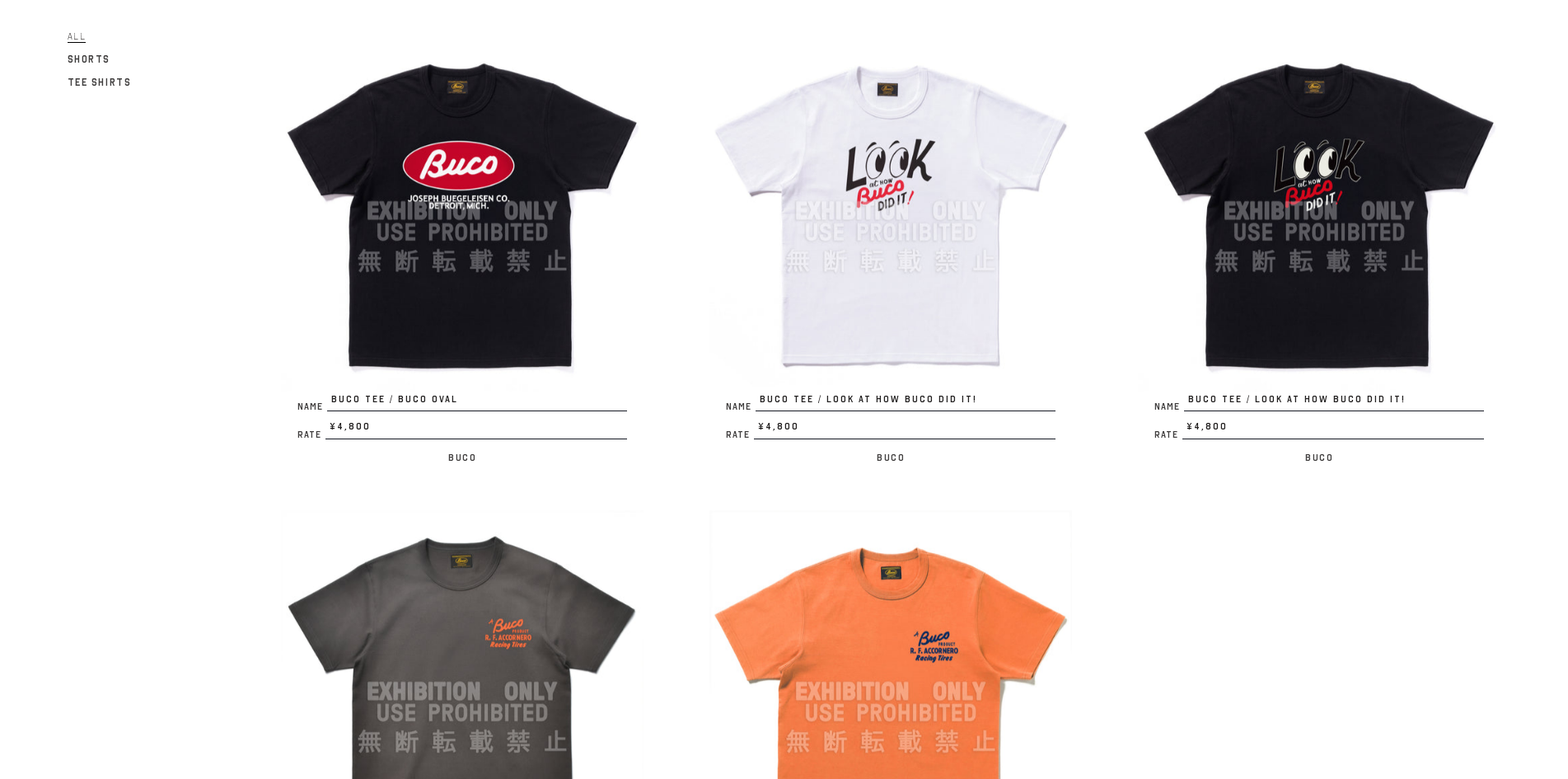
scroll to position [824, 0]
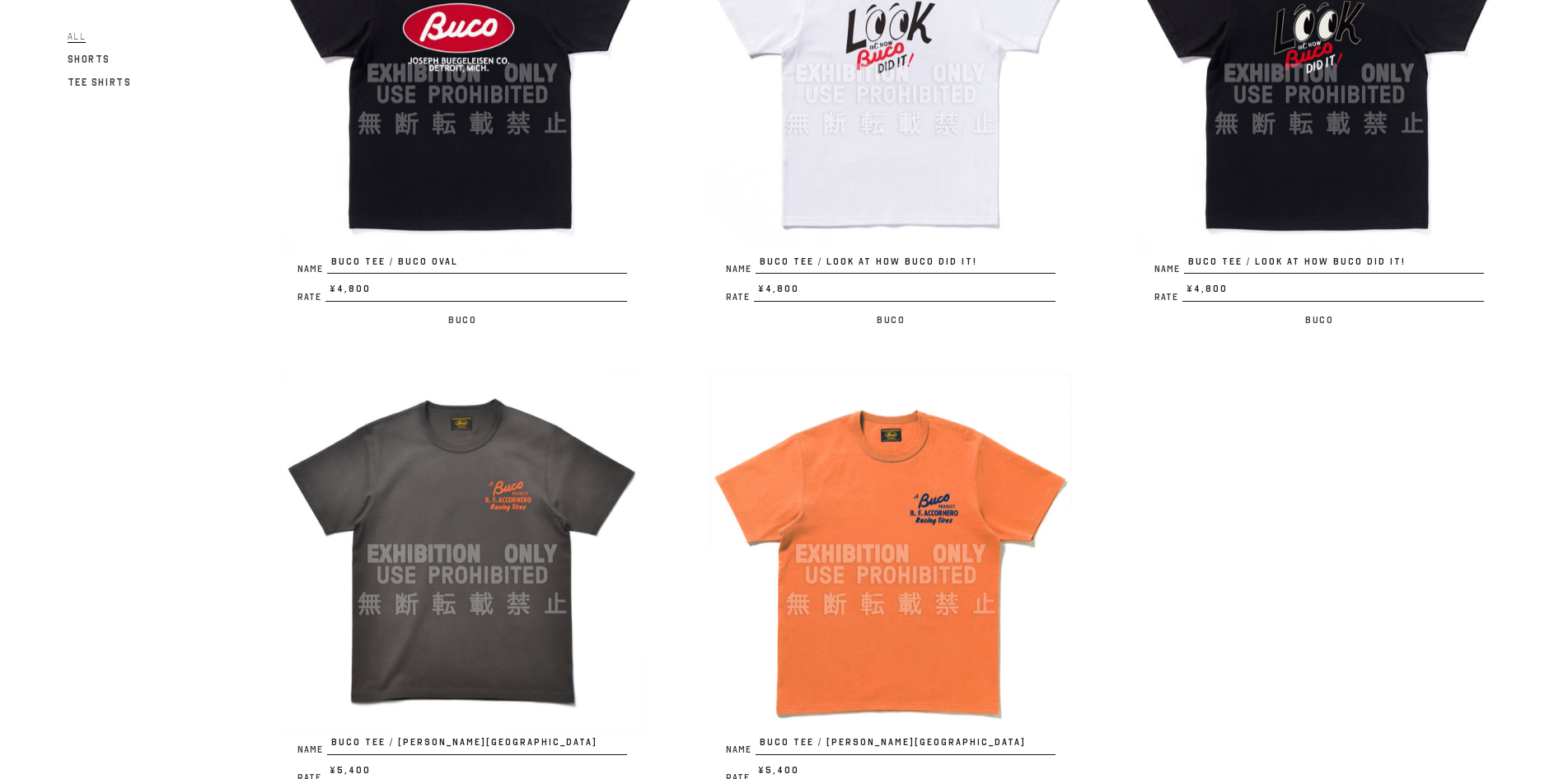
click at [542, 449] on img at bounding box center [462, 553] width 363 height 363
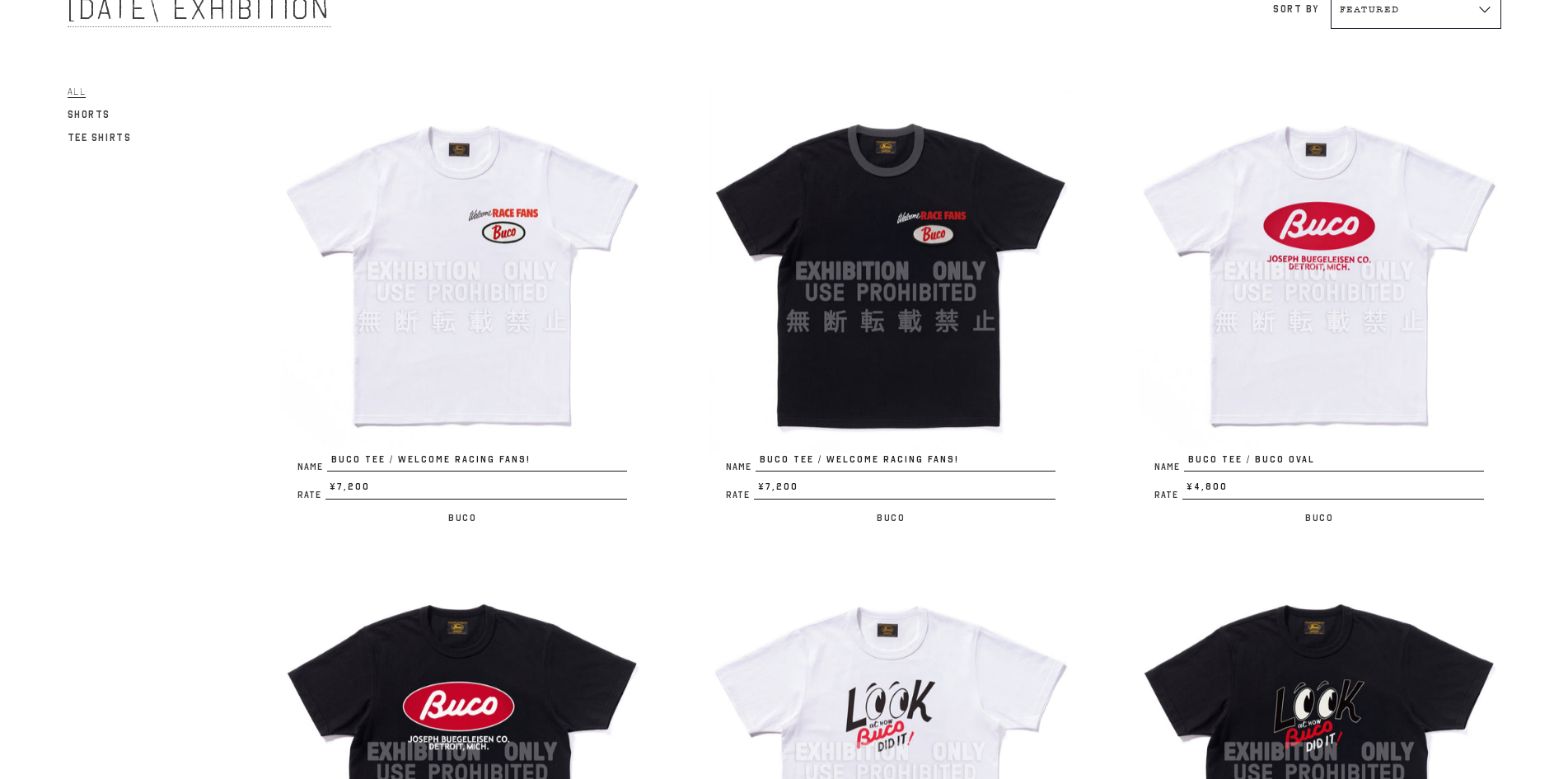
scroll to position [137, 0]
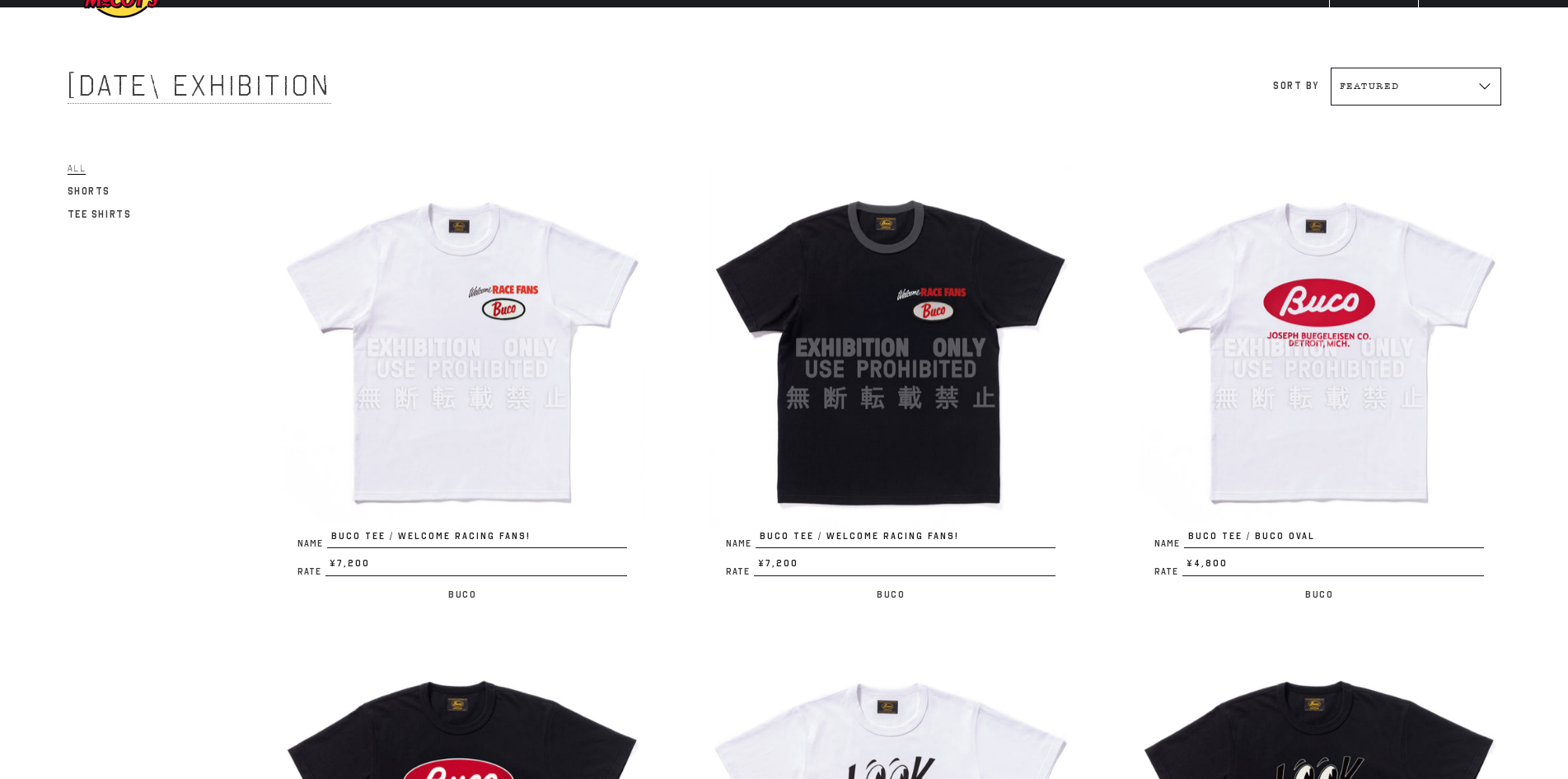
scroll to position [0, 0]
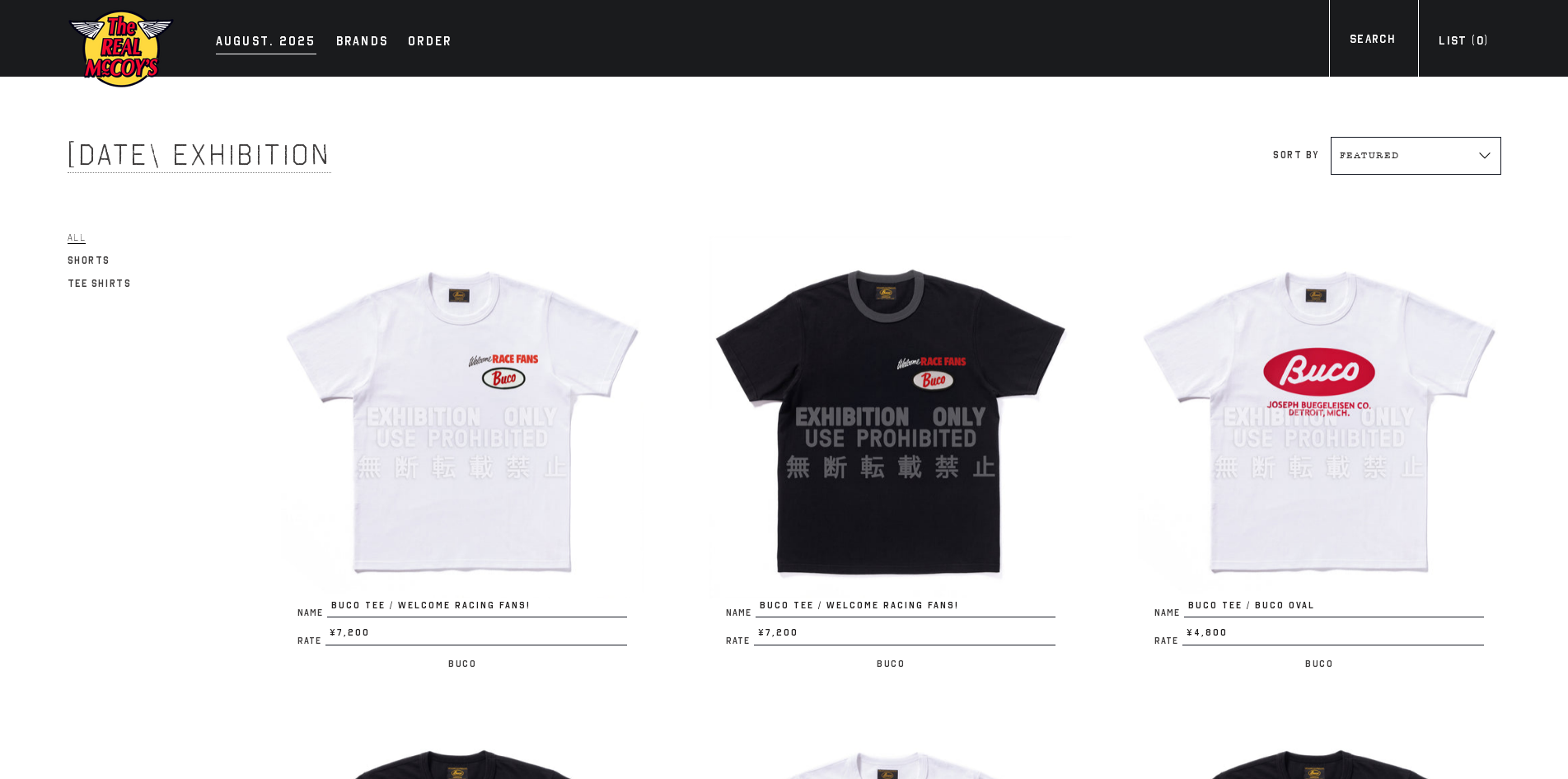
click at [284, 45] on div "AUGUST. 2025" at bounding box center [265, 42] width 100 height 23
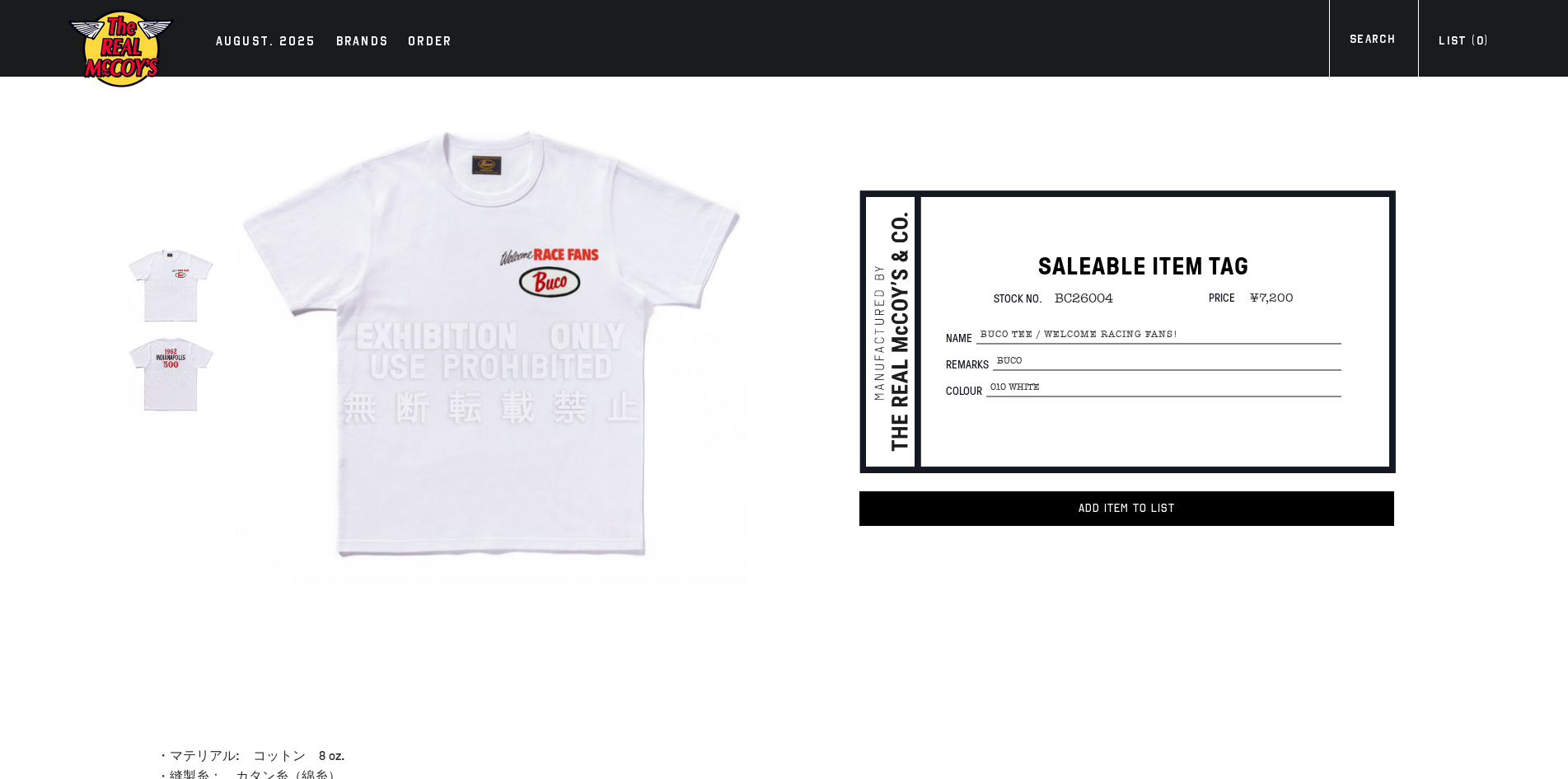
click at [175, 365] on img at bounding box center [171, 371] width 88 height 88
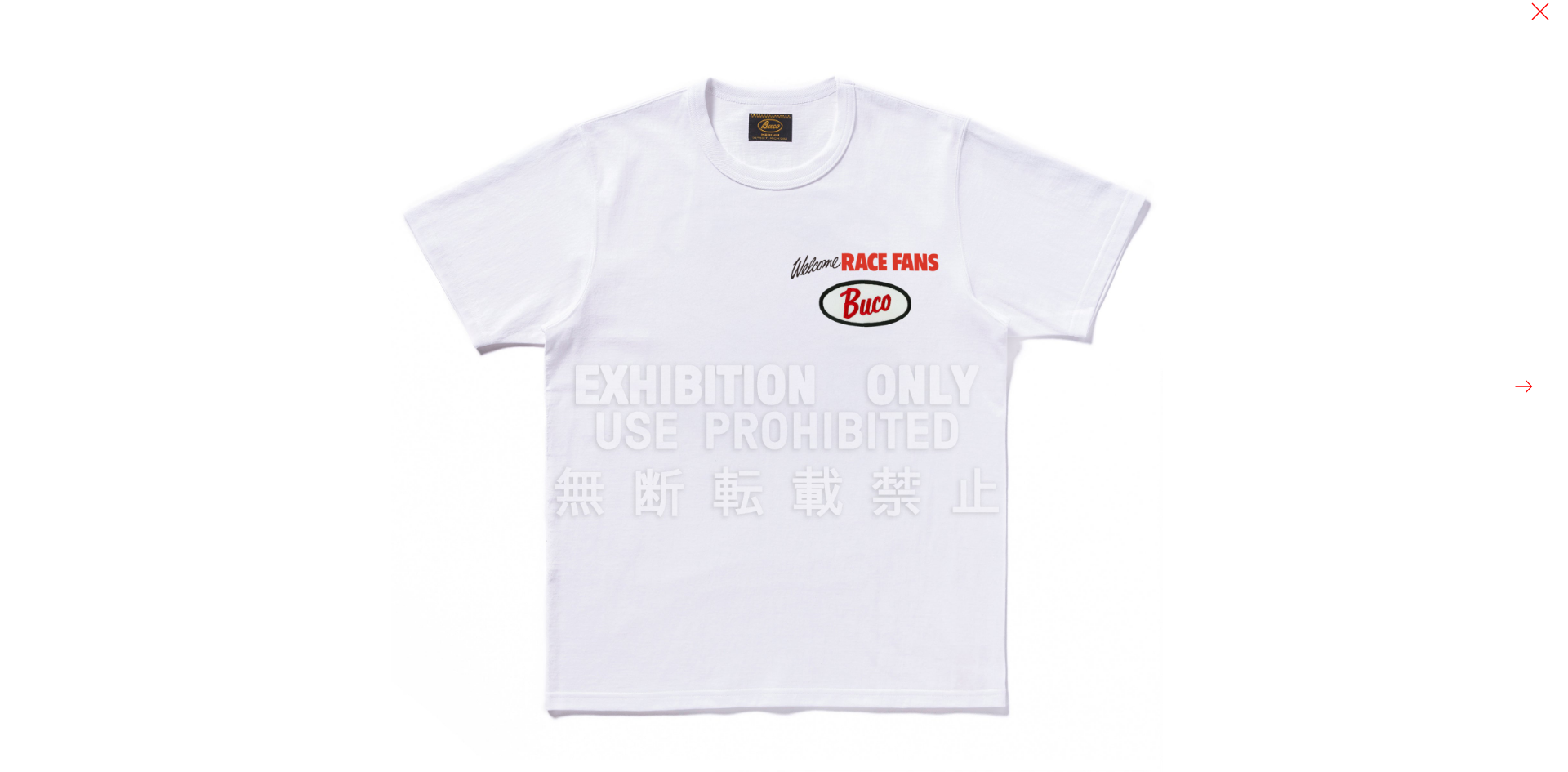
click at [125, 351] on div at bounding box center [784, 386] width 1568 height 772
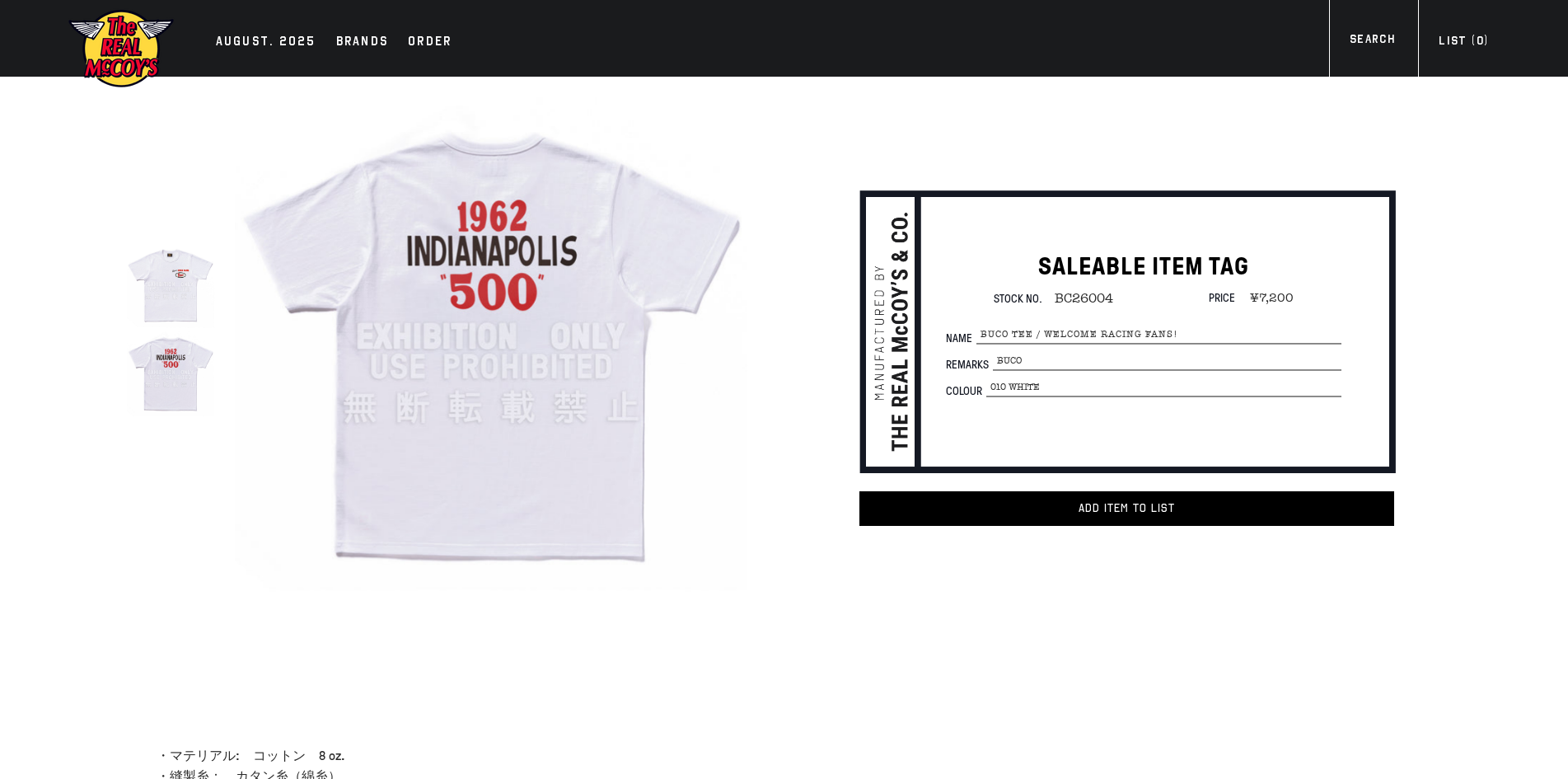
click at [61, 620] on div "true SALEABLE ITEM TAG Stock No. BC26004 Price ¥7,200 per" at bounding box center [750, 377] width 1380 height 602
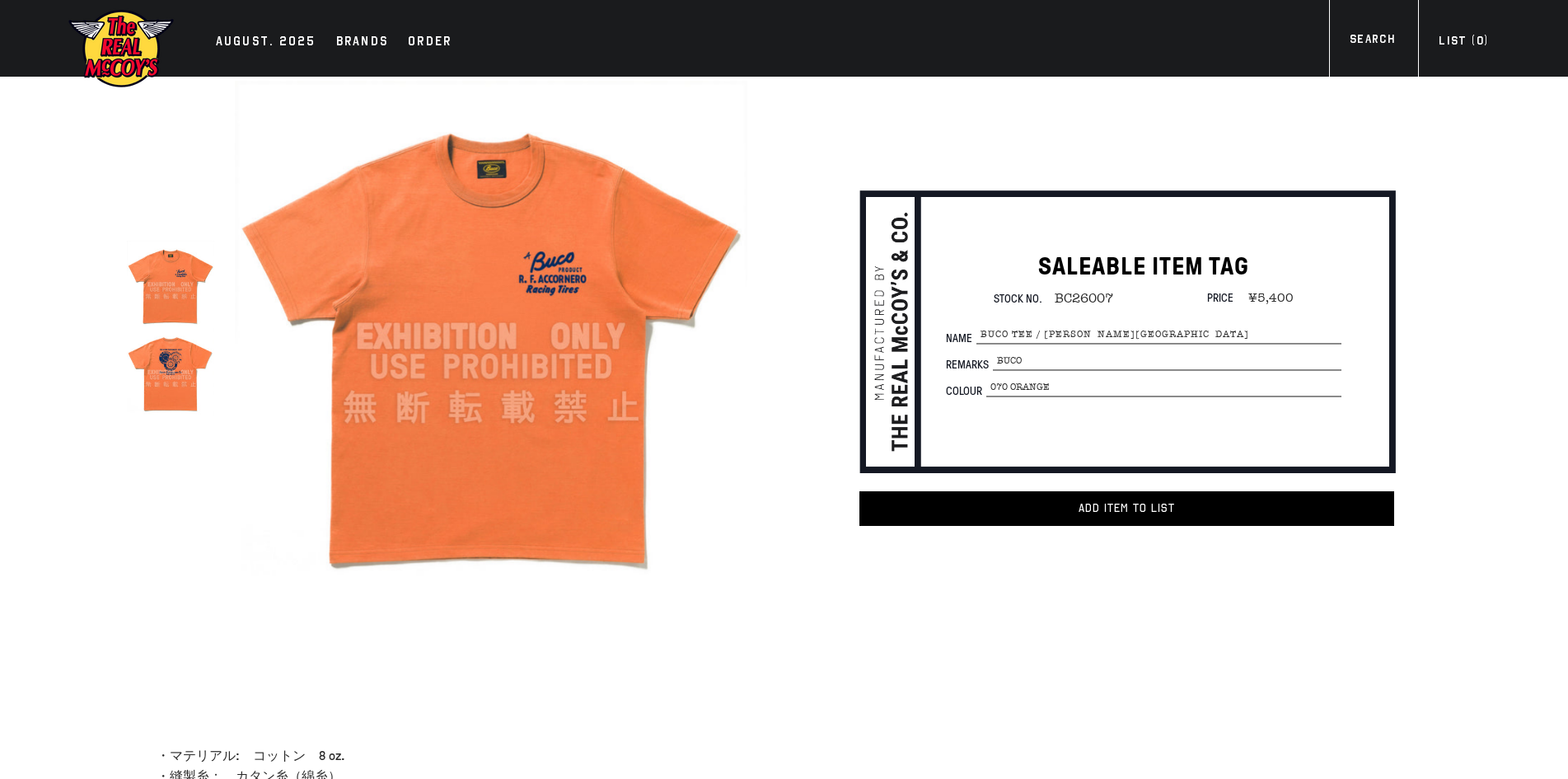
click at [175, 383] on img at bounding box center [171, 371] width 88 height 88
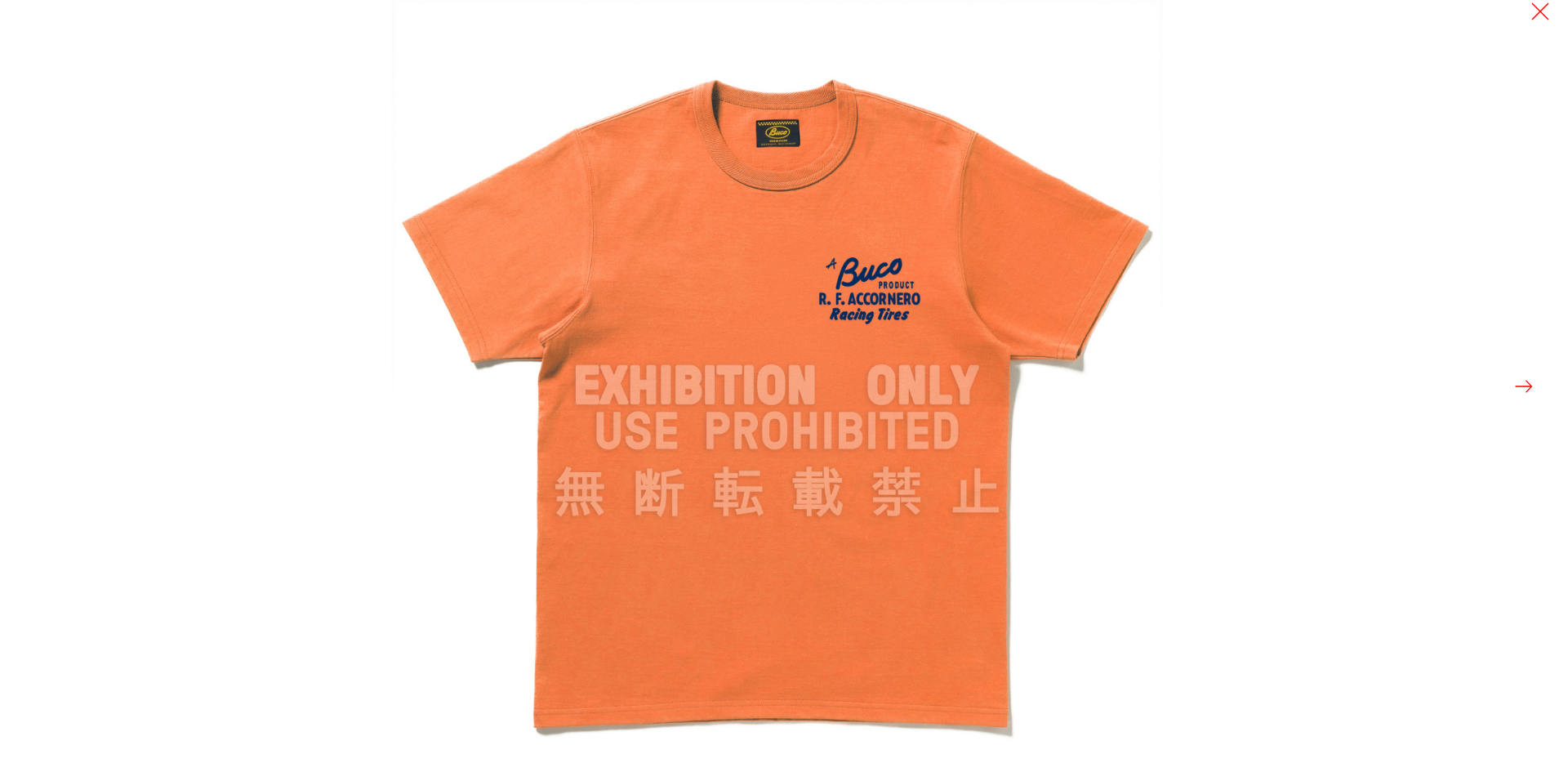
click at [1527, 376] on button at bounding box center [1523, 386] width 23 height 23
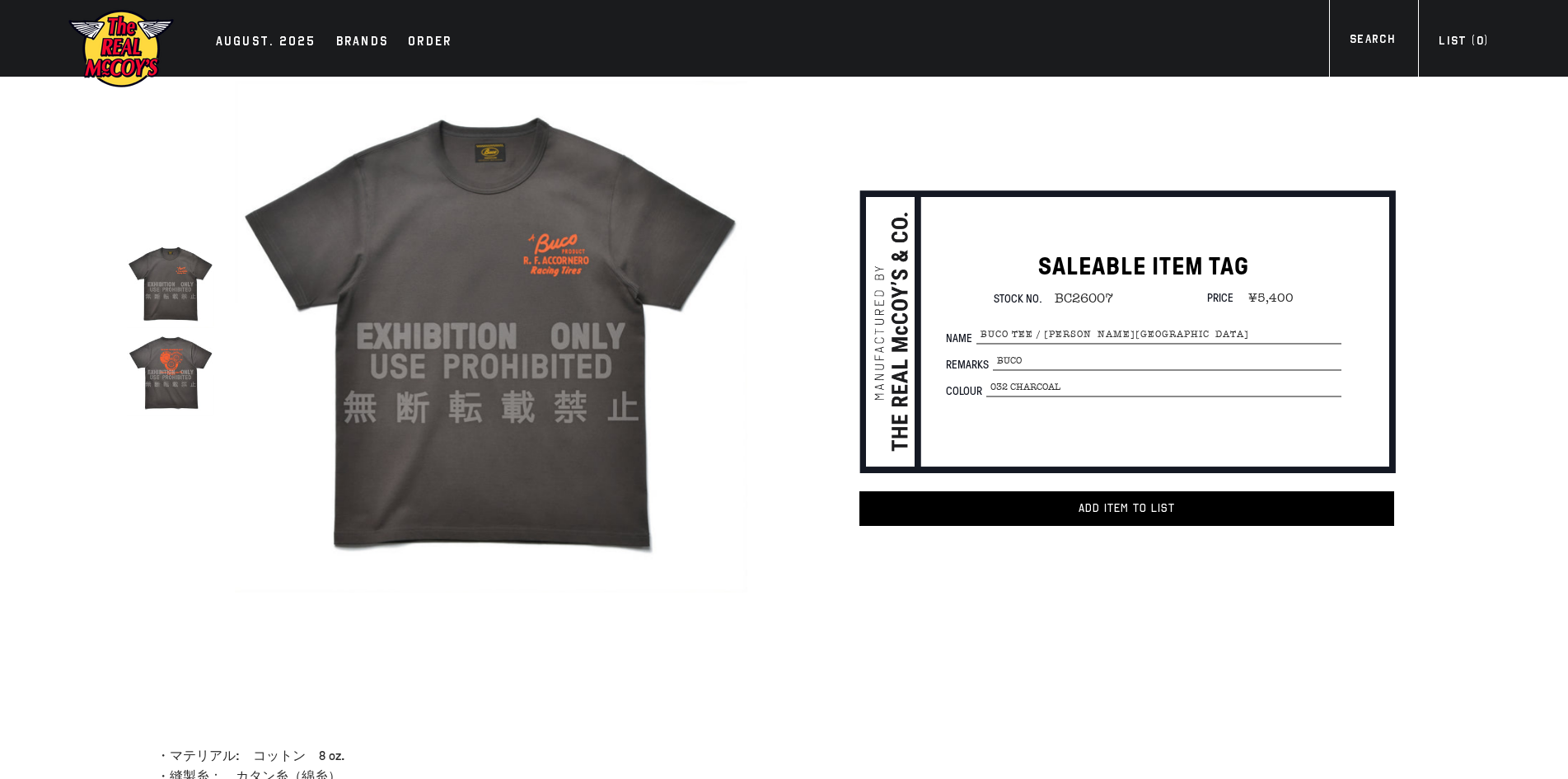
click at [71, 543] on div "true" at bounding box center [406, 336] width 691 height 520
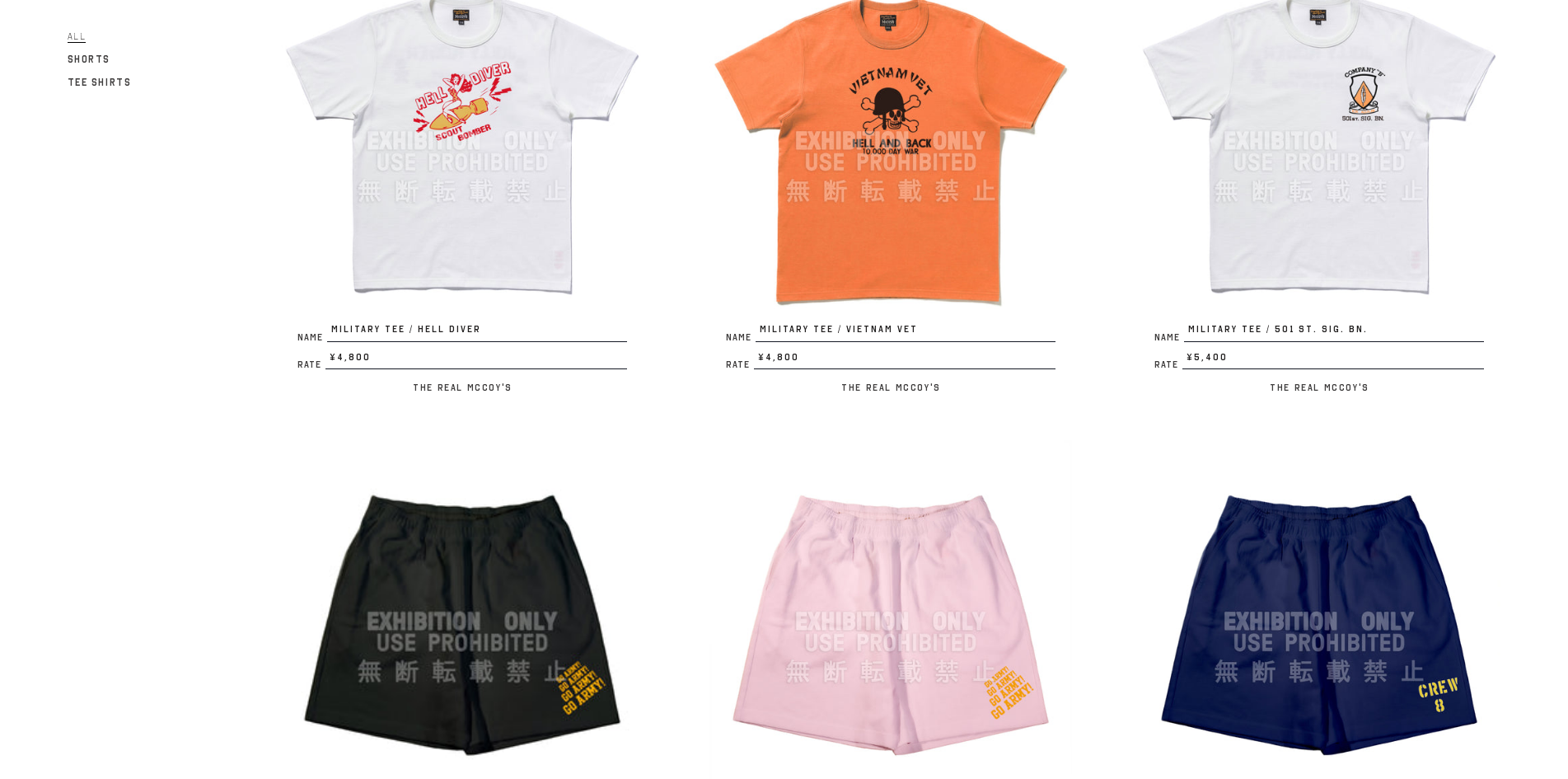
scroll to position [2060, 0]
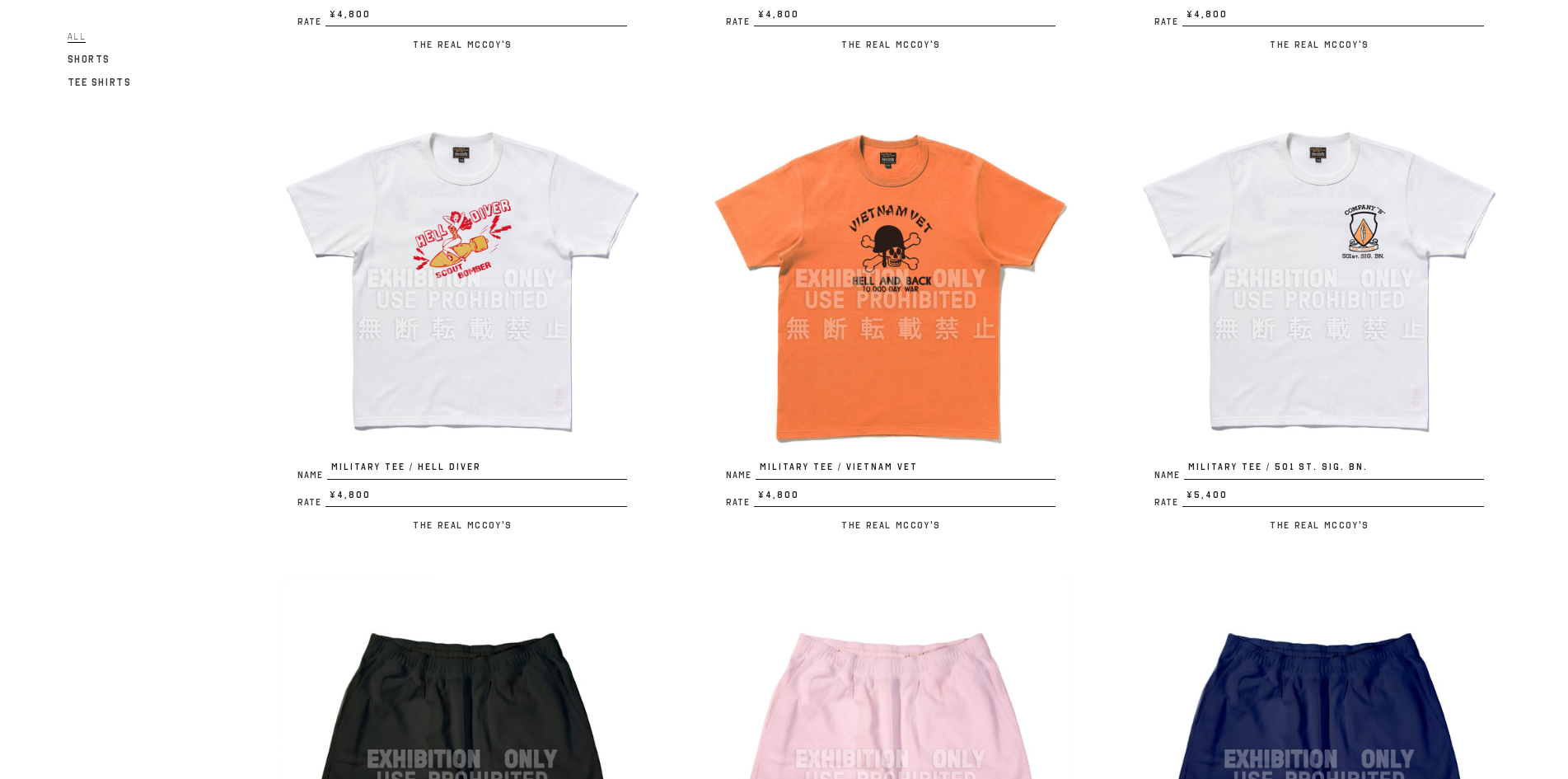
click at [205, 480] on div "Filter All Shorts Tee Shirts Name MILITARY TEE / VOODOO, SCOPE WIZARD Rate ¥7,2…" at bounding box center [751, 131] width 1500 height 3980
click at [34, 417] on div "Filter All Shorts Tee Shirts Name MILITARY TEE / VOODOO, SCOPE WIZARD Rate ¥7,2…" at bounding box center [751, 131] width 1500 height 3980
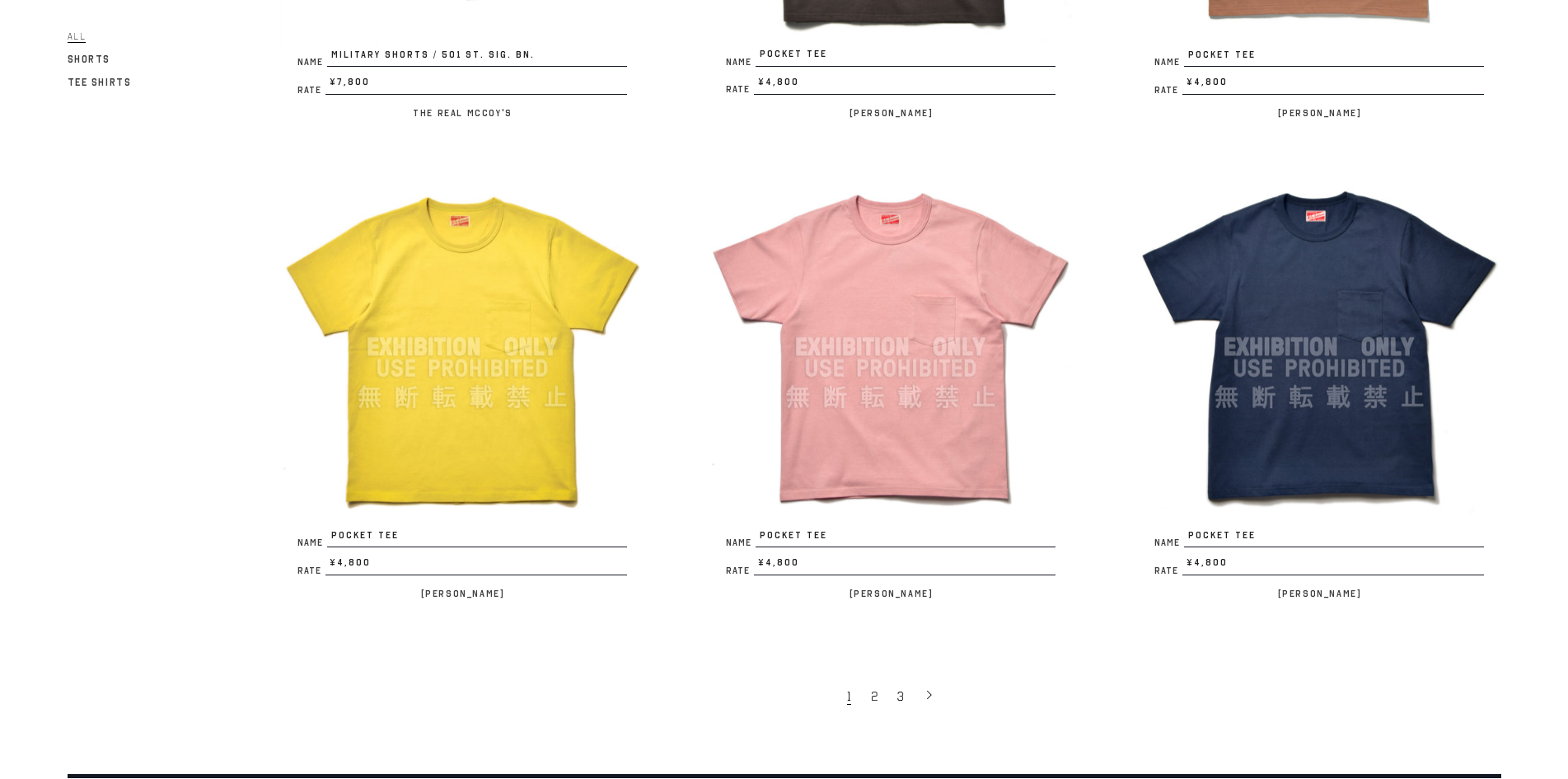
scroll to position [3708, 0]
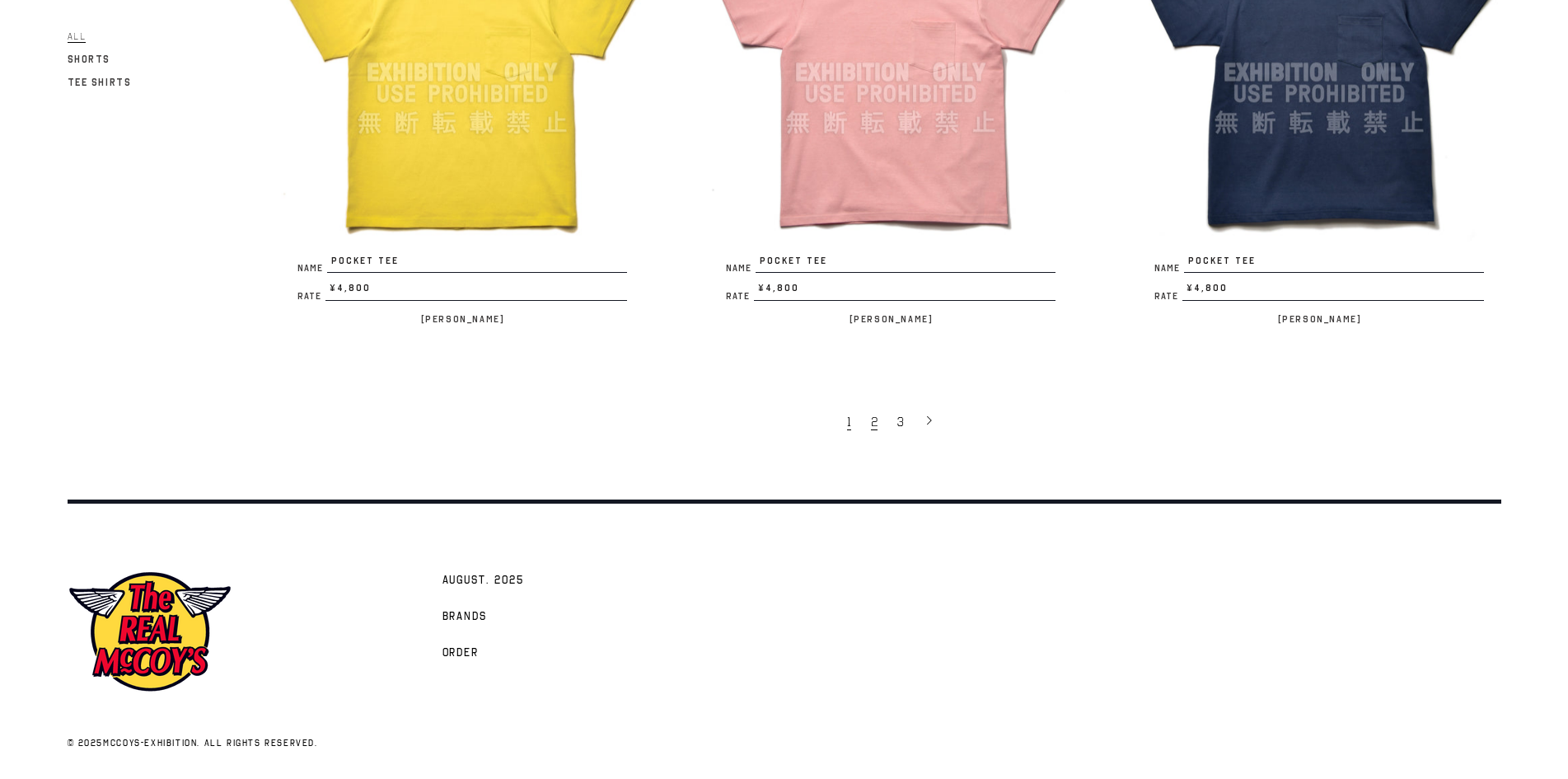
click at [872, 419] on span "2" at bounding box center [874, 422] width 7 height 17
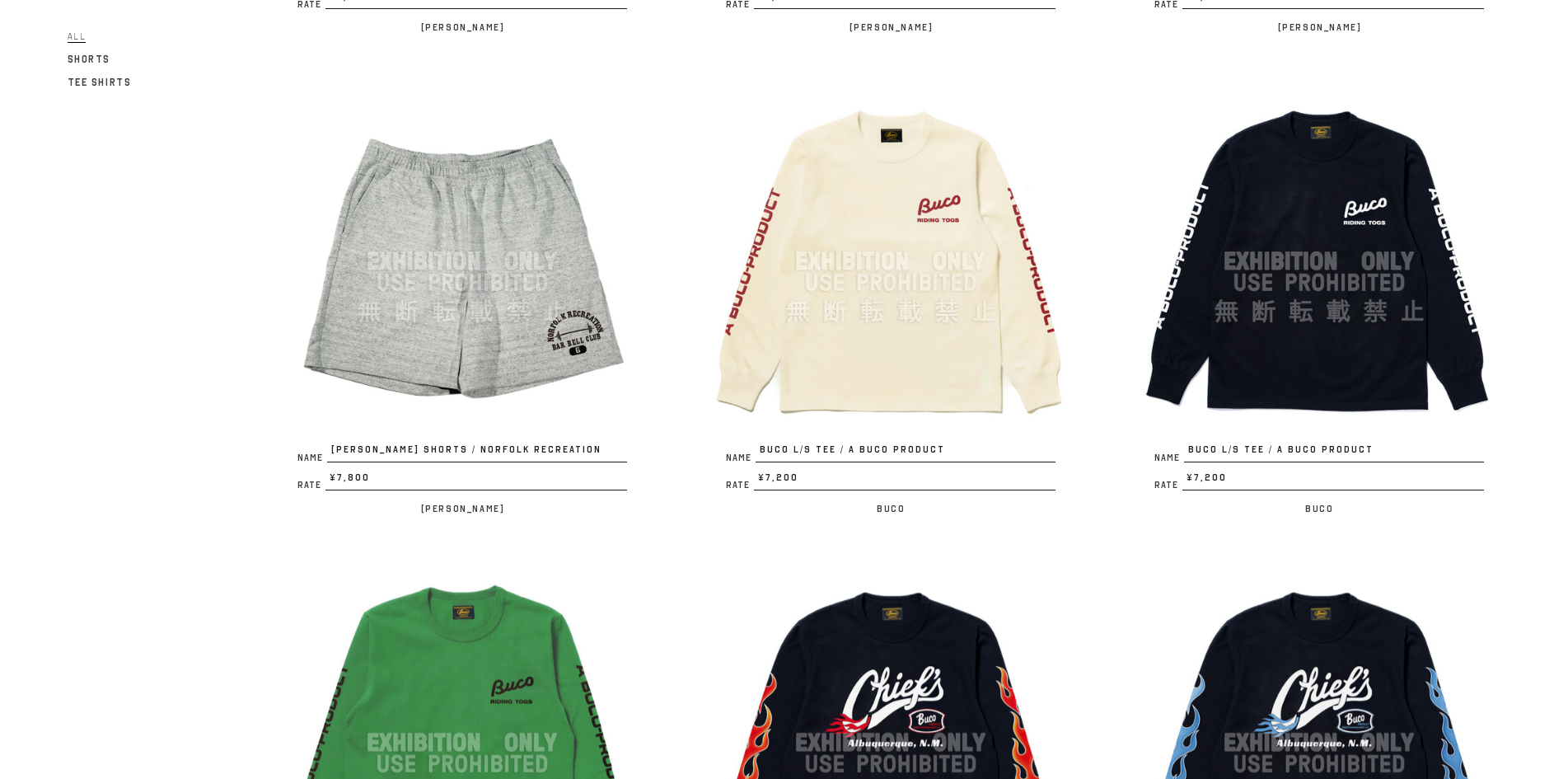
scroll to position [2610, 0]
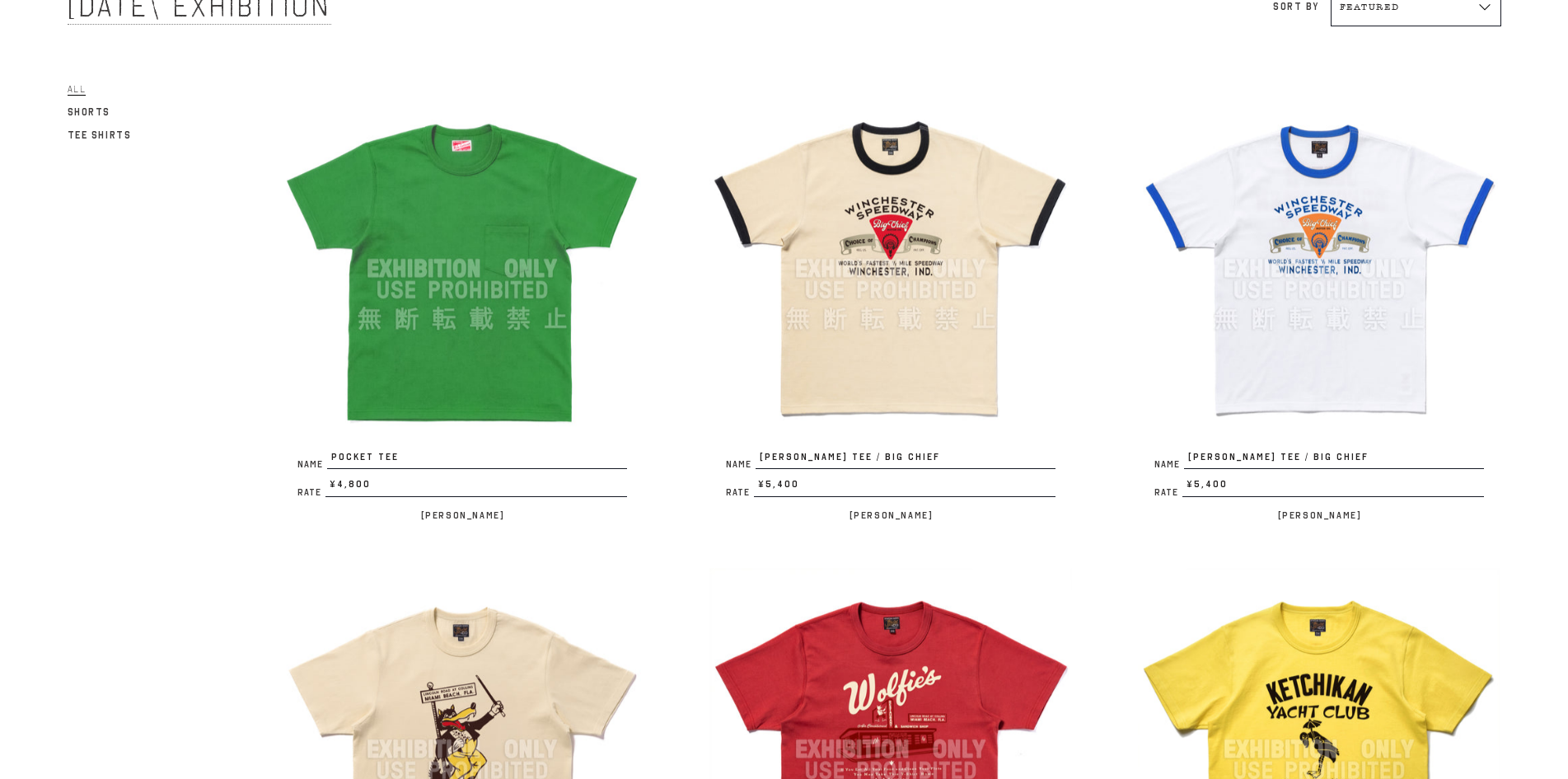
scroll to position [0, 0]
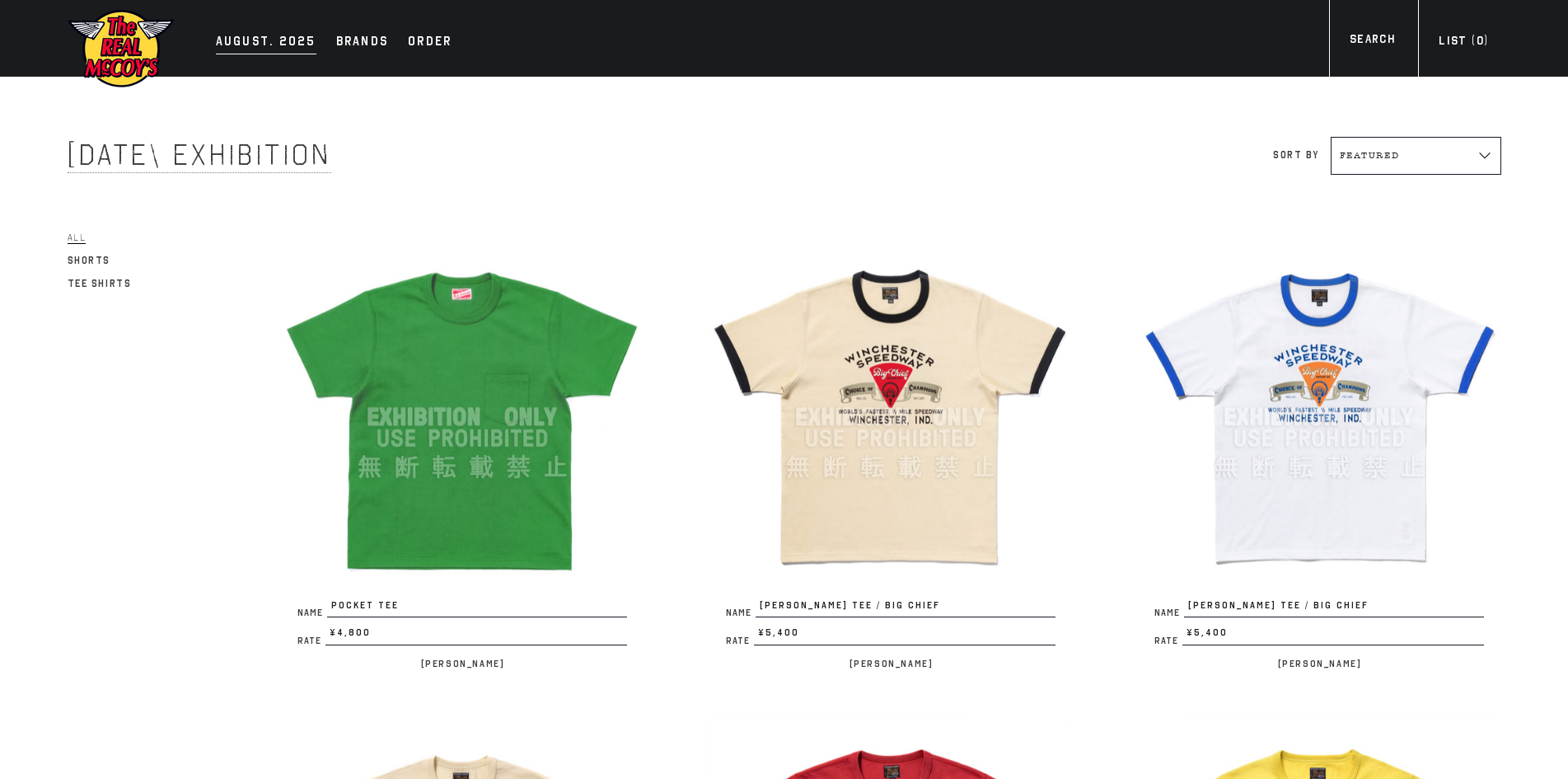
click at [258, 35] on div "AUGUST. 2025" at bounding box center [265, 42] width 100 height 23
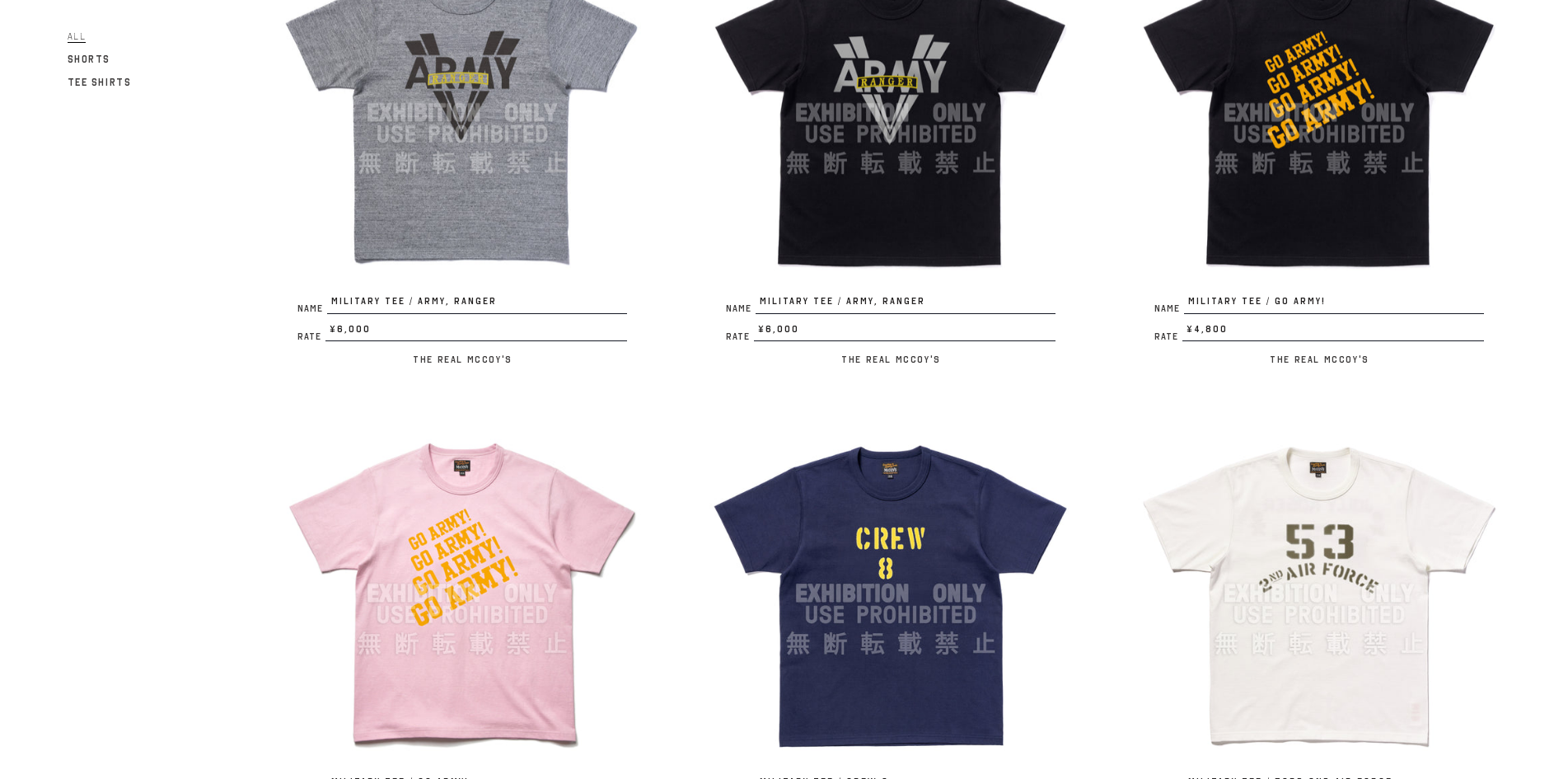
scroll to position [1098, 0]
